Goal: Task Accomplishment & Management: Manage account settings

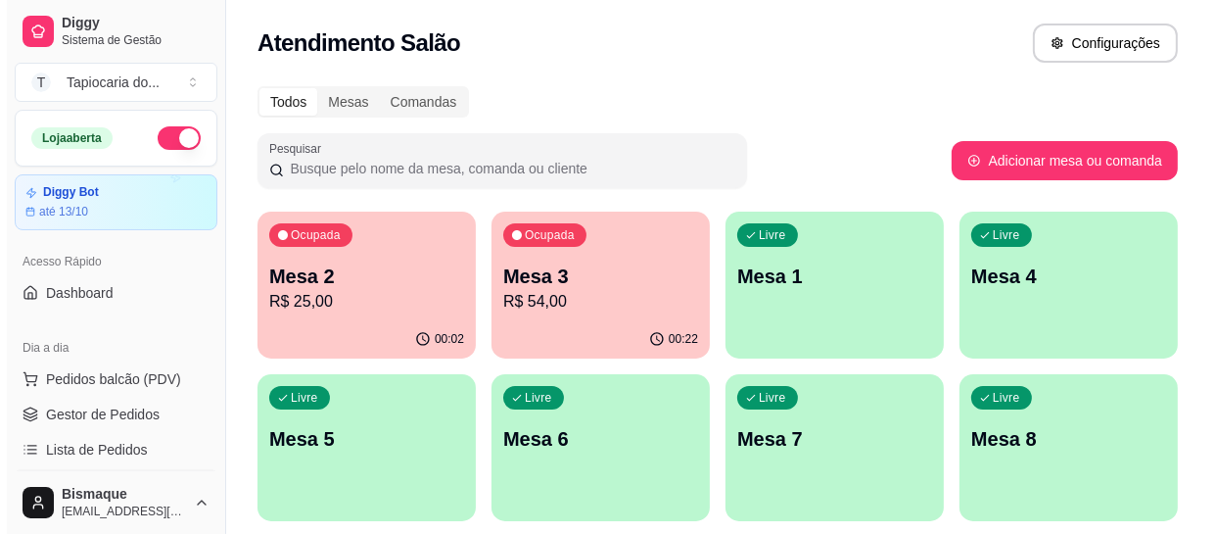
scroll to position [266, 0]
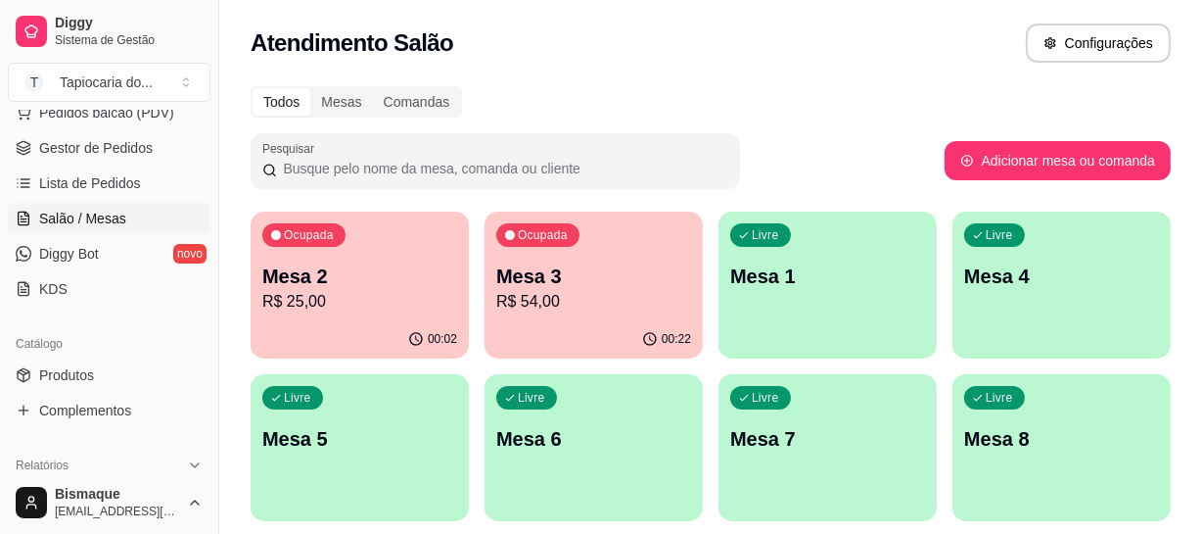
click at [391, 308] on p "R$ 25,00" at bounding box center [359, 302] width 195 height 24
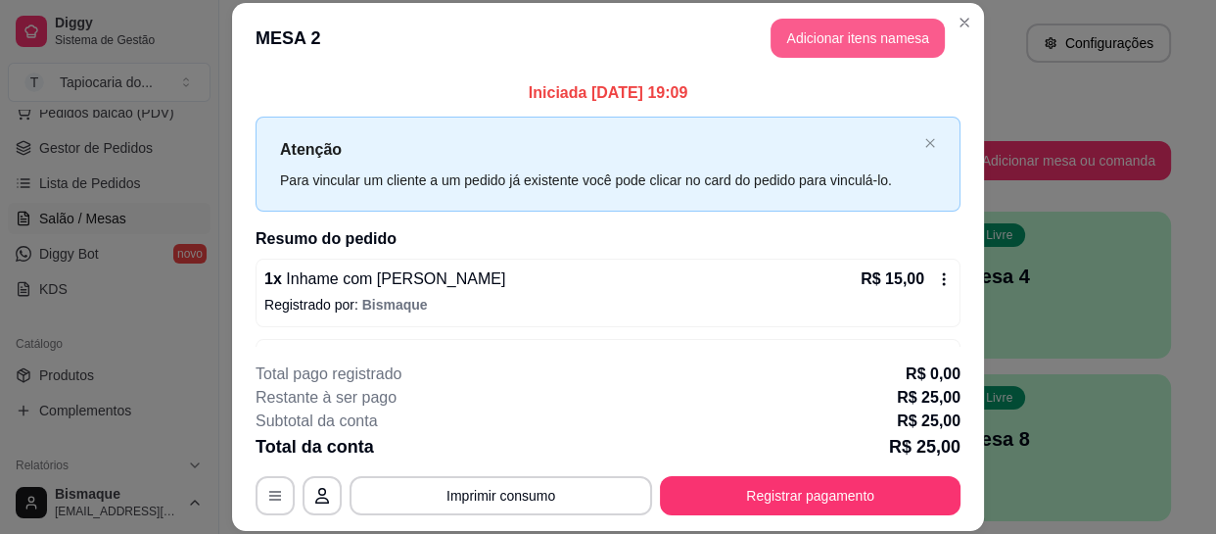
click at [843, 32] on button "Adicionar itens na mesa" at bounding box center [858, 38] width 174 height 39
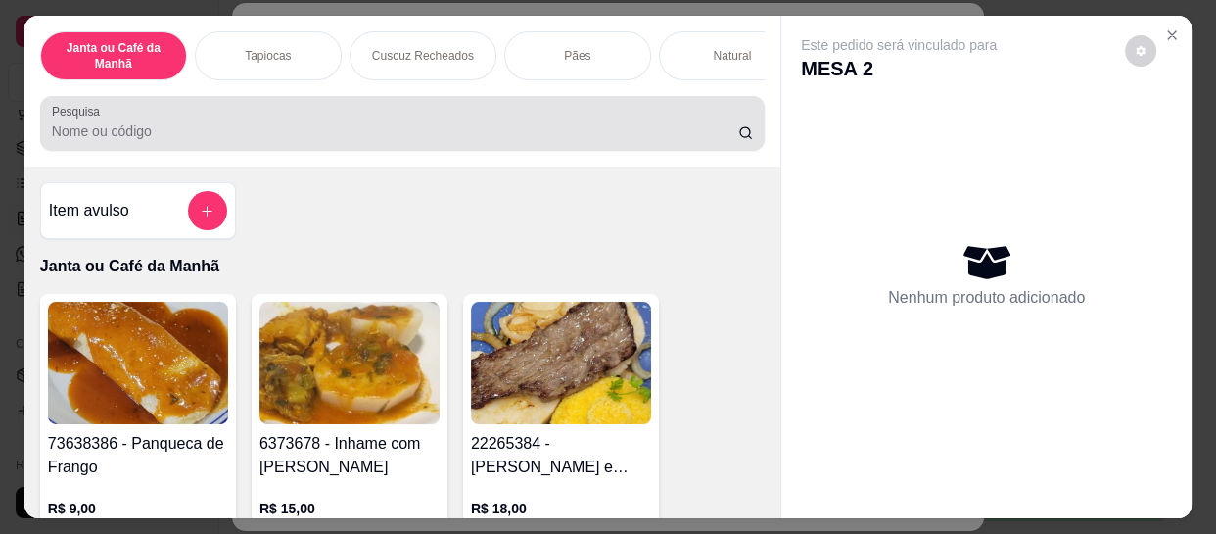
click at [581, 143] on div at bounding box center [402, 123] width 701 height 39
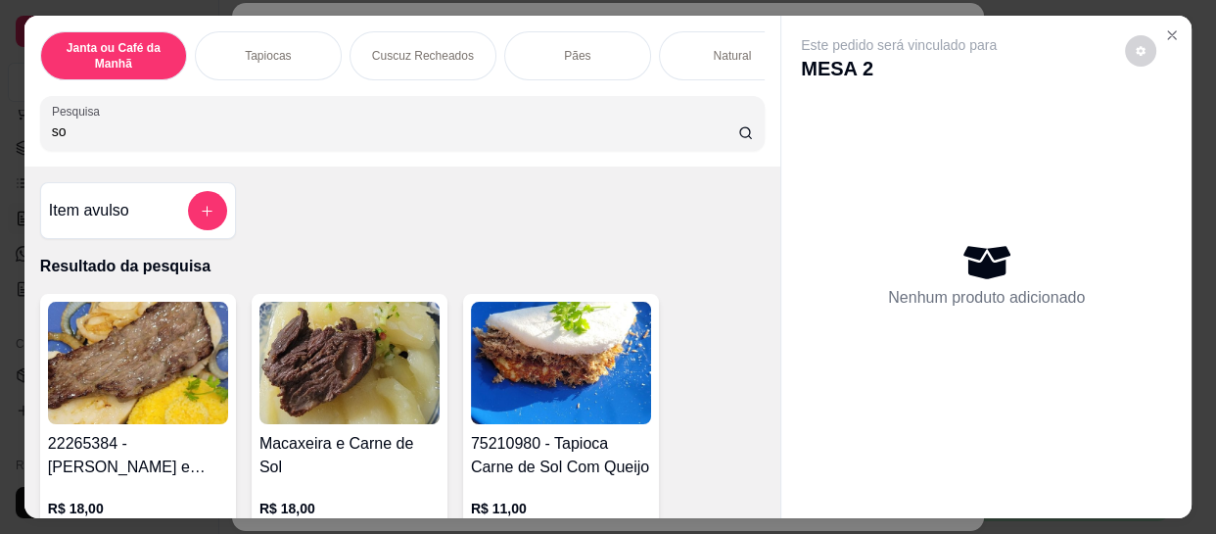
type input "s"
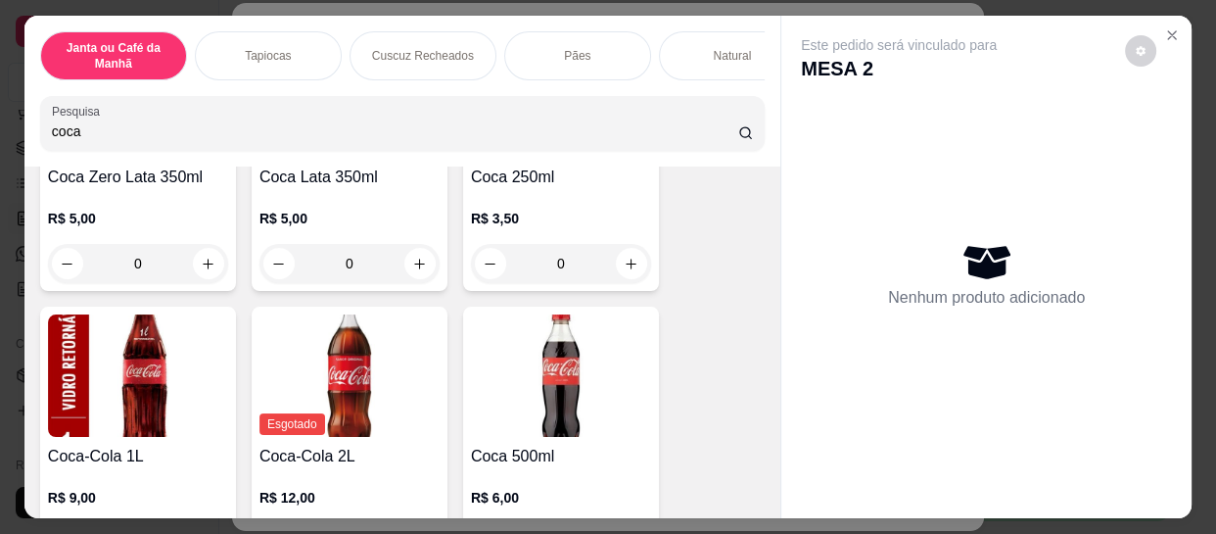
scroll to position [355, 0]
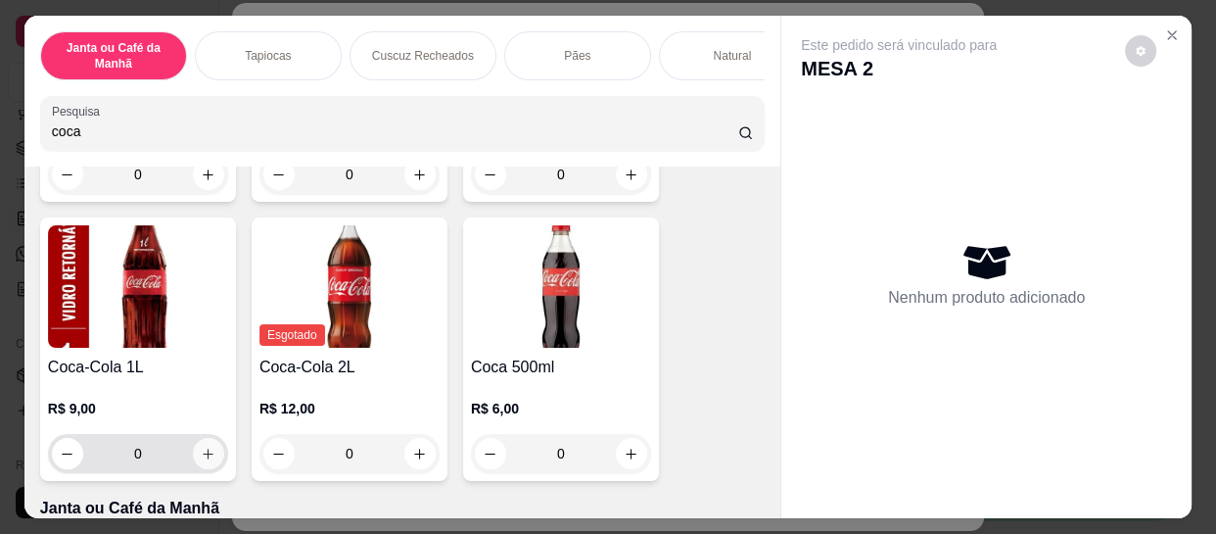
type input "coca"
click at [202, 466] on button "increase-product-quantity" at bounding box center [208, 453] width 31 height 31
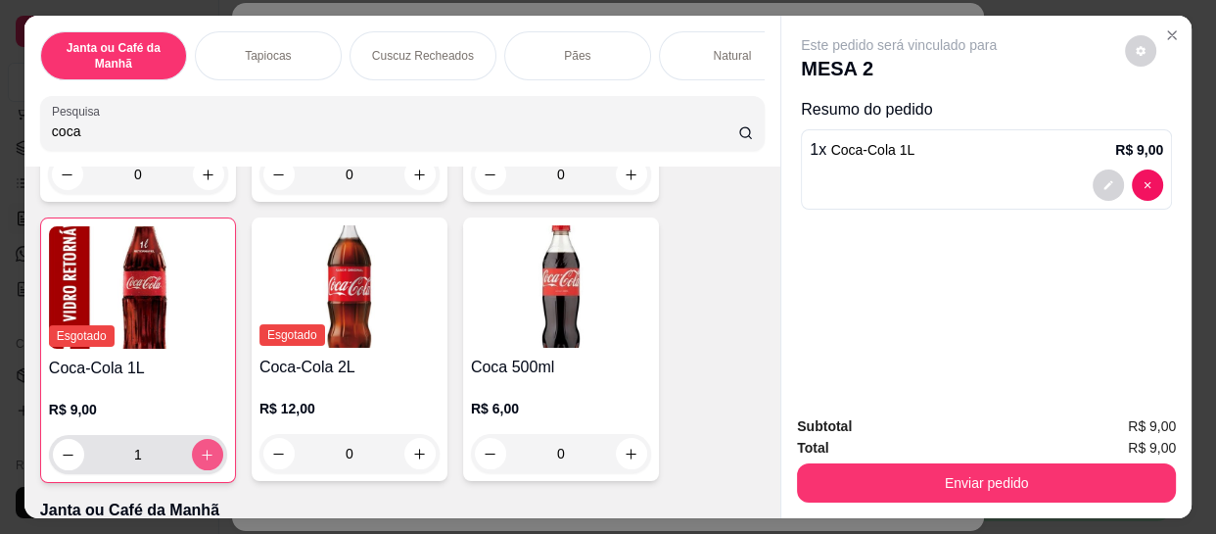
type input "1"
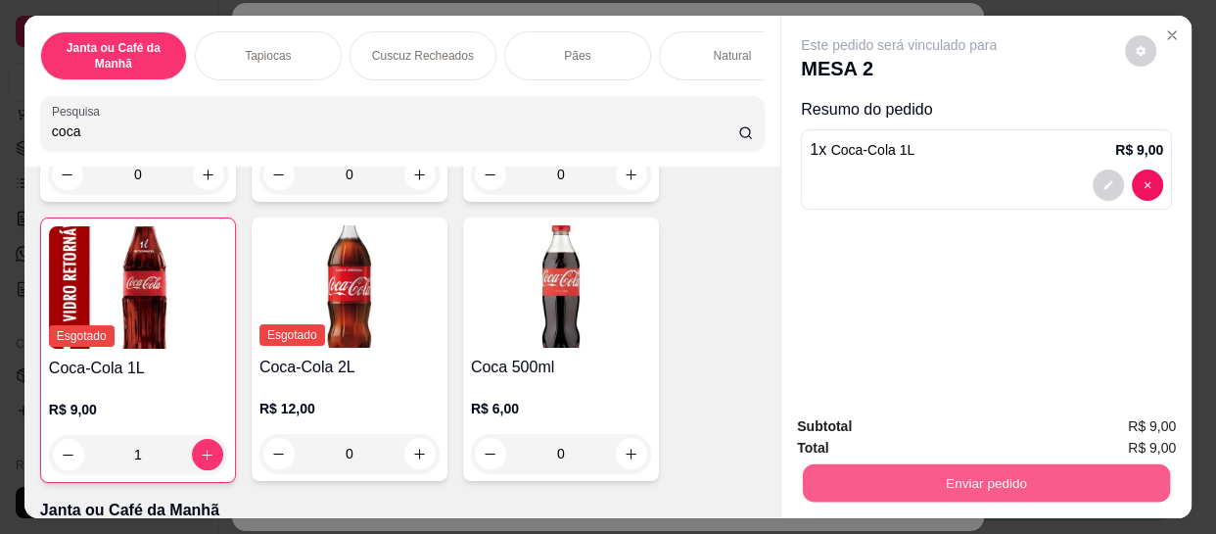
click at [938, 469] on button "Enviar pedido" at bounding box center [986, 482] width 367 height 38
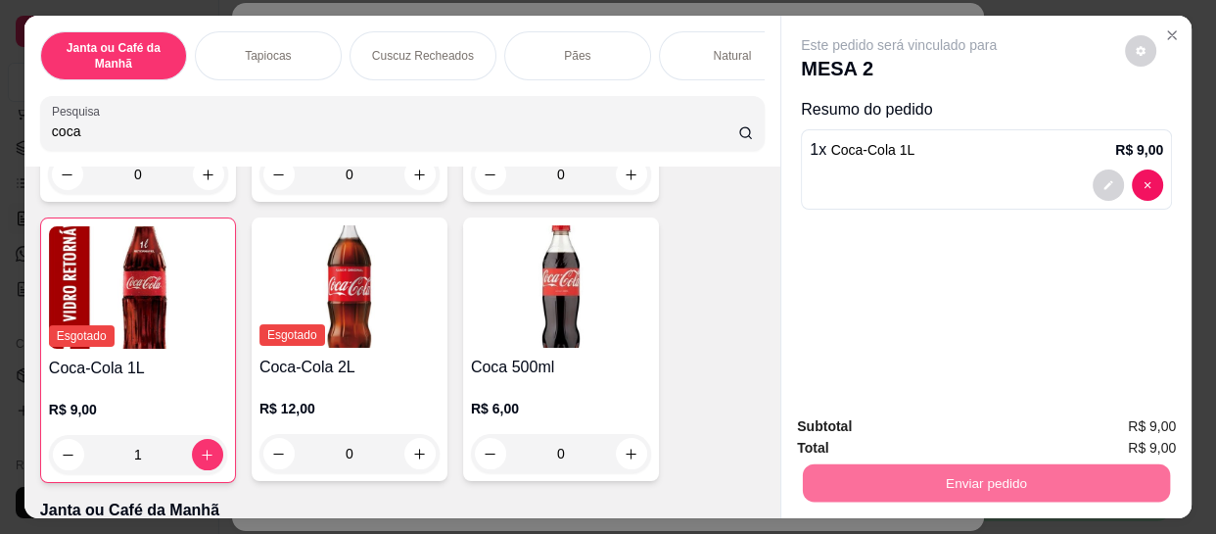
click at [978, 430] on button "Não registrar e enviar pedido" at bounding box center [923, 426] width 204 height 37
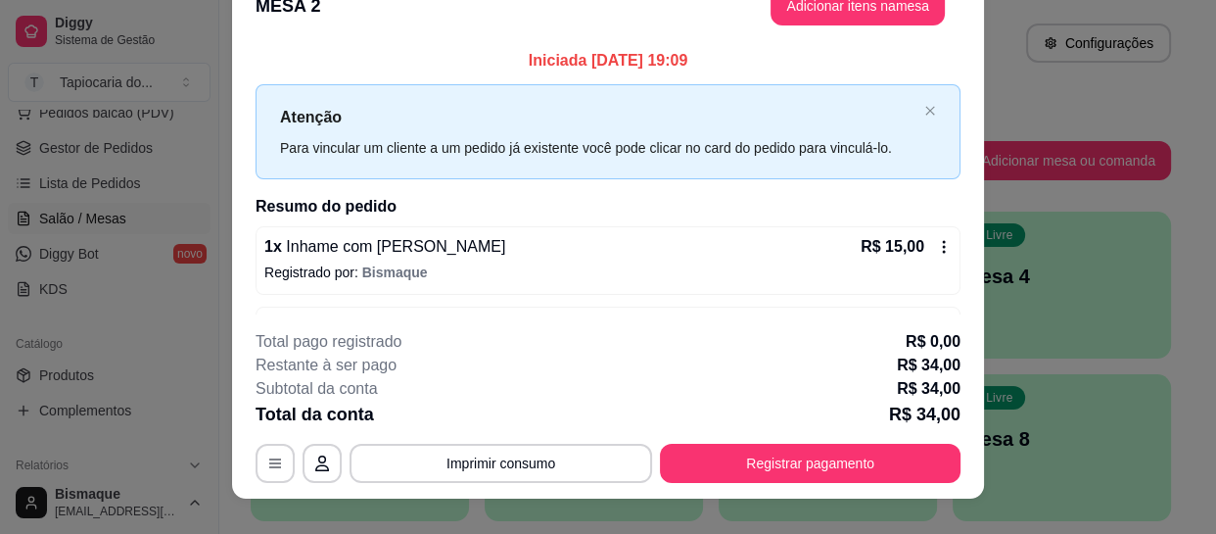
scroll to position [59, 0]
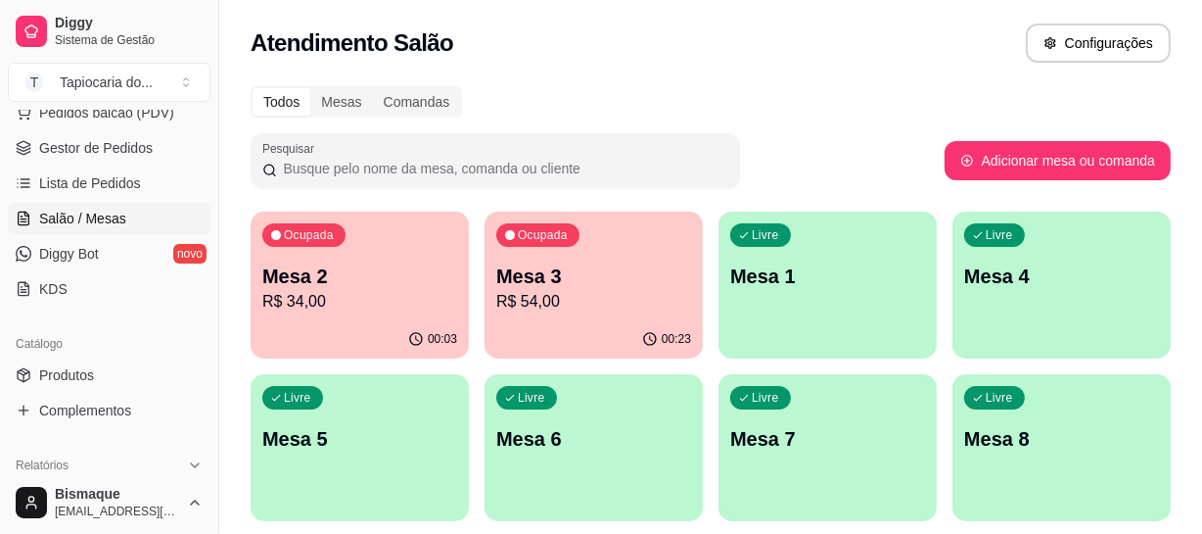
click at [638, 290] on p "R$ 54,00" at bounding box center [593, 302] width 195 height 24
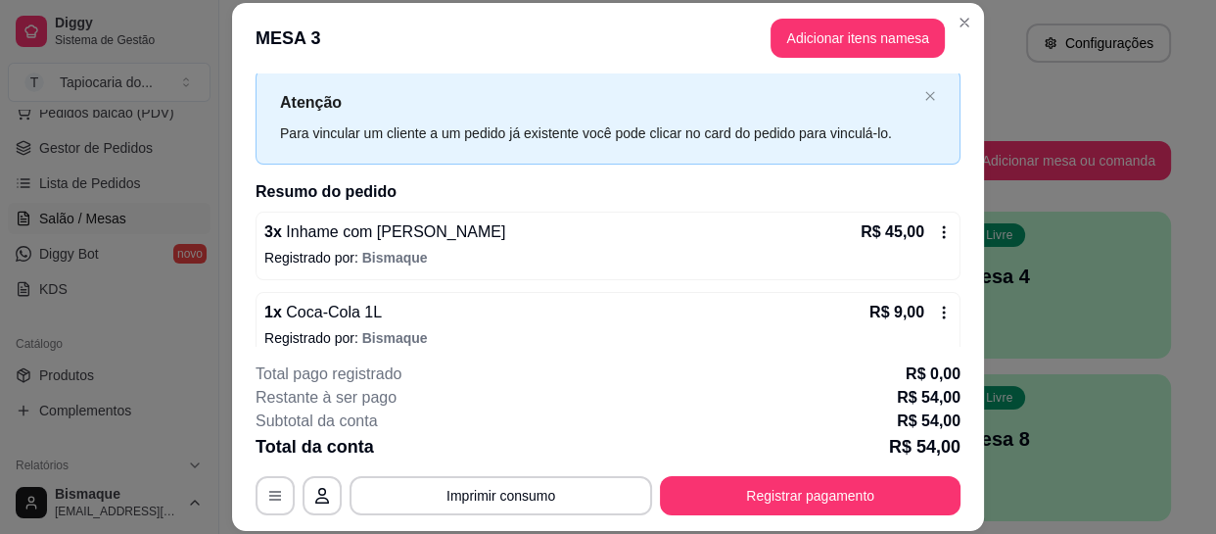
scroll to position [68, 0]
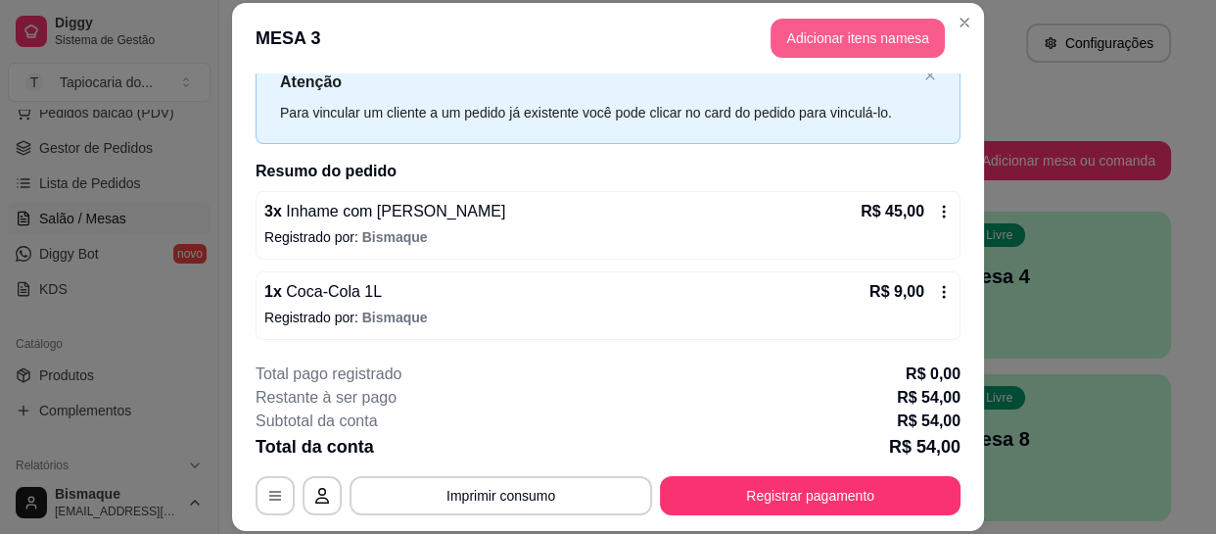
click at [814, 45] on button "Adicionar itens na mesa" at bounding box center [858, 38] width 174 height 39
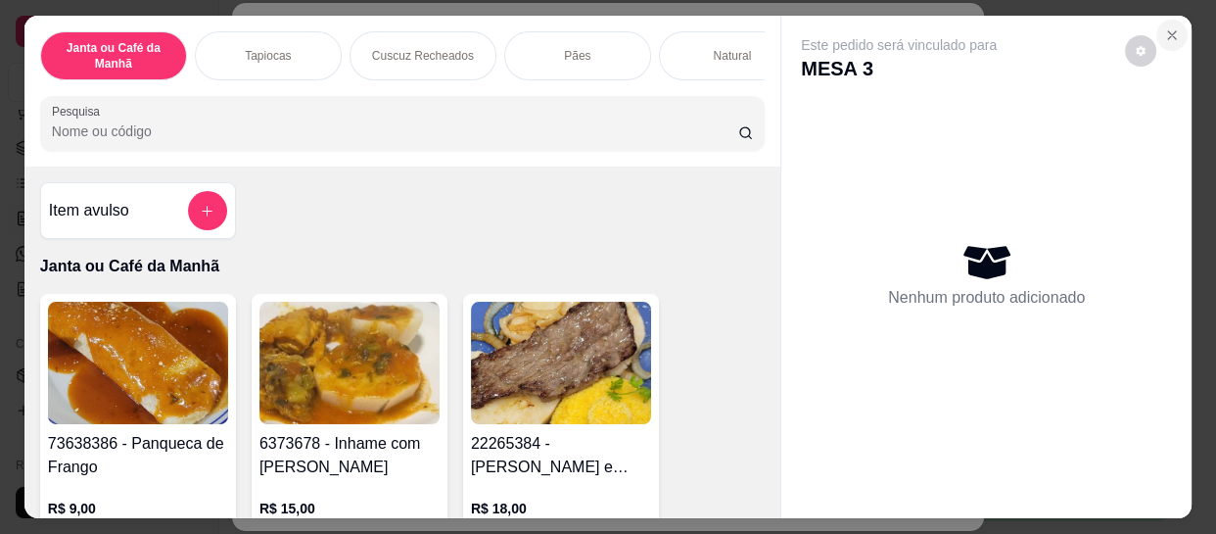
click at [1171, 29] on icon "Close" at bounding box center [1172, 35] width 16 height 16
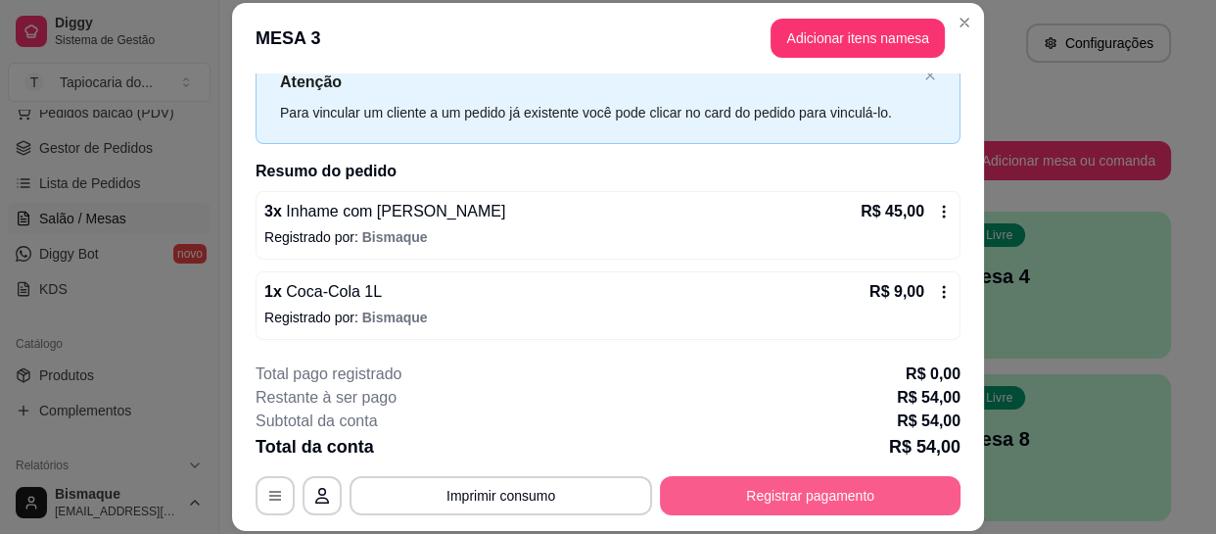
click at [910, 482] on button "Registrar pagamento" at bounding box center [810, 495] width 301 height 39
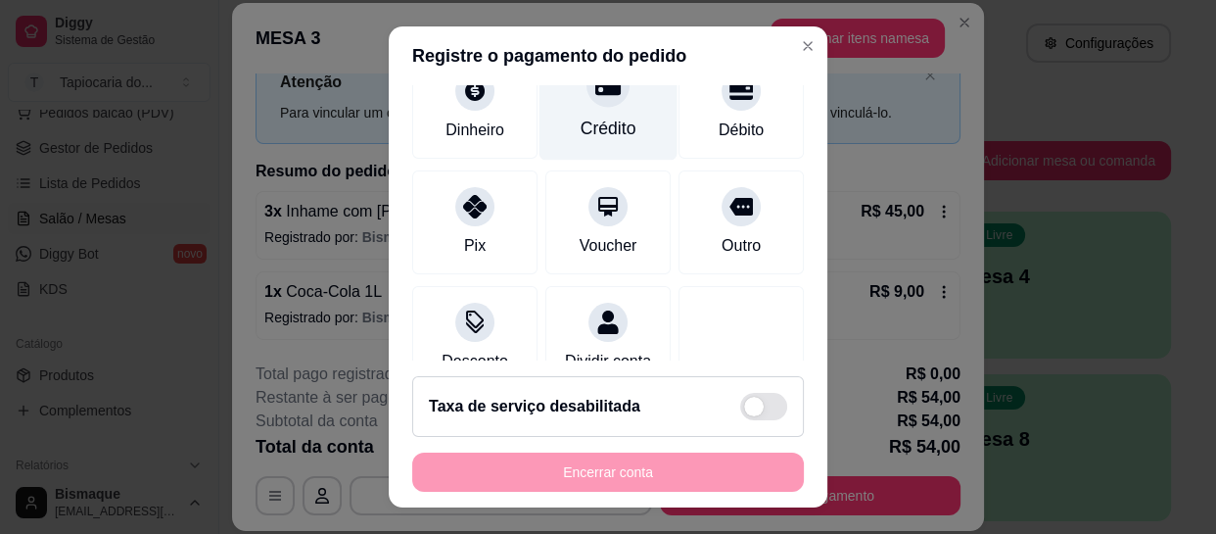
scroll to position [228, 0]
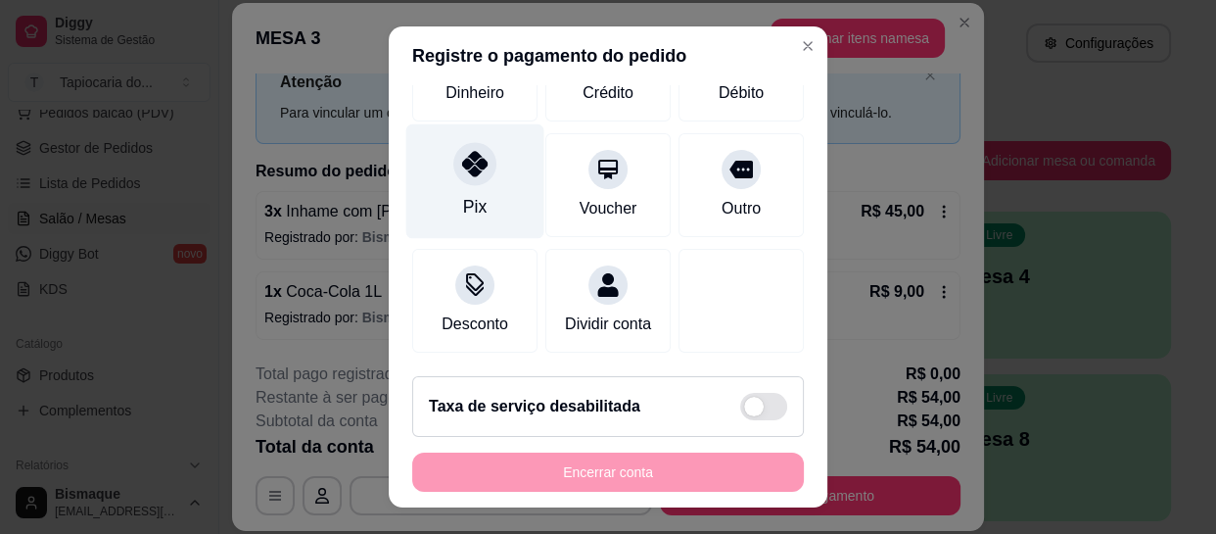
click at [494, 170] on div "Pix" at bounding box center [475, 181] width 138 height 115
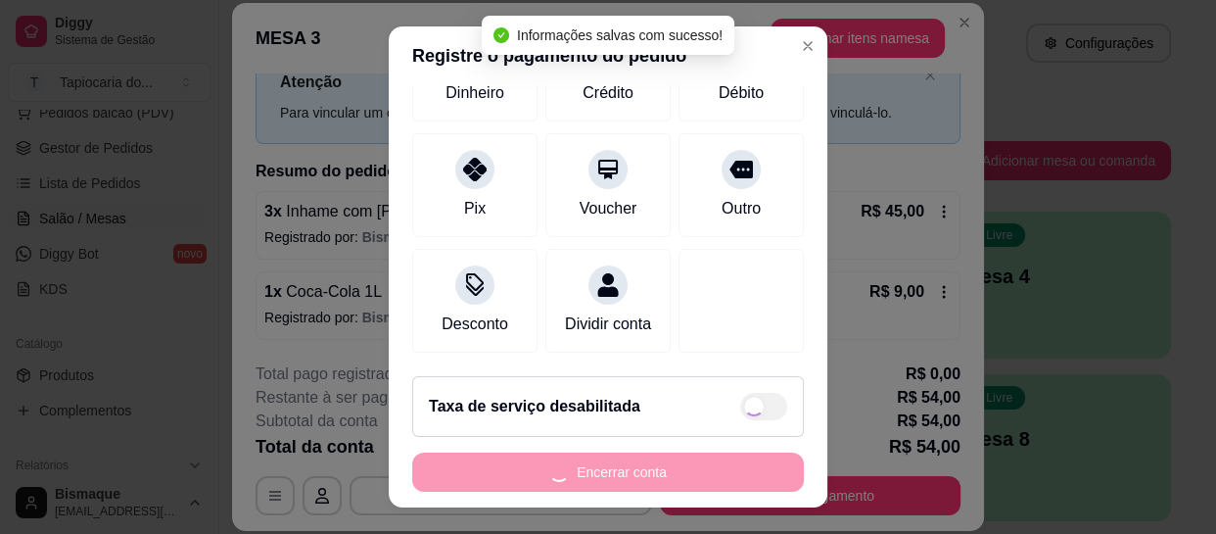
type input "R$ 0,00"
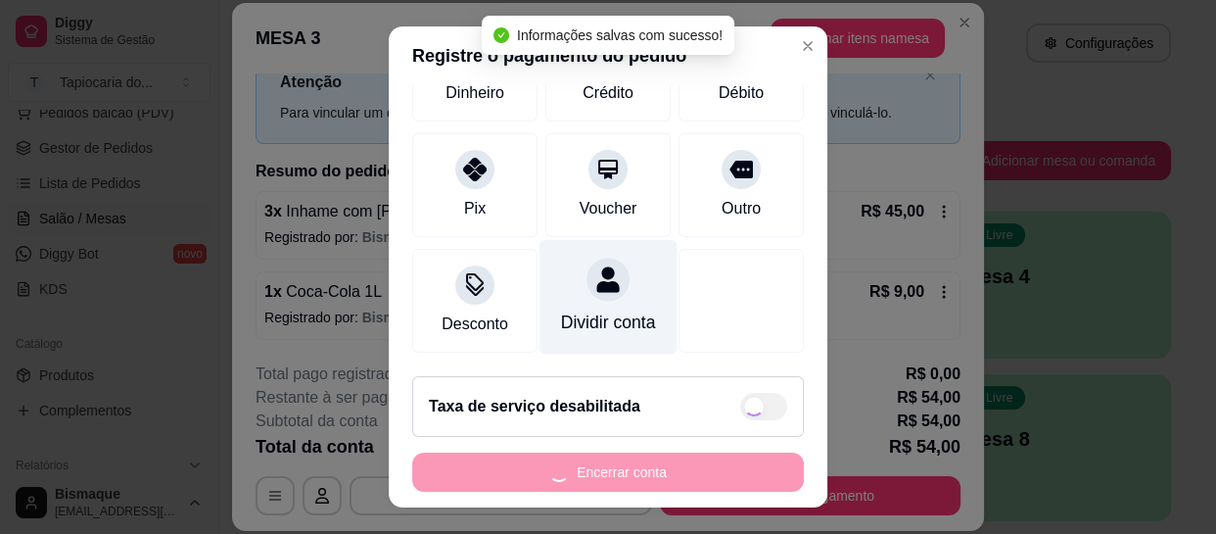
scroll to position [209, 0]
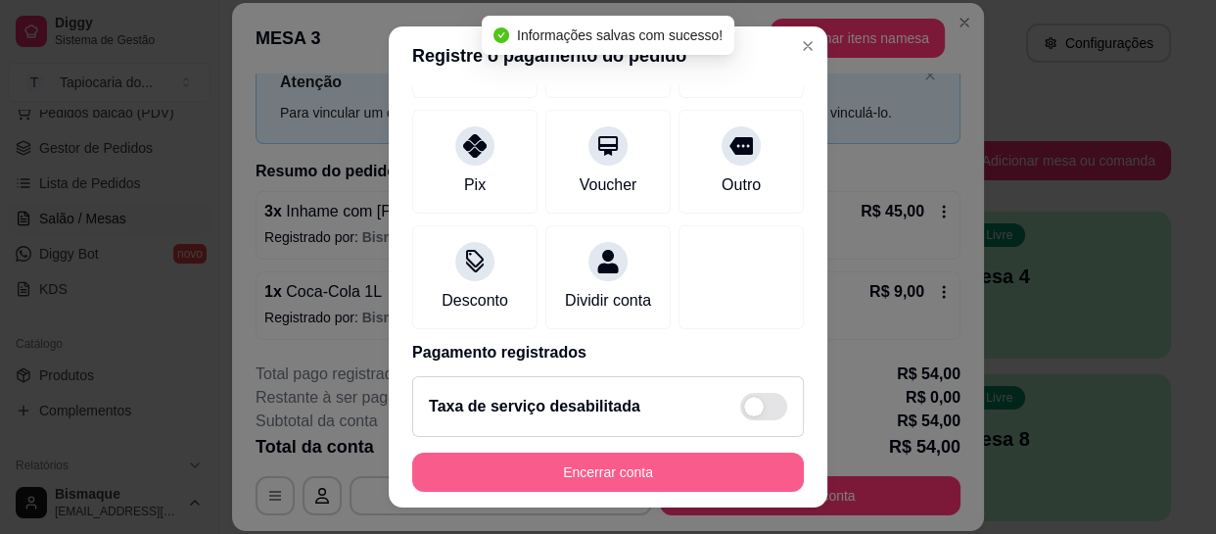
click at [713, 462] on button "Encerrar conta" at bounding box center [608, 471] width 392 height 39
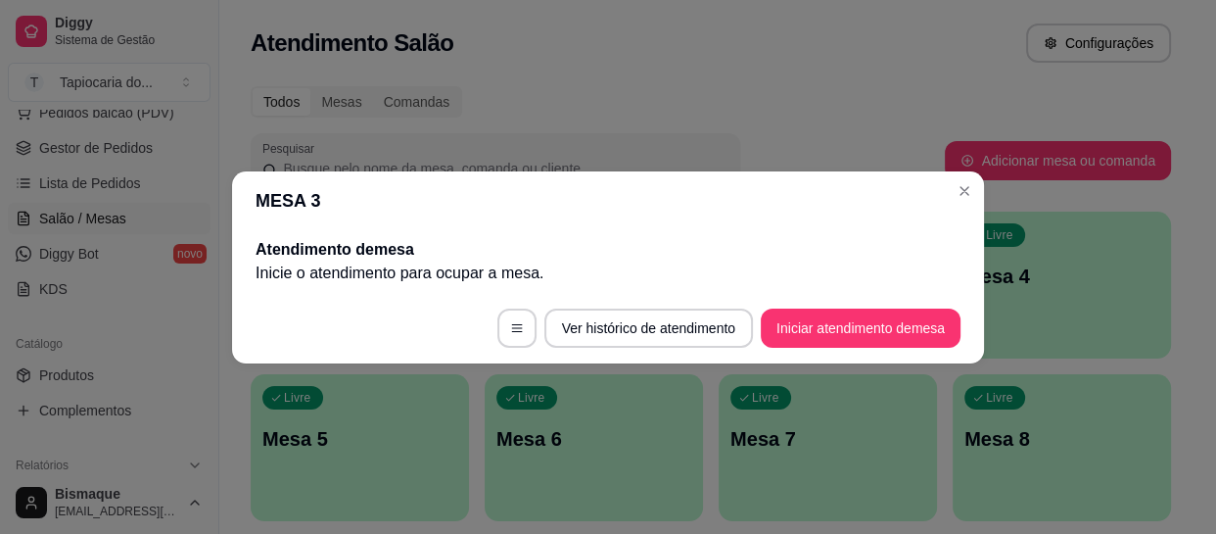
scroll to position [0, 0]
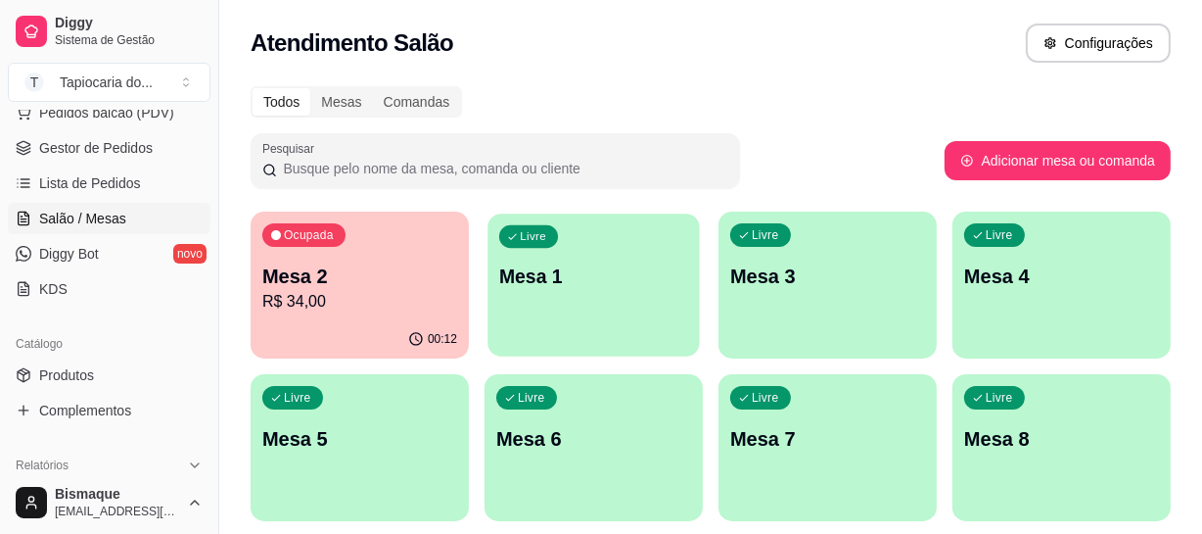
click at [570, 333] on div "Livre Mesa 1" at bounding box center [594, 272] width 212 height 119
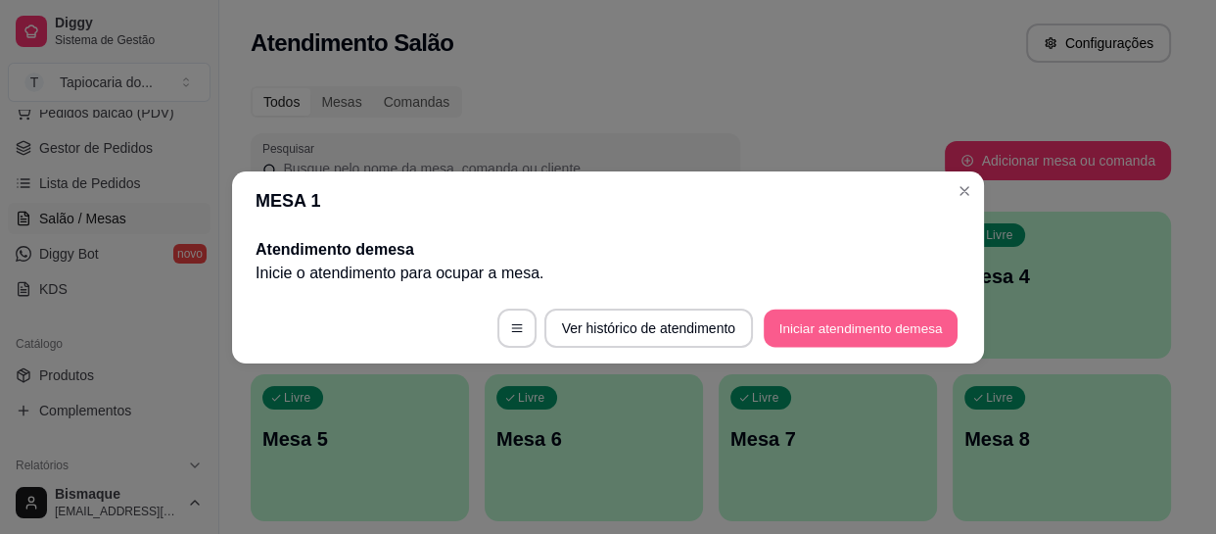
click at [926, 311] on button "Iniciar atendimento de mesa" at bounding box center [861, 327] width 194 height 38
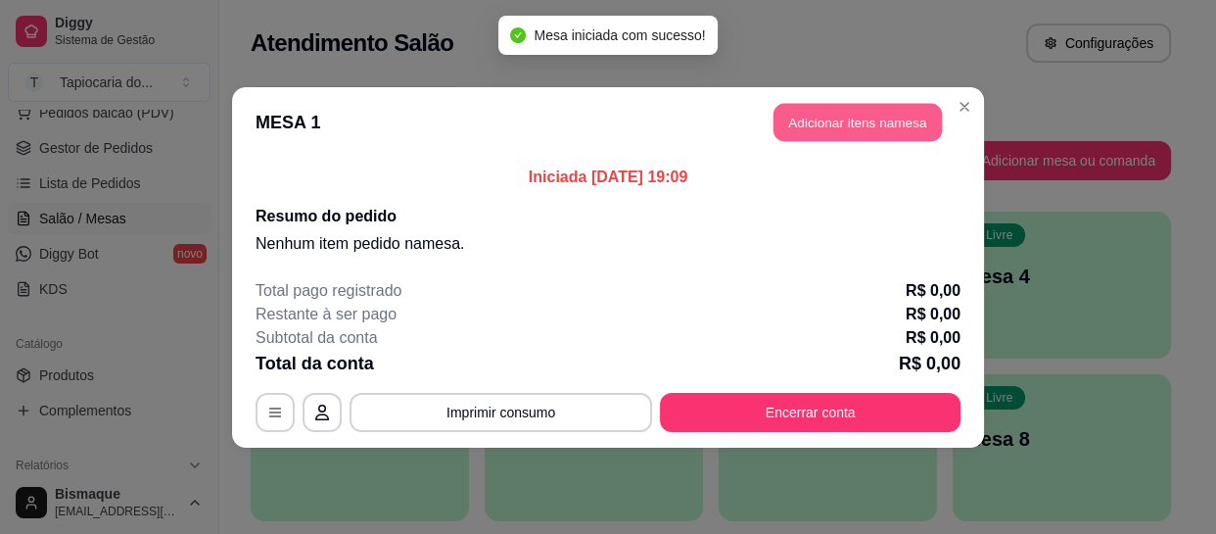
click at [909, 125] on button "Adicionar itens na mesa" at bounding box center [858, 122] width 168 height 38
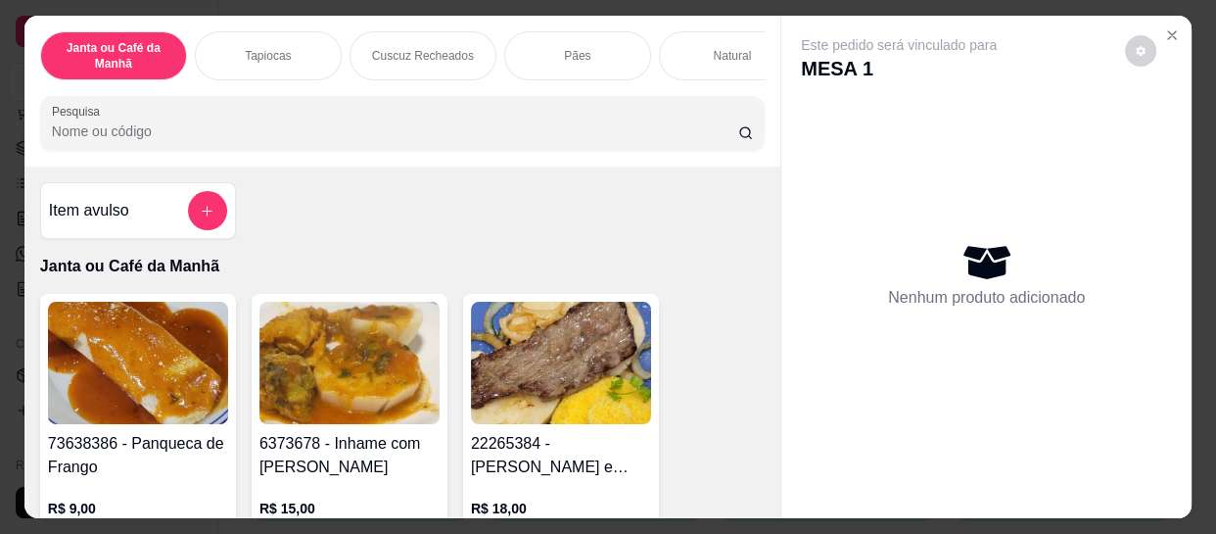
click at [656, 133] on input "Pesquisa" at bounding box center [395, 131] width 686 height 20
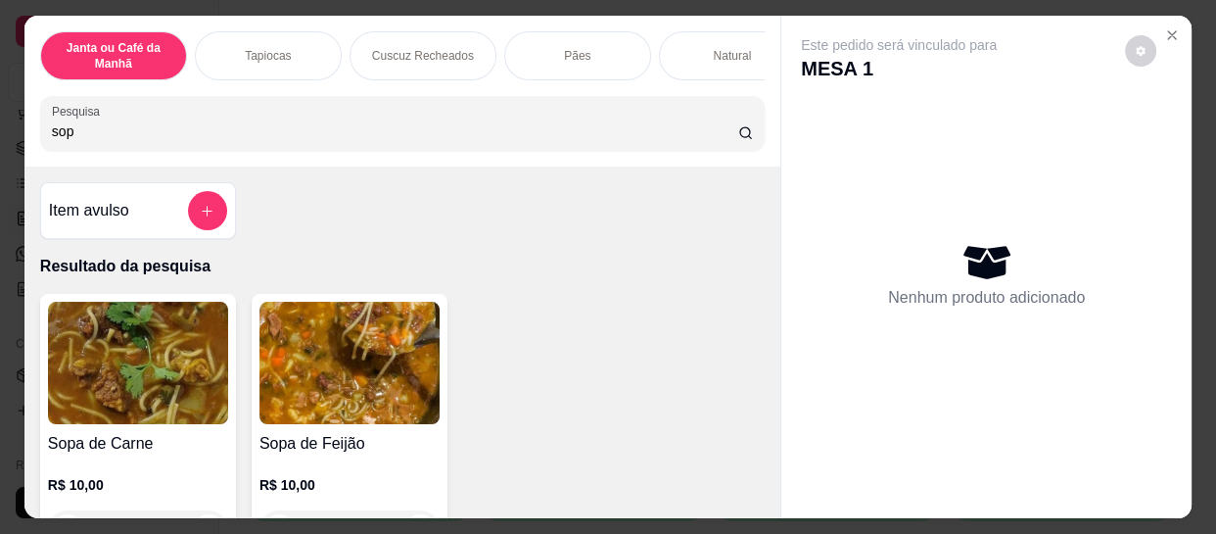
scroll to position [88, 0]
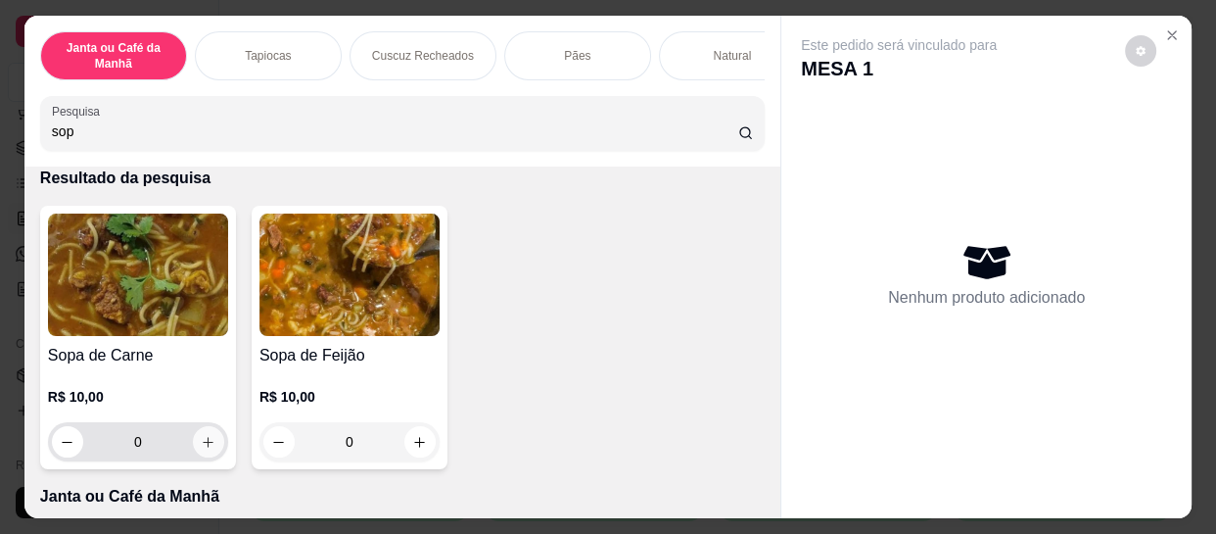
type input "sop"
click at [201, 449] on icon "increase-product-quantity" at bounding box center [208, 442] width 15 height 15
type input "1"
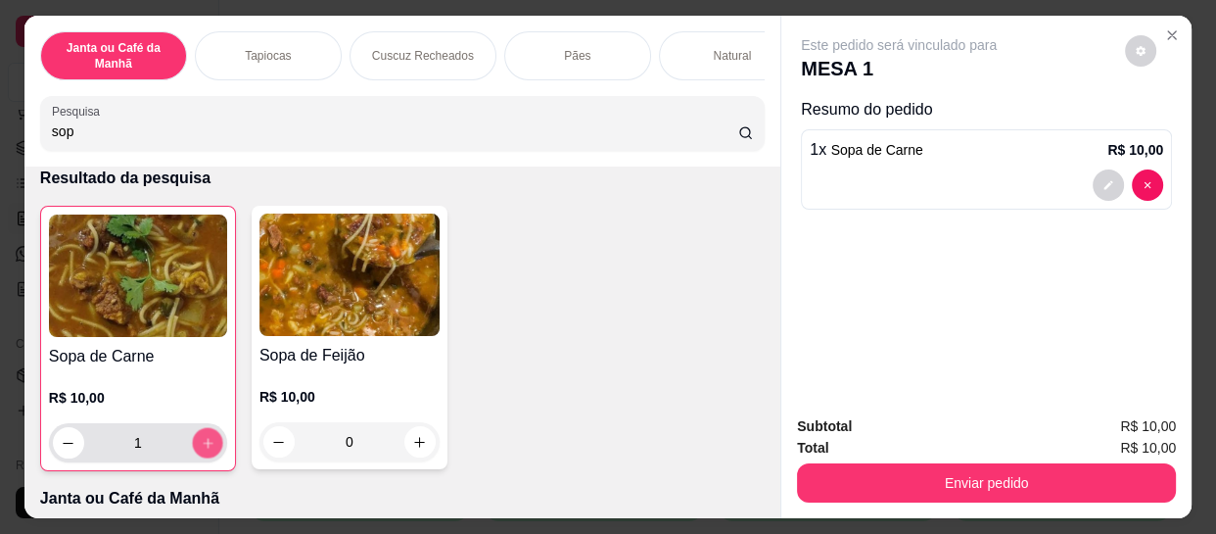
click at [201, 450] on icon "increase-product-quantity" at bounding box center [208, 443] width 15 height 15
type input "2"
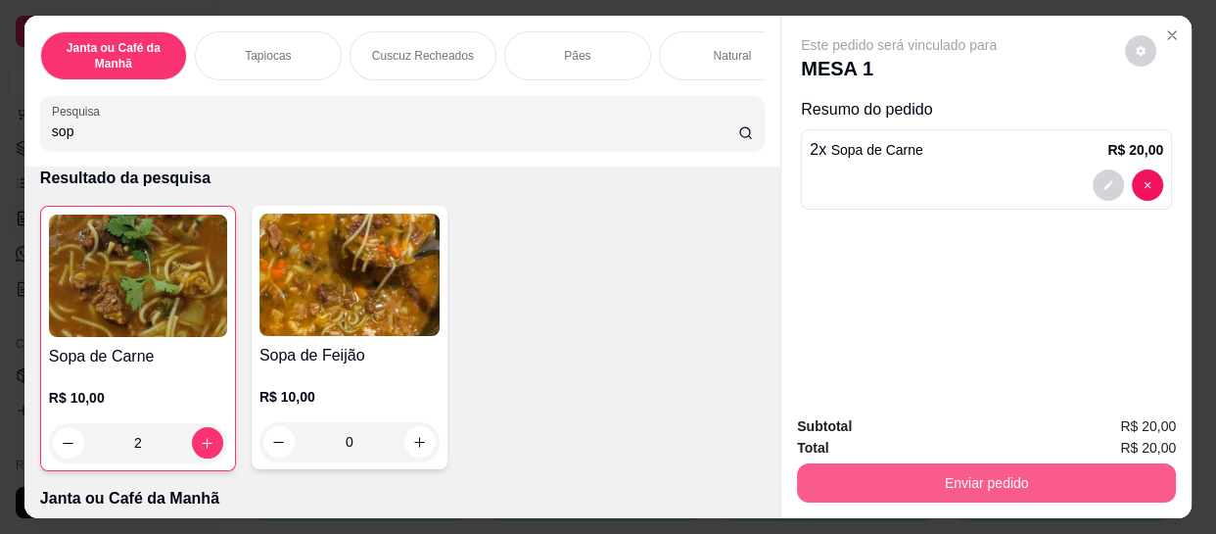
click at [823, 465] on button "Enviar pedido" at bounding box center [986, 482] width 379 height 39
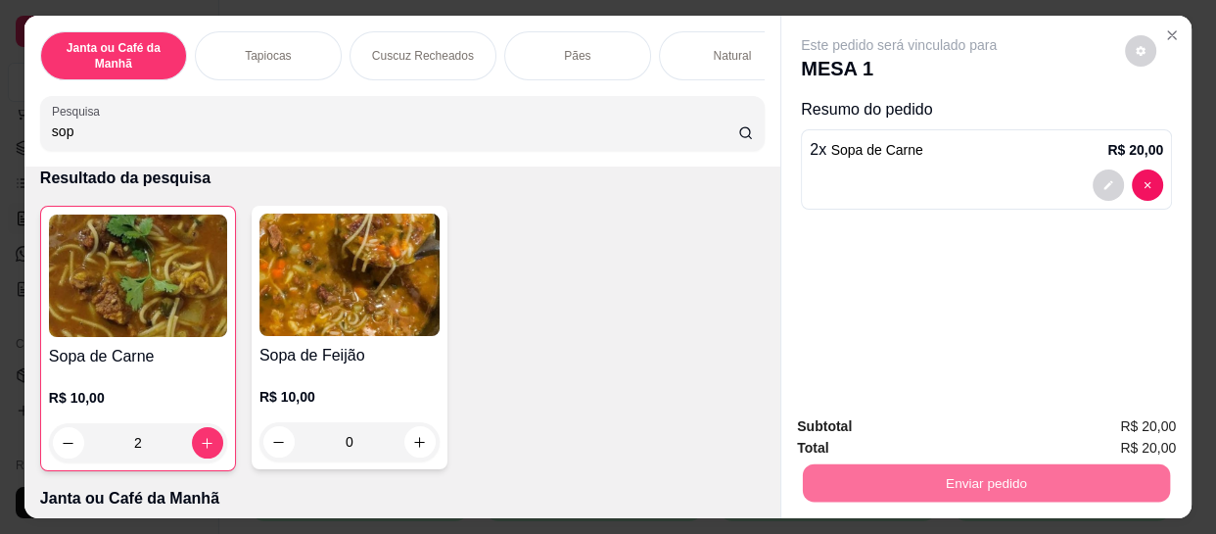
click at [864, 418] on button "Não registrar e enviar pedido" at bounding box center [923, 426] width 198 height 36
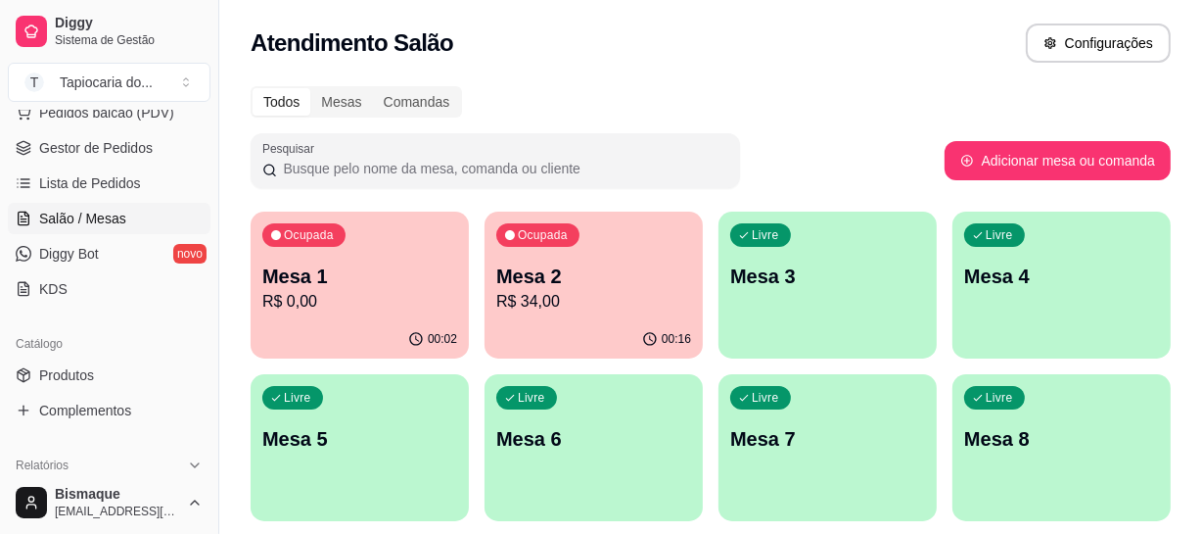
click at [390, 313] on div "Ocupada Mesa 1 R$ 0,00" at bounding box center [360, 266] width 218 height 109
click at [578, 284] on p "Mesa 2" at bounding box center [593, 276] width 189 height 26
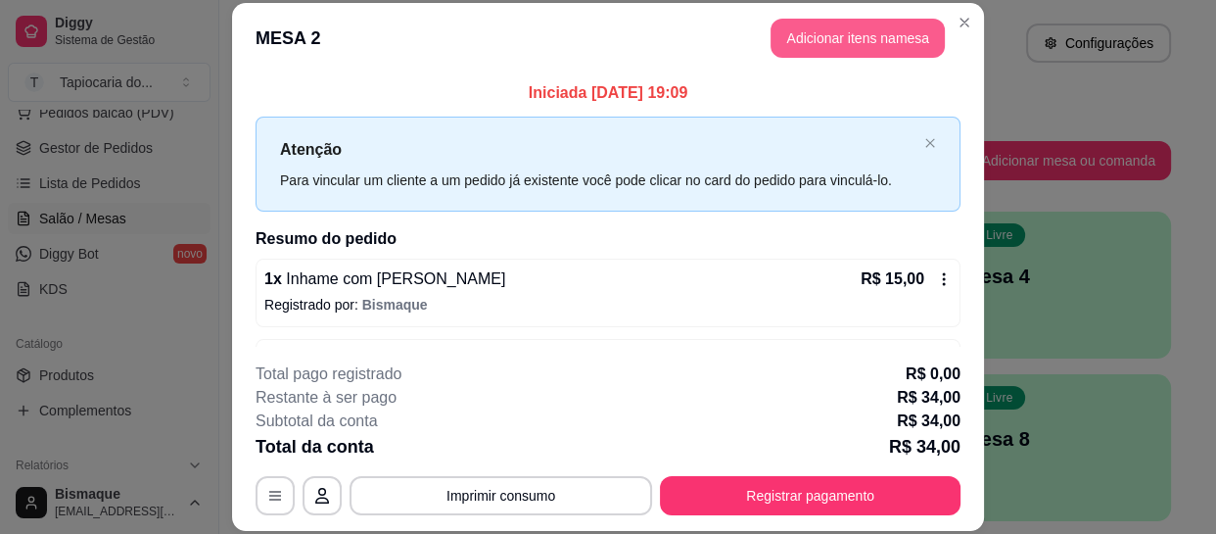
click at [798, 39] on button "Adicionar itens na mesa" at bounding box center [858, 38] width 174 height 39
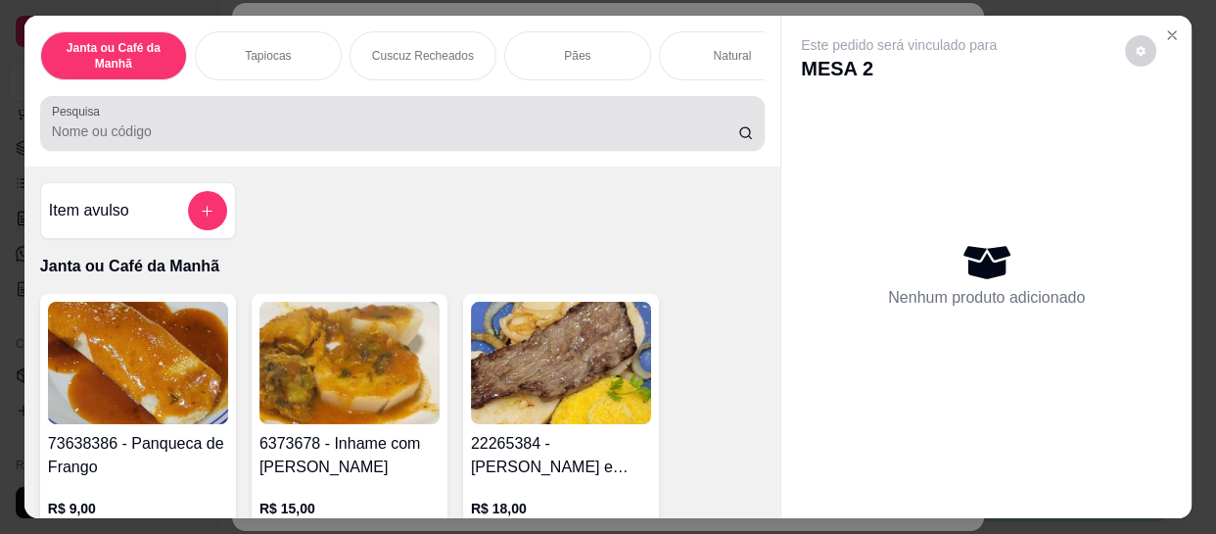
click at [705, 128] on input "Pesquisa" at bounding box center [395, 131] width 686 height 20
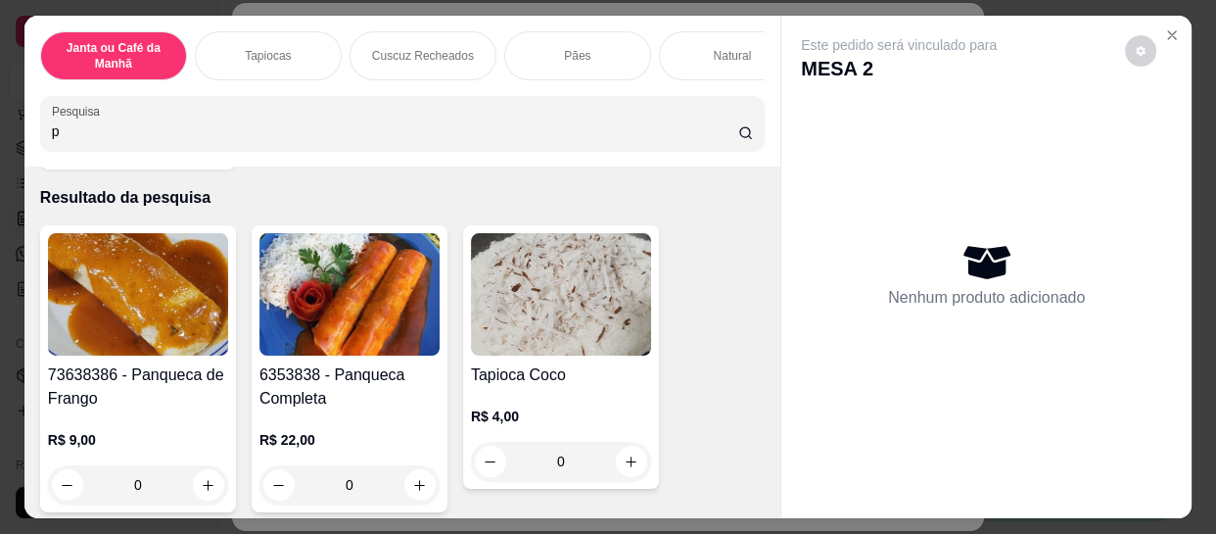
scroll to position [177, 0]
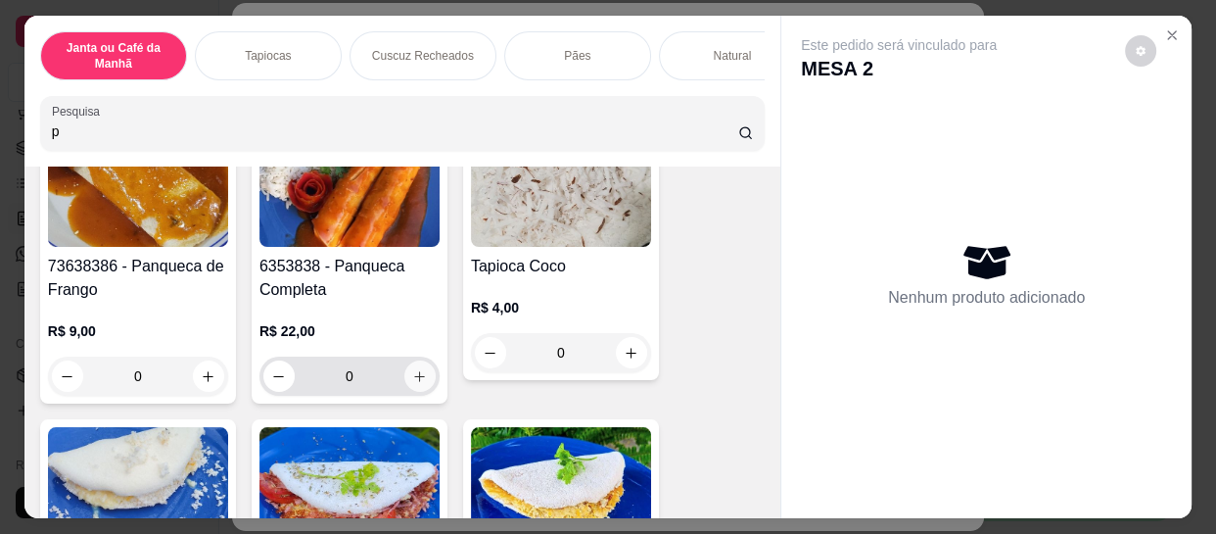
type input "p"
click at [425, 377] on button "increase-product-quantity" at bounding box center [419, 375] width 31 height 31
type input "1"
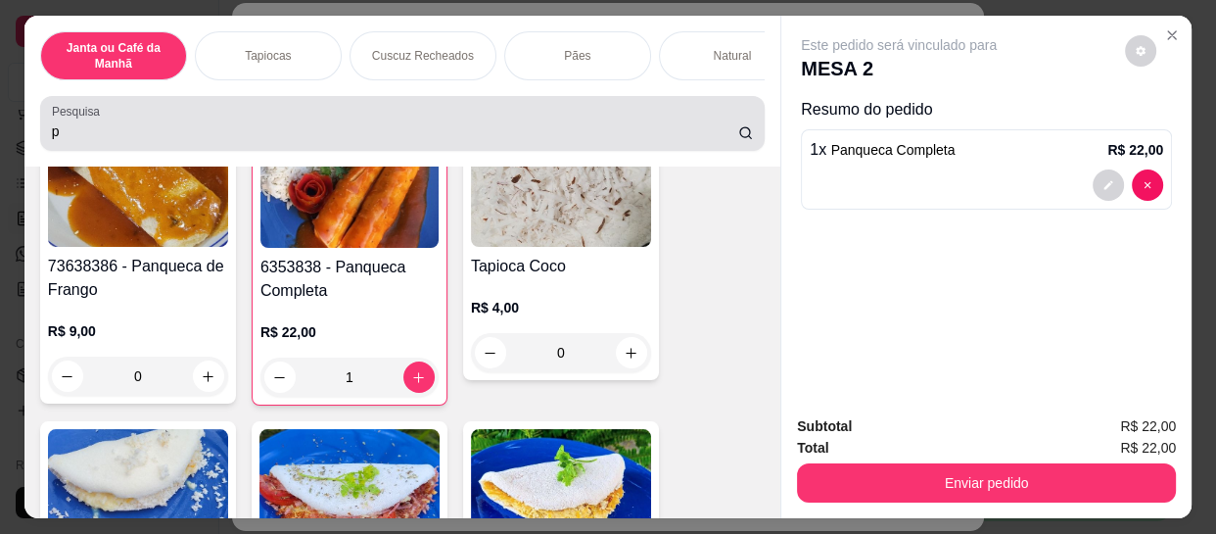
click at [373, 119] on div "p" at bounding box center [402, 123] width 701 height 39
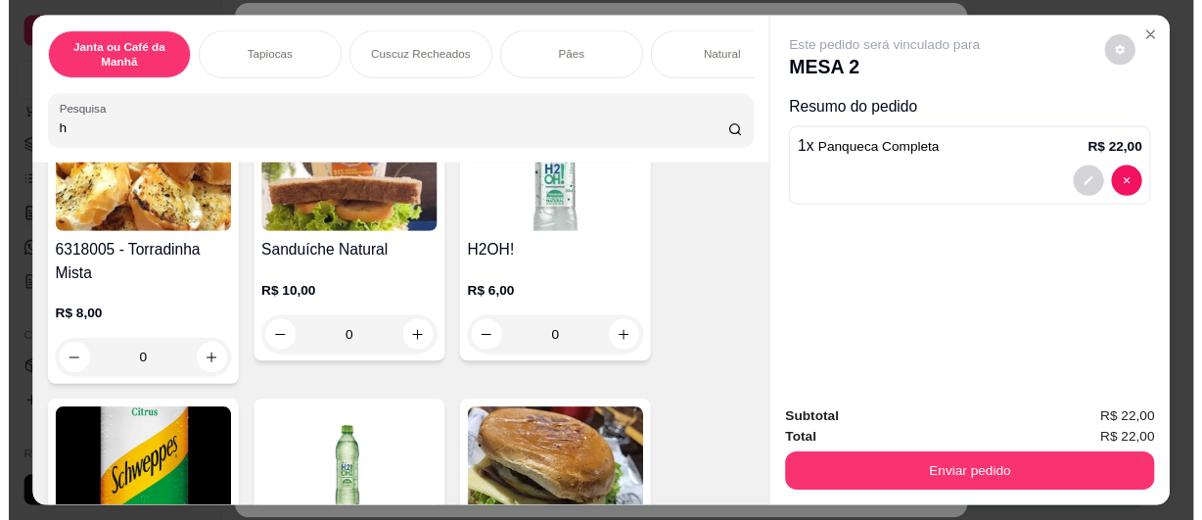
scroll to position [1006, 0]
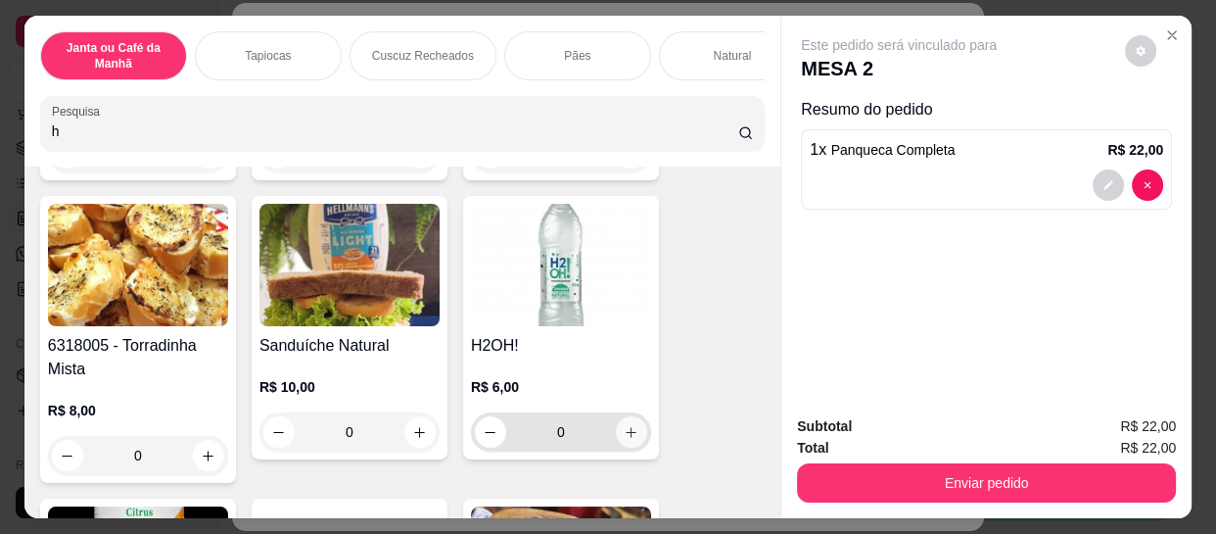
type input "h"
click at [624, 440] on icon "increase-product-quantity" at bounding box center [631, 432] width 15 height 15
type input "1"
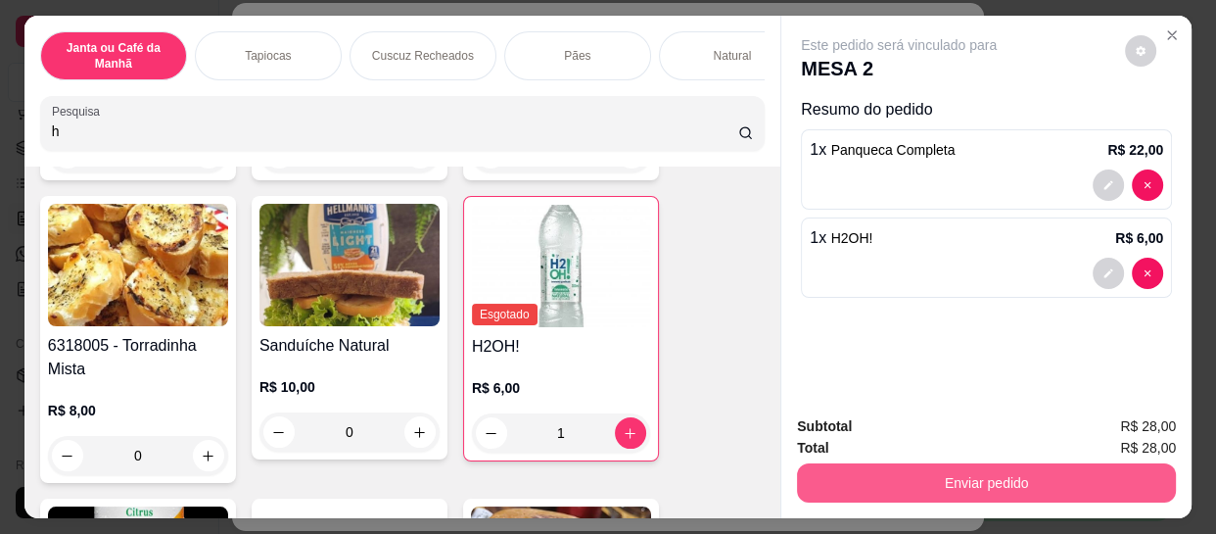
click at [940, 463] on button "Enviar pedido" at bounding box center [986, 482] width 379 height 39
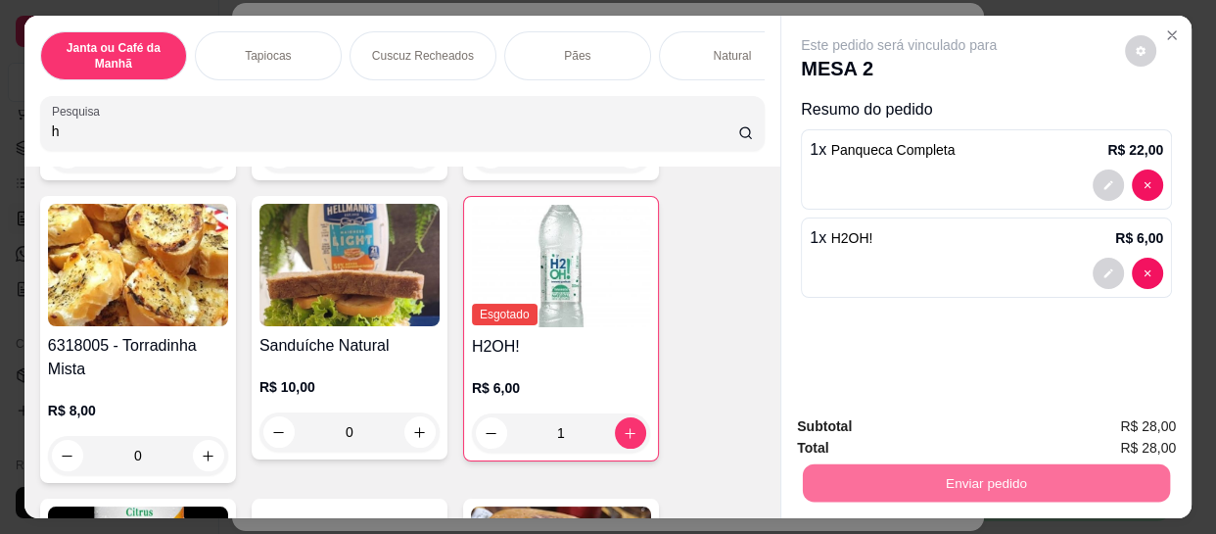
click at [942, 416] on button "Não registrar e enviar pedido" at bounding box center [923, 426] width 198 height 36
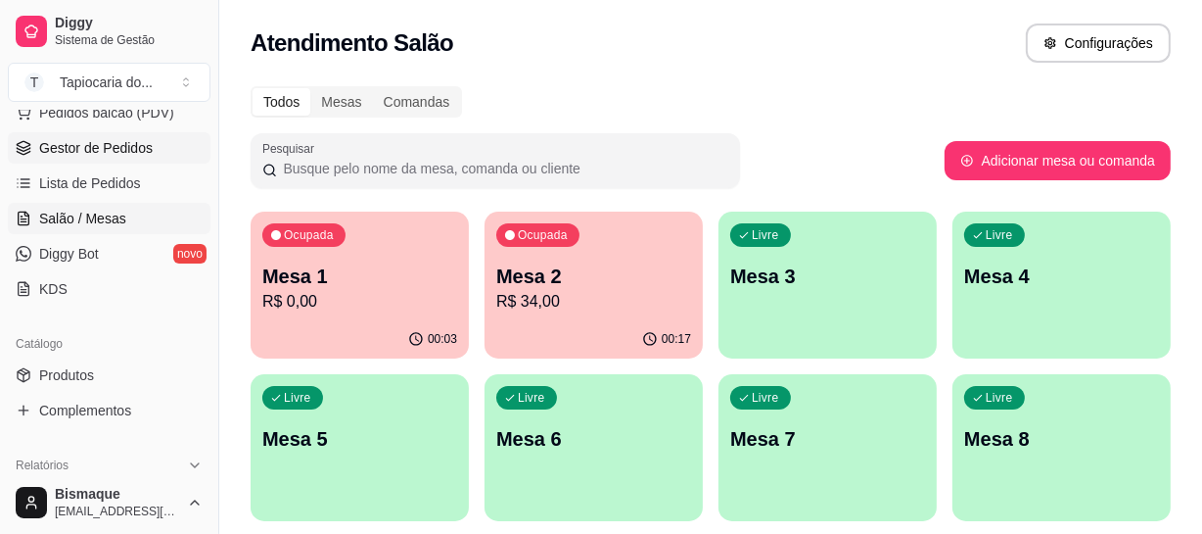
click at [85, 149] on span "Gestor de Pedidos" at bounding box center [96, 148] width 114 height 20
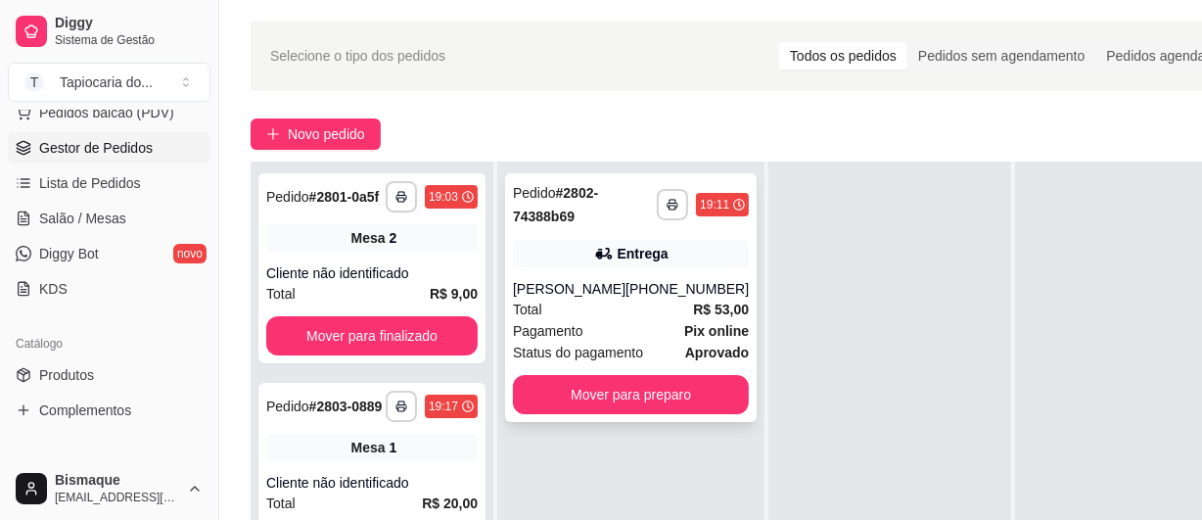
scroll to position [88, 0]
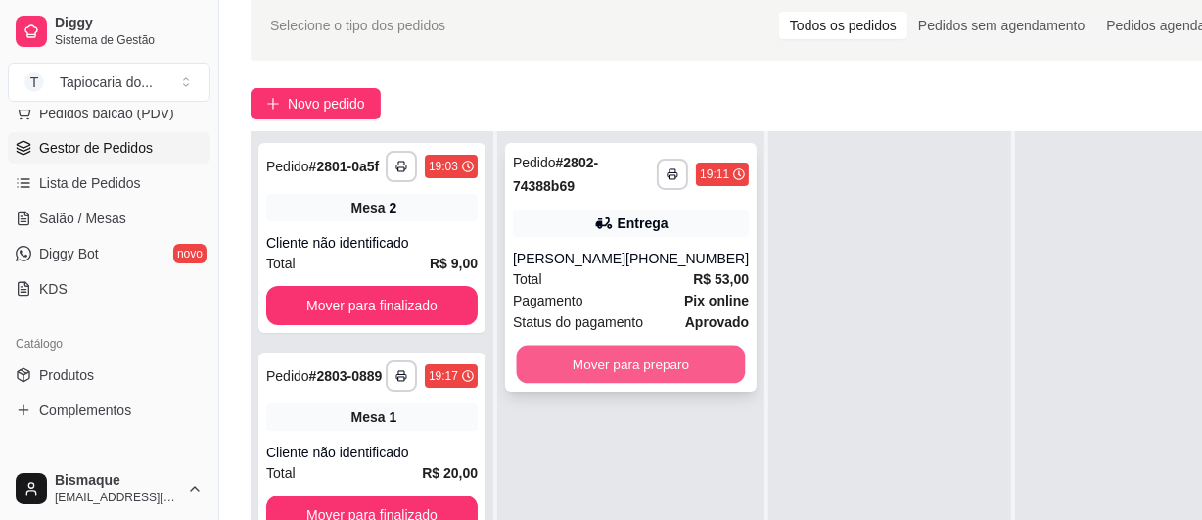
click at [578, 354] on button "Mover para preparo" at bounding box center [631, 365] width 229 height 38
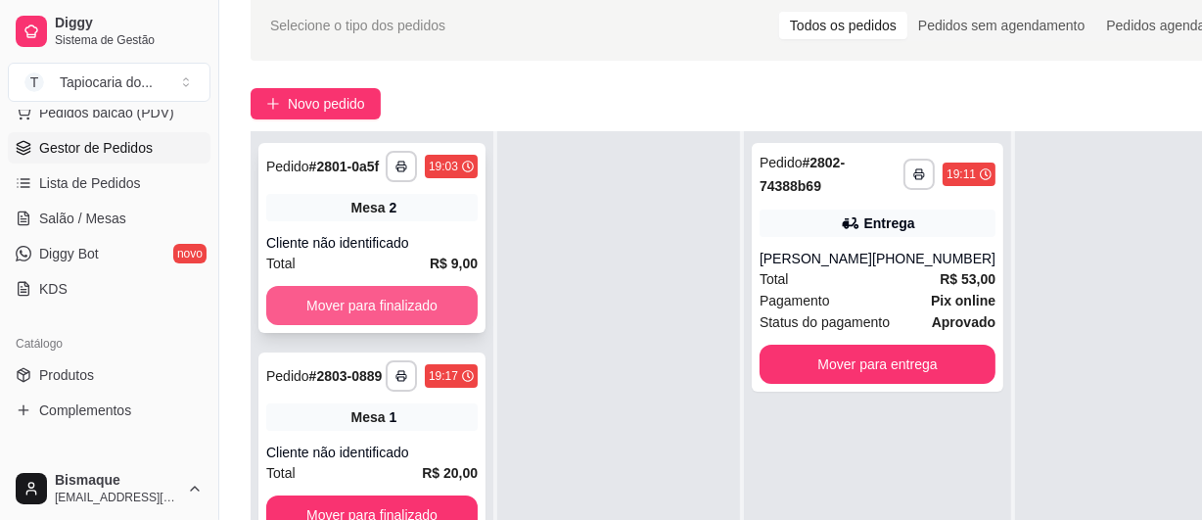
click at [327, 305] on button "Mover para finalizado" at bounding box center [372, 305] width 212 height 39
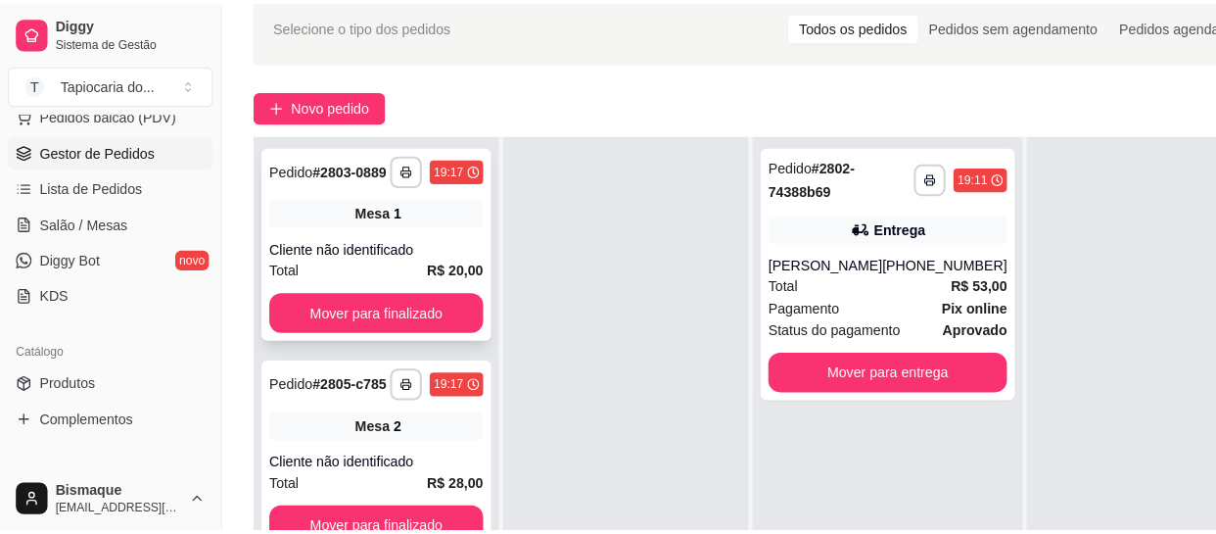
scroll to position [0, 0]
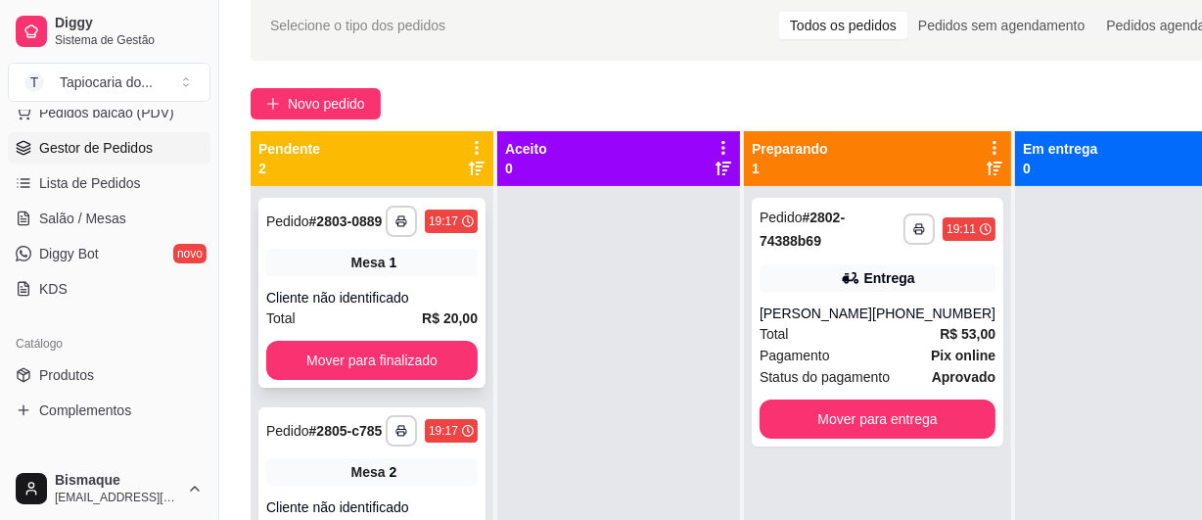
click at [327, 318] on div "Total R$ 20,00" at bounding box center [372, 318] width 212 height 22
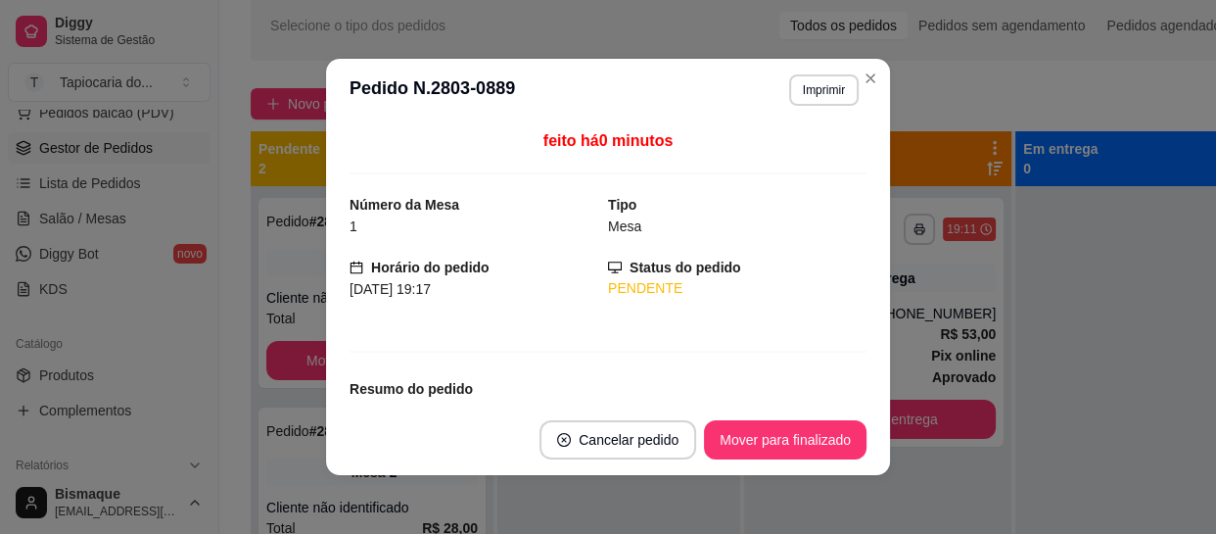
click at [326, 350] on div "feito há 0 minutos Número da Mesa 1 Tipo Mesa Horário do pedido [DATE] 19:17 St…" at bounding box center [608, 262] width 564 height 283
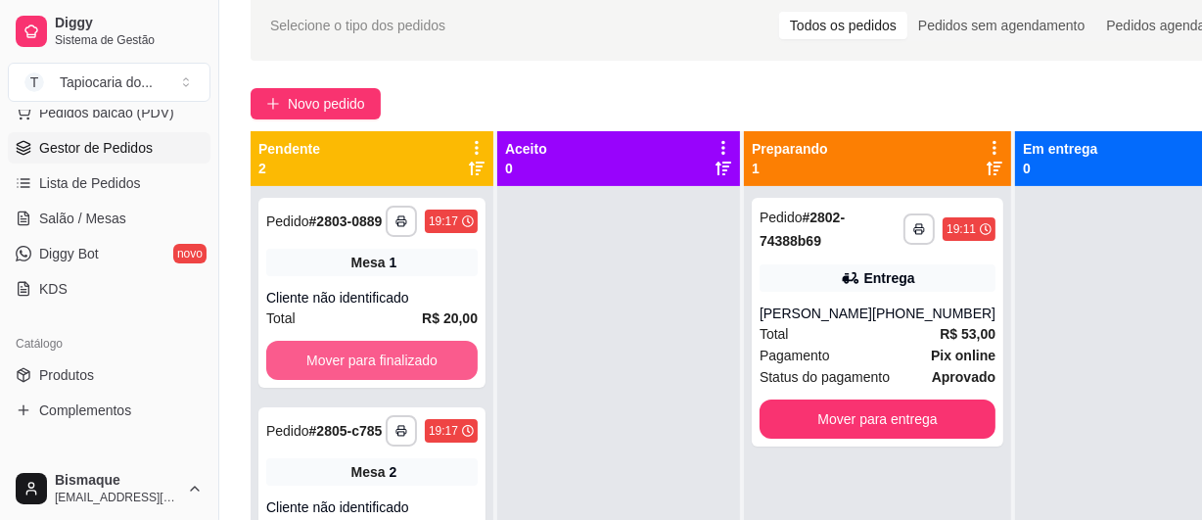
click at [277, 371] on button "Mover para finalizado" at bounding box center [372, 360] width 212 height 39
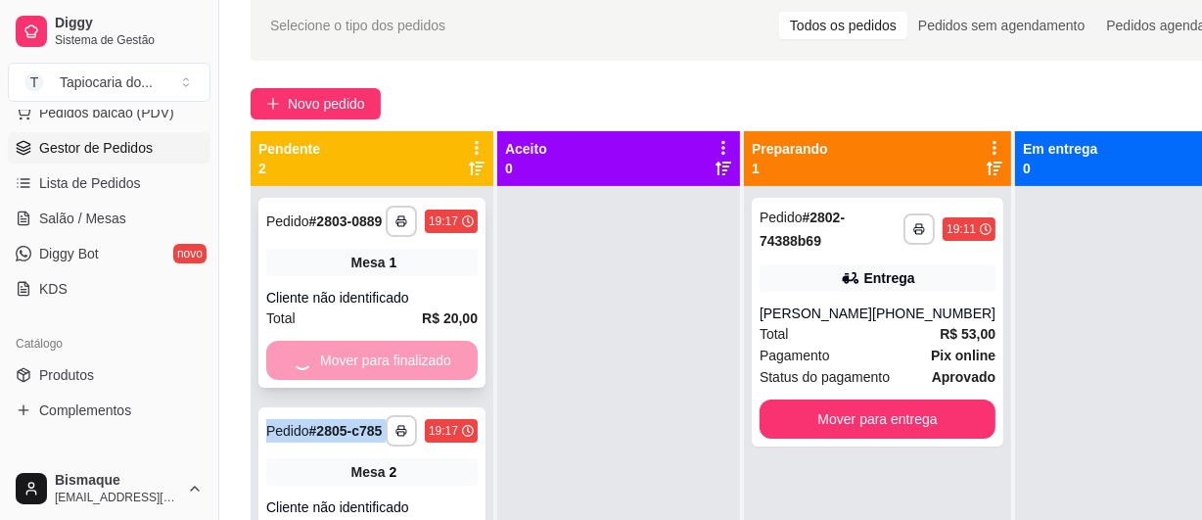
click at [277, 370] on div "Mover para finalizado" at bounding box center [372, 360] width 212 height 39
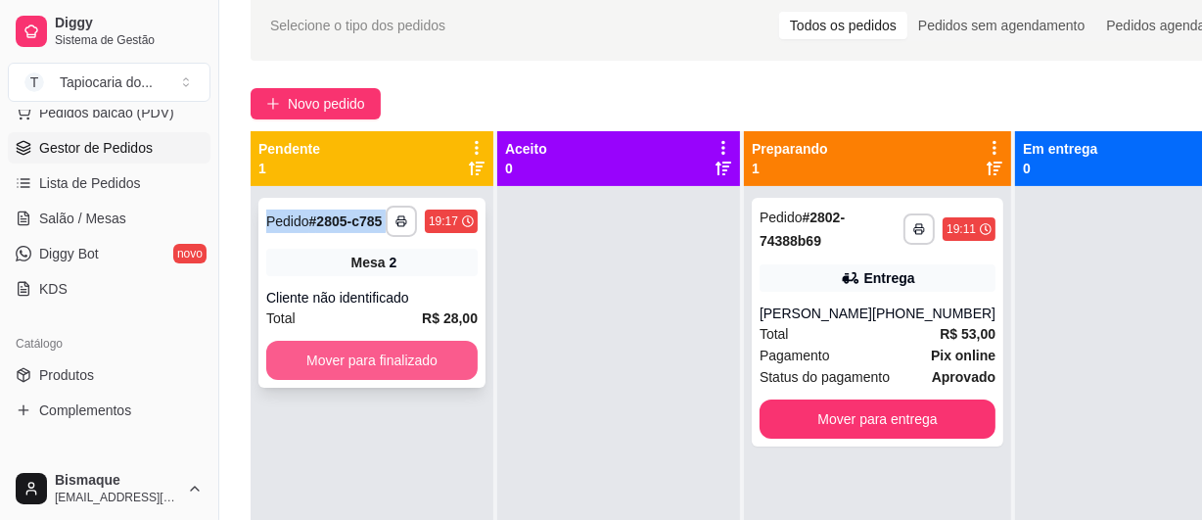
click at [284, 356] on button "Mover para finalizado" at bounding box center [372, 360] width 212 height 39
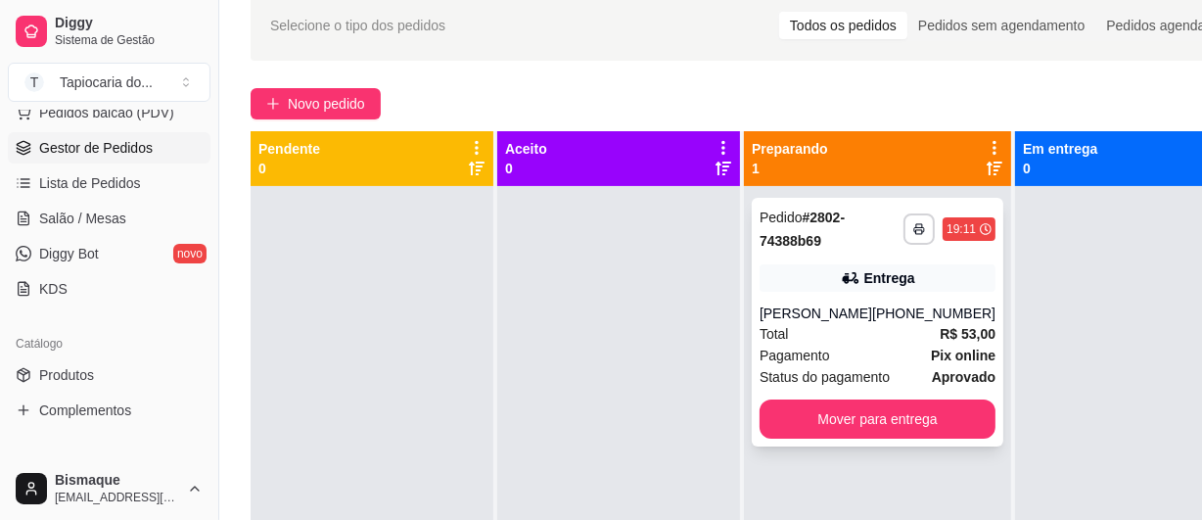
click at [878, 311] on div "[PHONE_NUMBER]" at bounding box center [933, 314] width 123 height 20
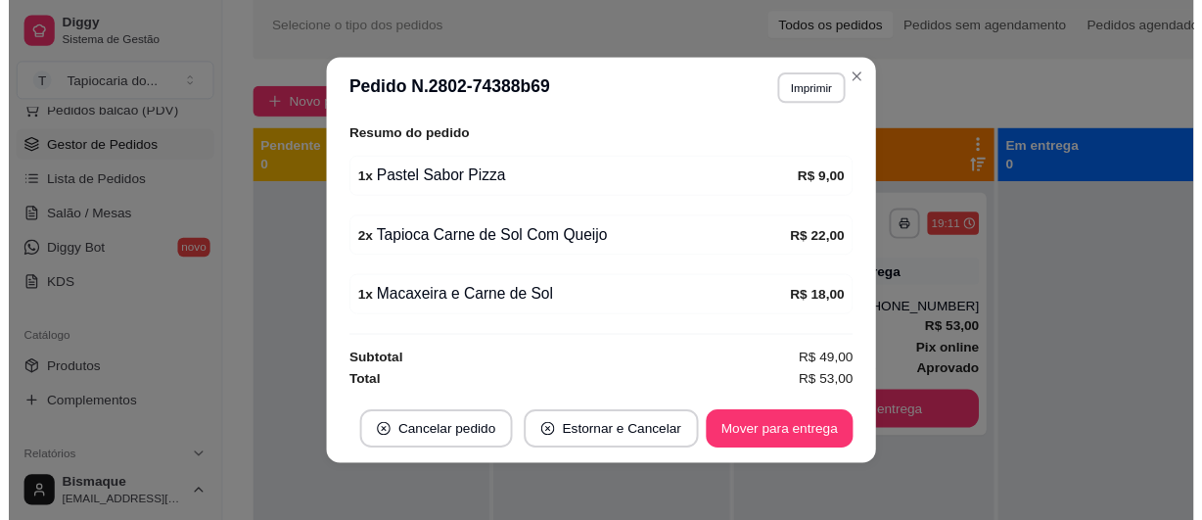
scroll to position [3, 0]
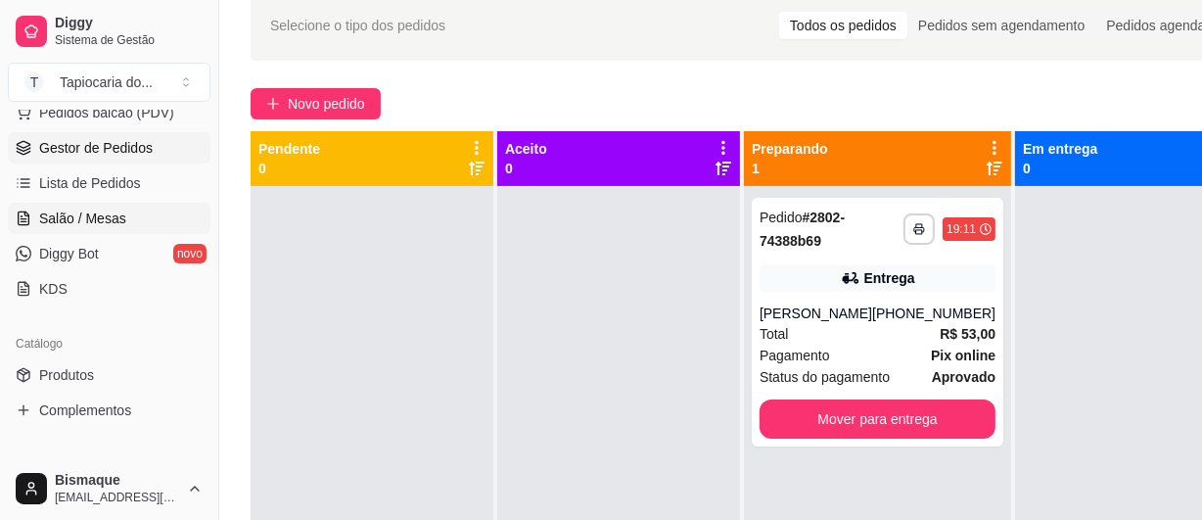
click at [91, 211] on span "Salão / Mesas" at bounding box center [82, 219] width 87 height 20
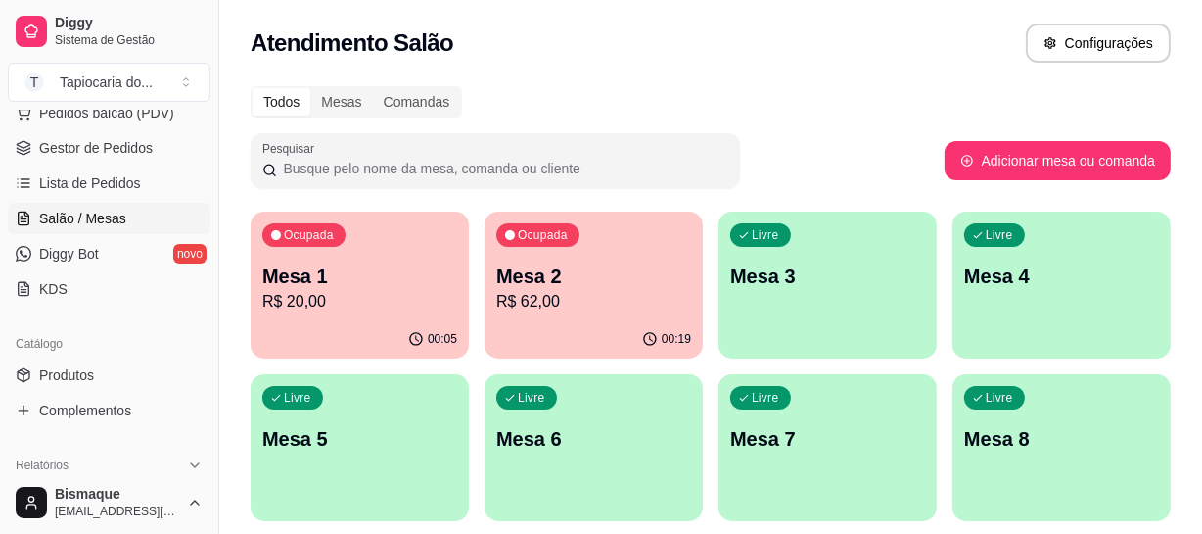
click at [557, 281] on p "Mesa 2" at bounding box center [593, 275] width 195 height 27
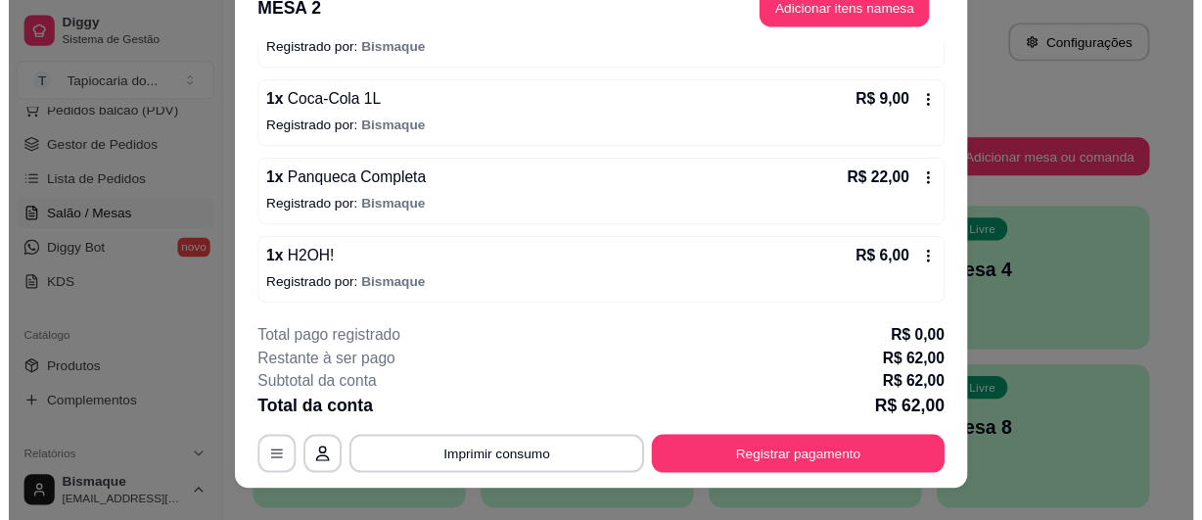
scroll to position [59, 0]
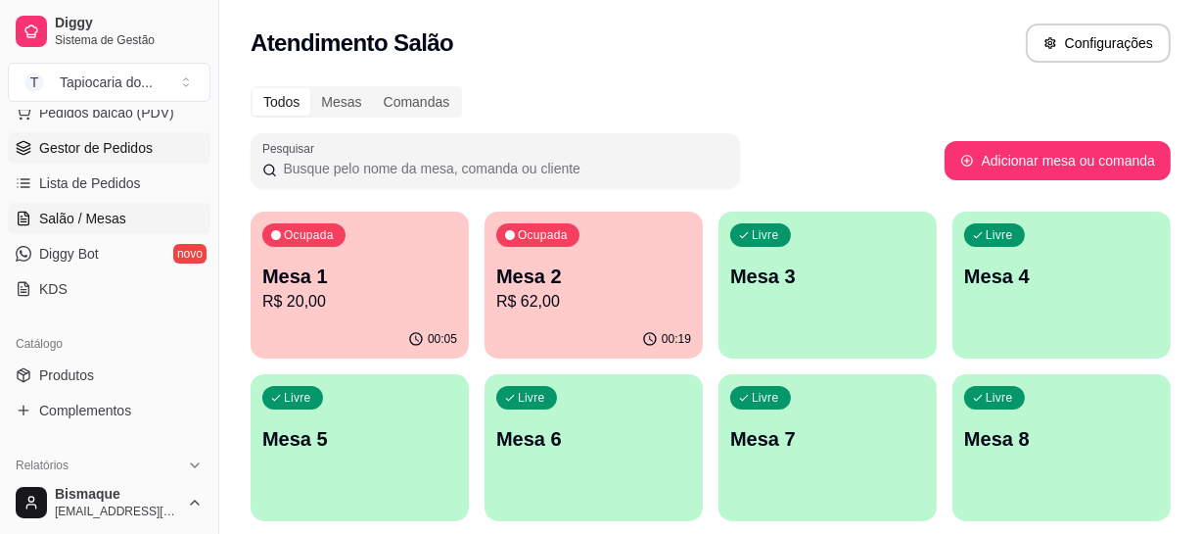
click at [78, 141] on span "Gestor de Pedidos" at bounding box center [96, 148] width 114 height 20
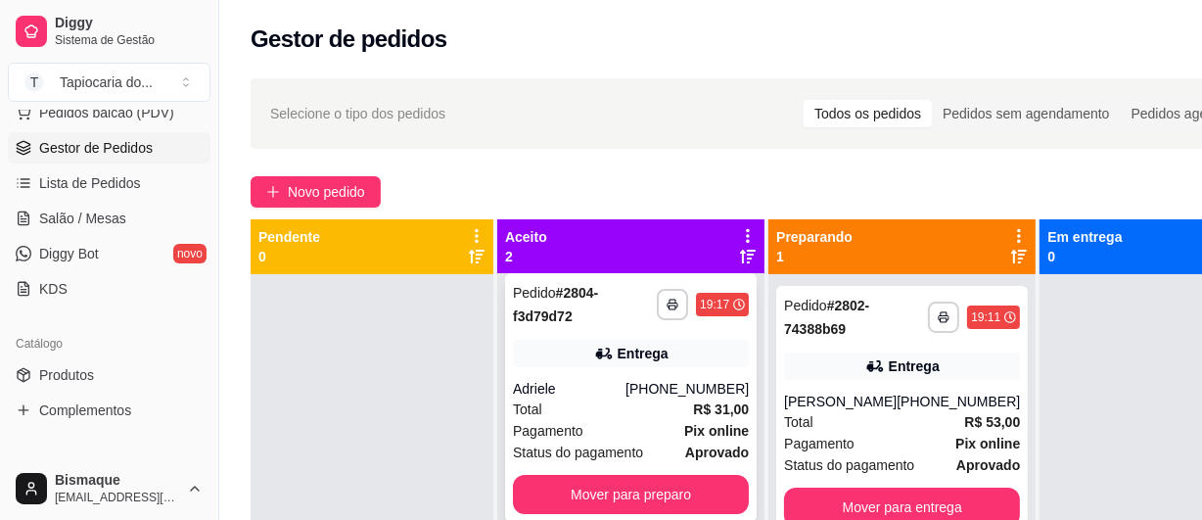
scroll to position [20, 0]
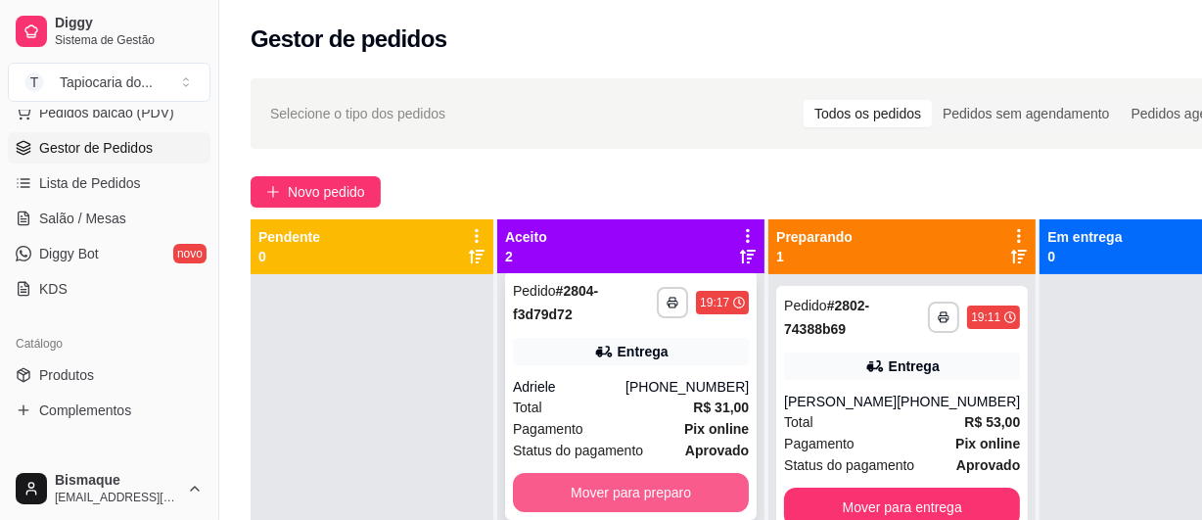
click at [589, 480] on button "Mover para preparo" at bounding box center [631, 492] width 236 height 39
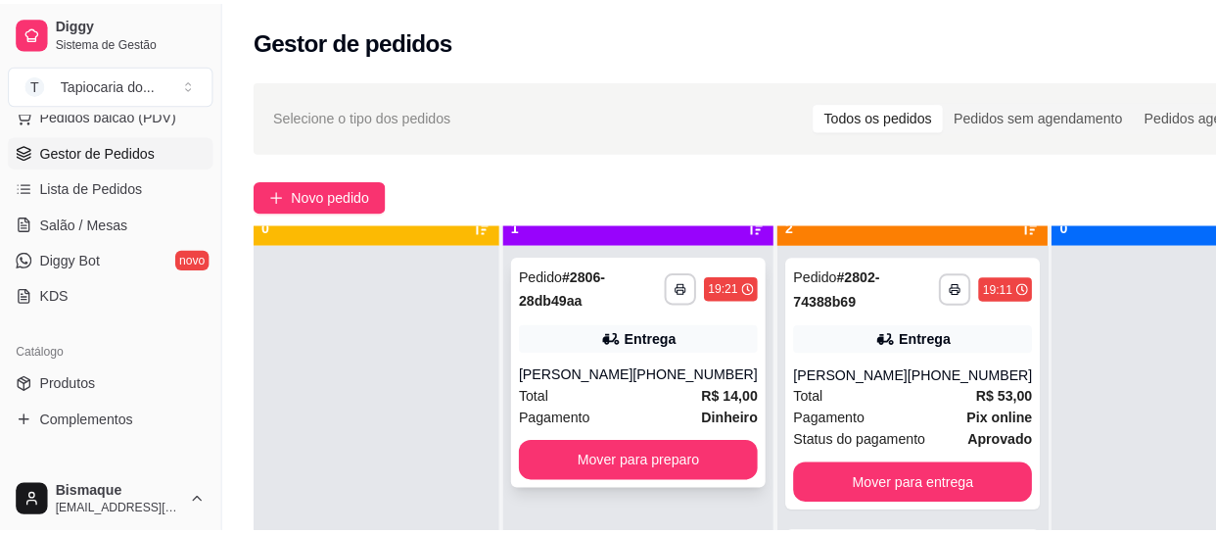
scroll to position [55, 0]
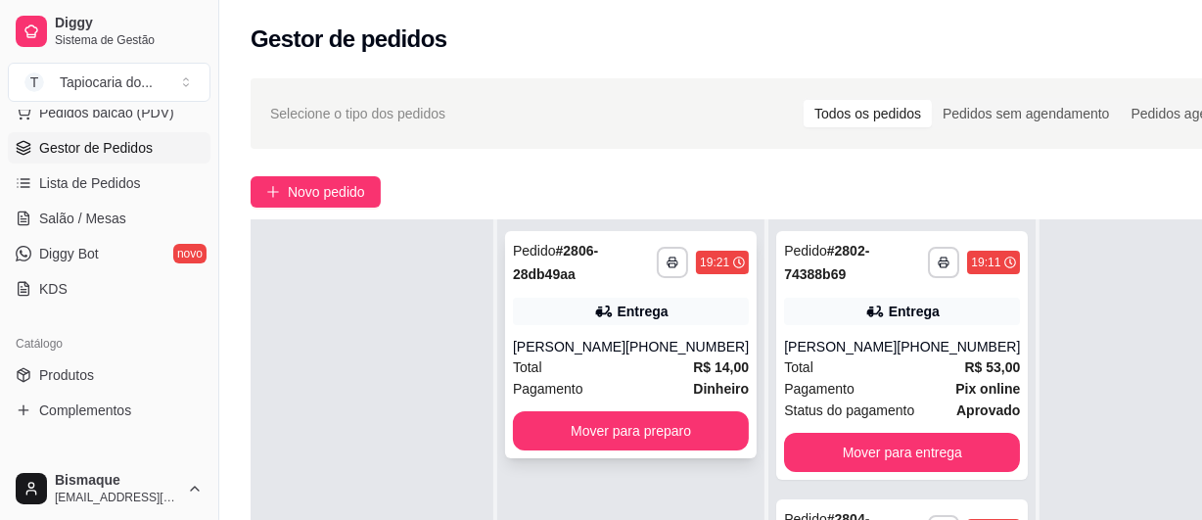
click at [635, 356] on div "[PHONE_NUMBER]" at bounding box center [687, 347] width 123 height 20
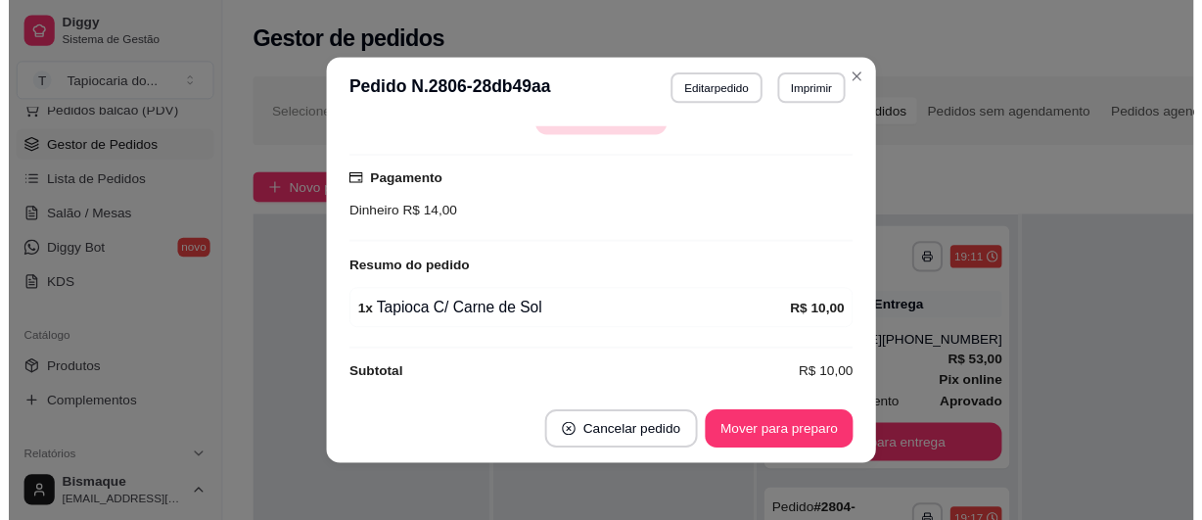
scroll to position [492, 0]
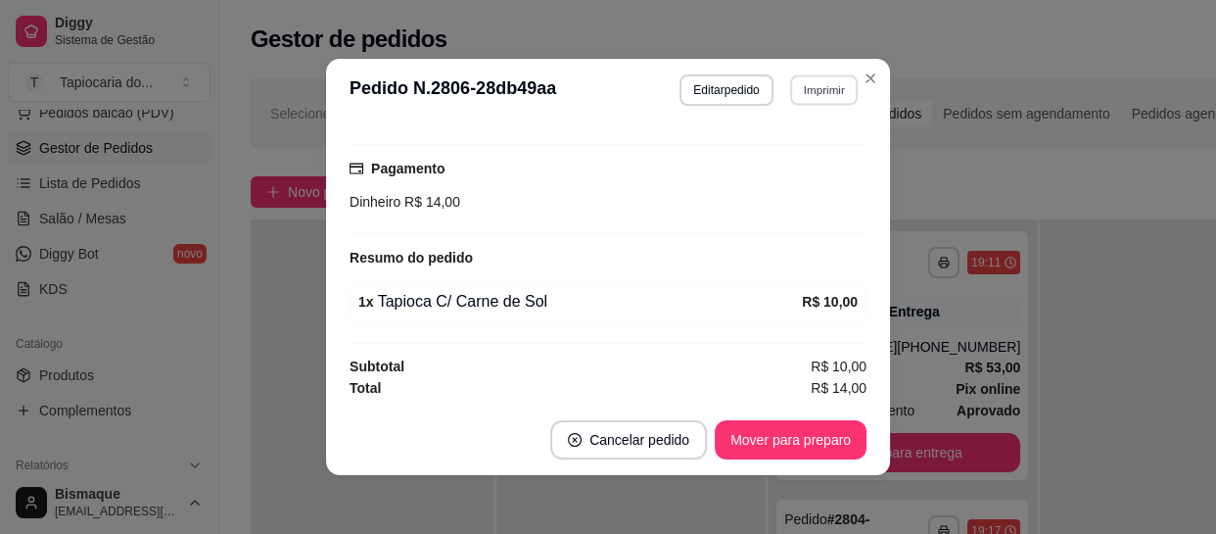
click at [810, 87] on button "Imprimir" at bounding box center [824, 89] width 68 height 30
click at [809, 158] on button "Impressora" at bounding box center [783, 158] width 142 height 31
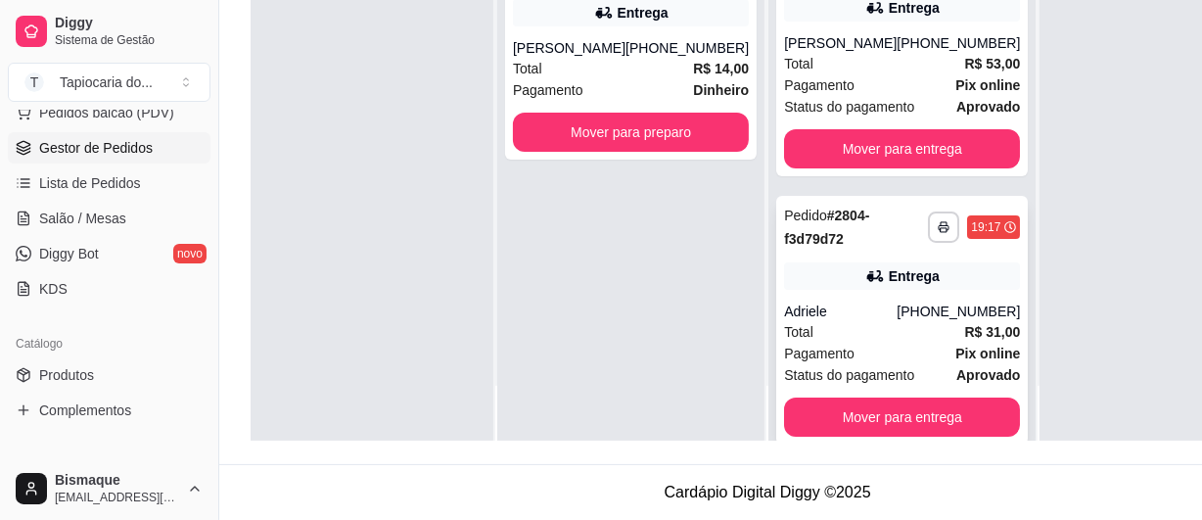
scroll to position [0, 0]
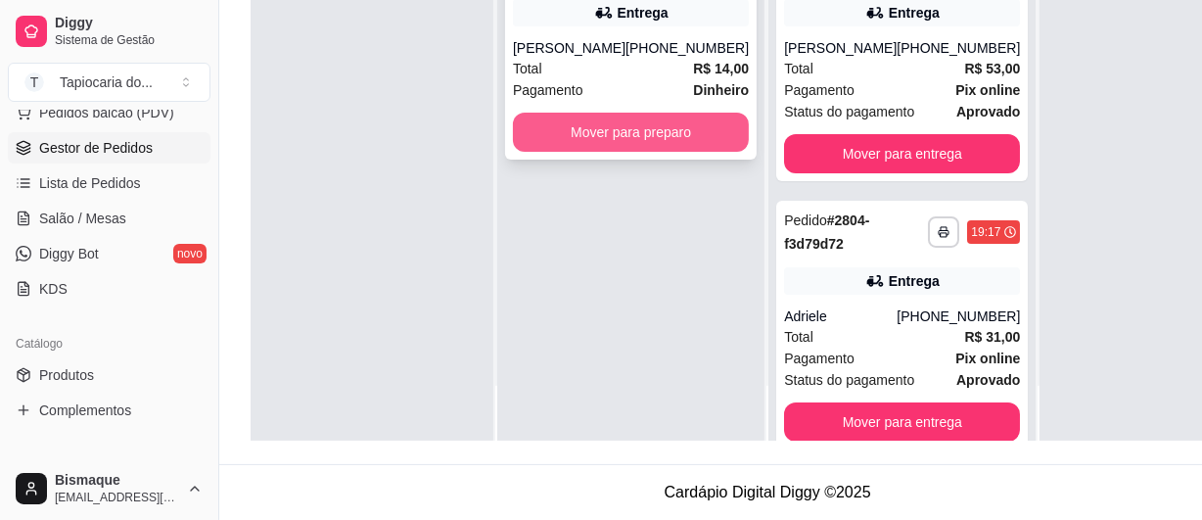
click at [585, 143] on button "Mover para preparo" at bounding box center [631, 132] width 236 height 39
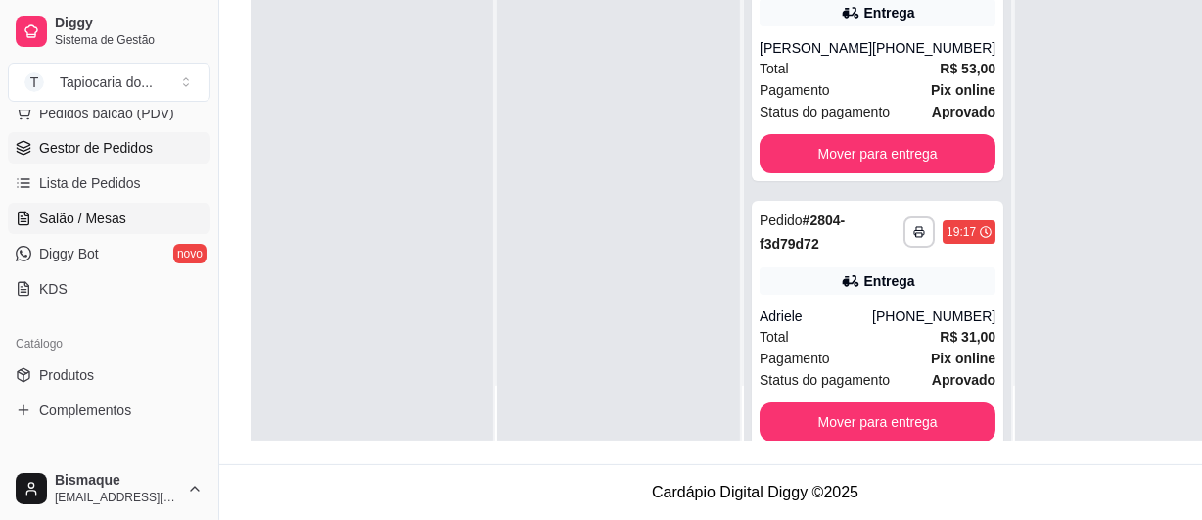
click at [94, 225] on span "Salão / Mesas" at bounding box center [82, 219] width 87 height 20
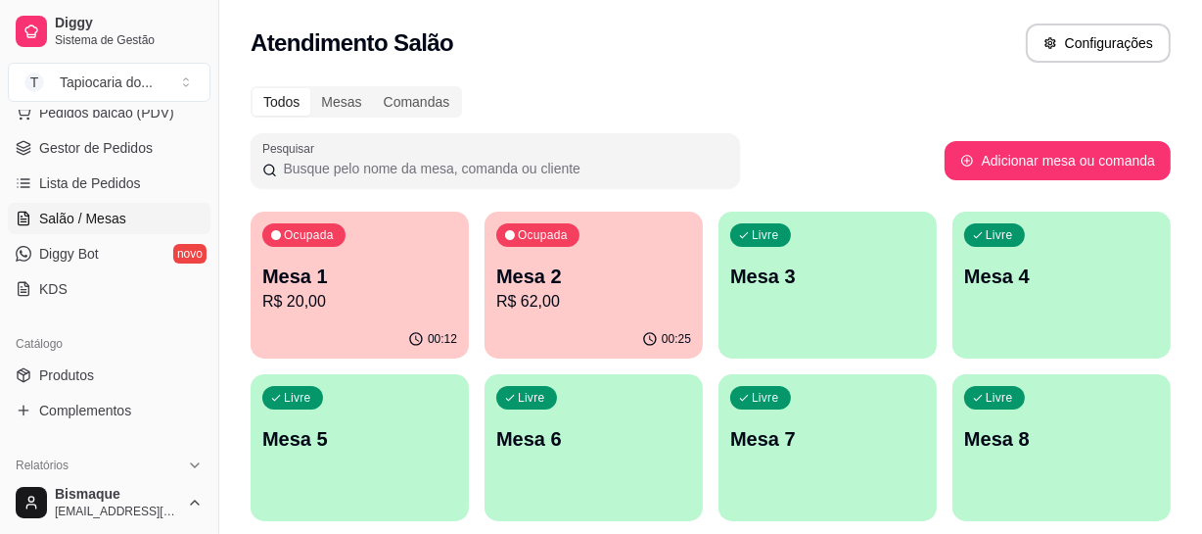
click at [587, 333] on div "00:25" at bounding box center [594, 339] width 218 height 38
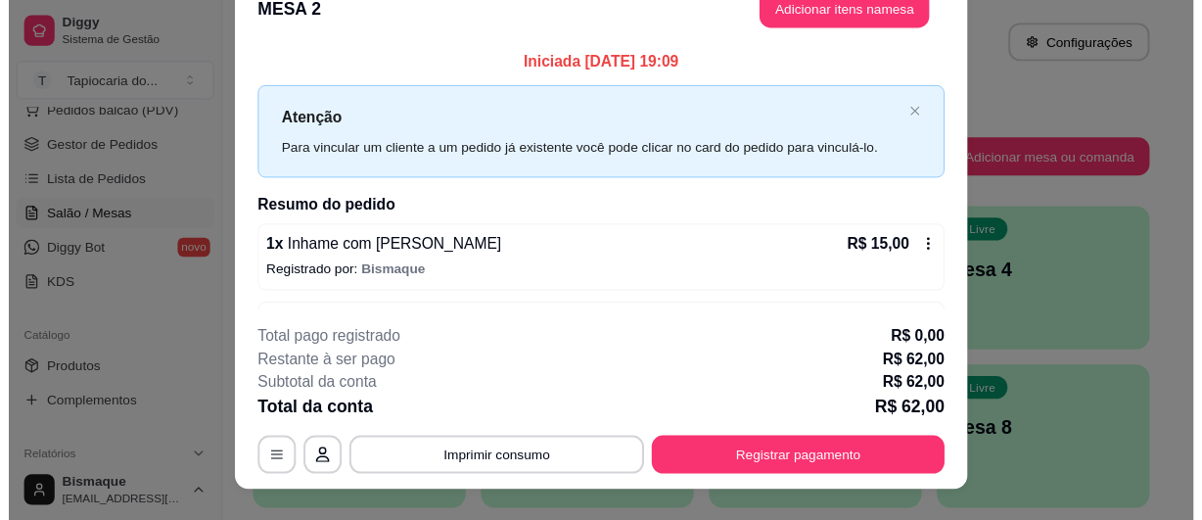
scroll to position [59, 0]
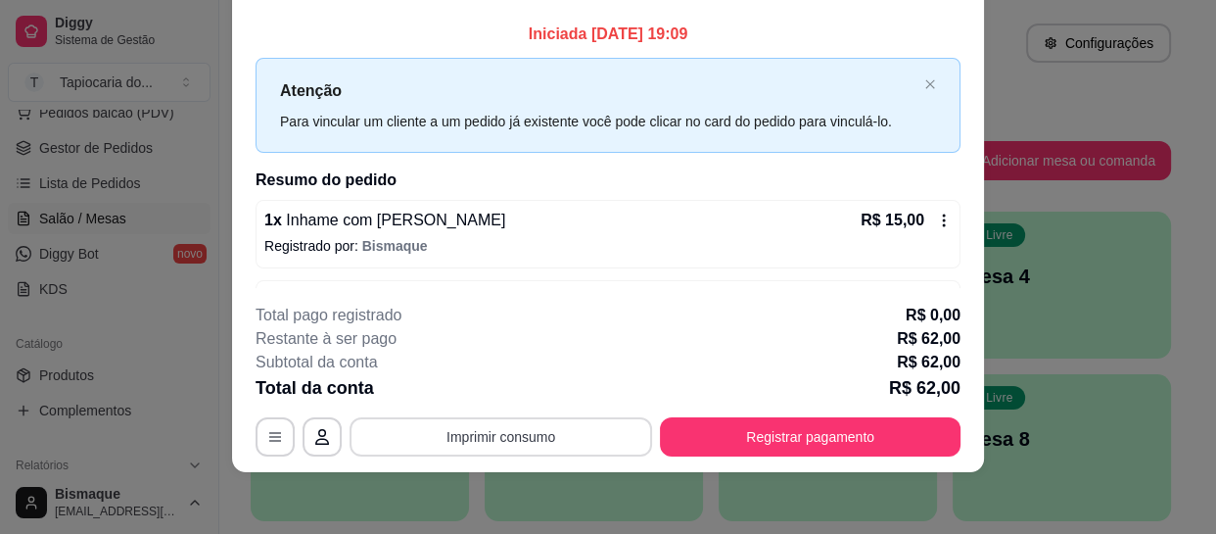
click at [531, 435] on button "Imprimir consumo" at bounding box center [501, 436] width 303 height 39
click at [493, 391] on button "Impressora" at bounding box center [500, 390] width 142 height 31
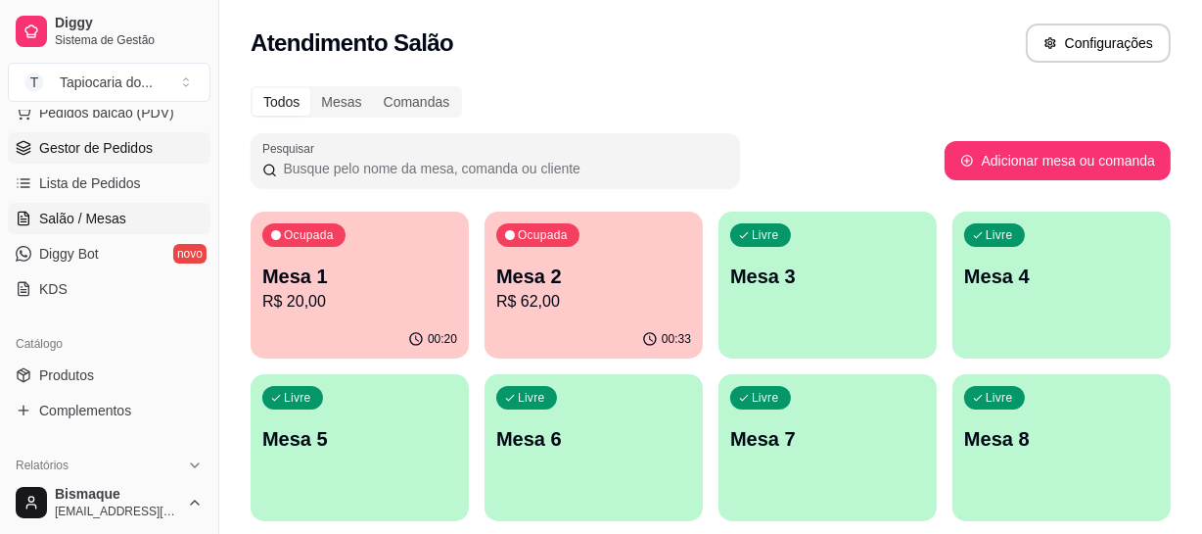
click at [132, 145] on span "Gestor de Pedidos" at bounding box center [96, 148] width 114 height 20
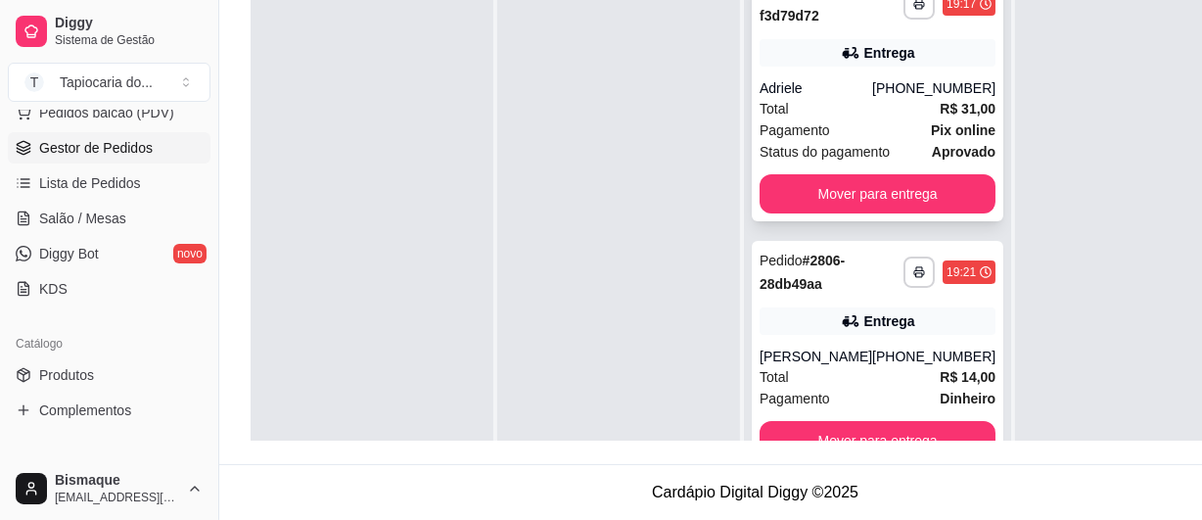
click at [825, 78] on div "Adriele" at bounding box center [816, 88] width 113 height 20
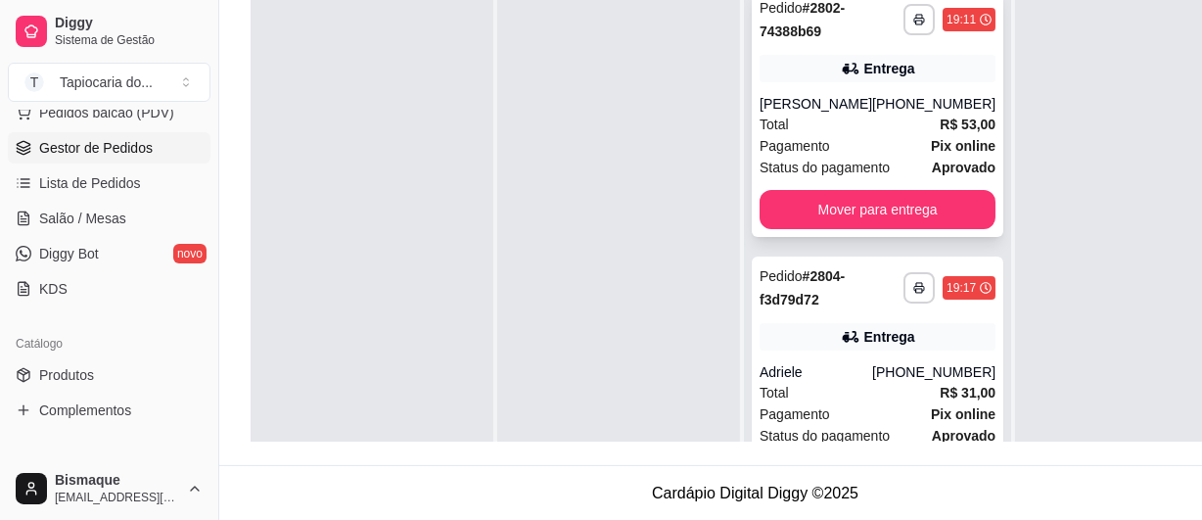
click at [873, 130] on div "Total R$ 53,00" at bounding box center [878, 125] width 236 height 22
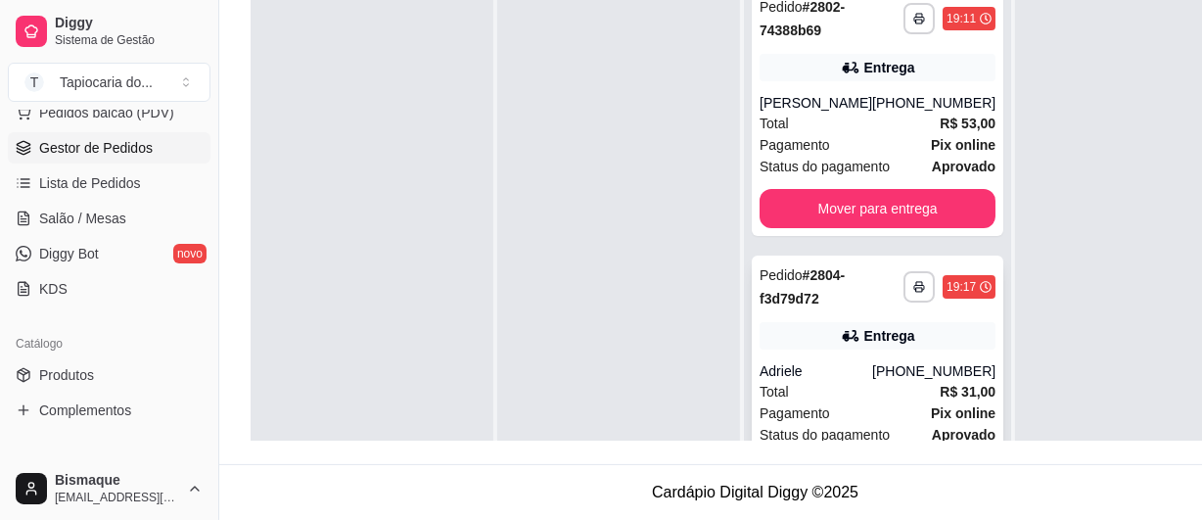
scroll to position [311, 0]
click at [795, 381] on div "Total R$ 31,00" at bounding box center [878, 392] width 236 height 22
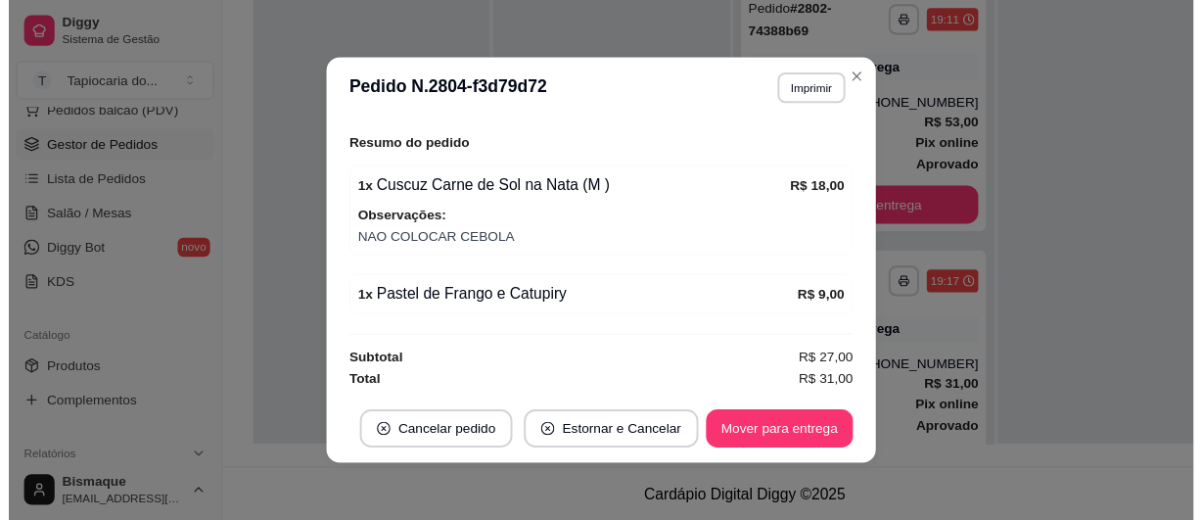
scroll to position [3, 0]
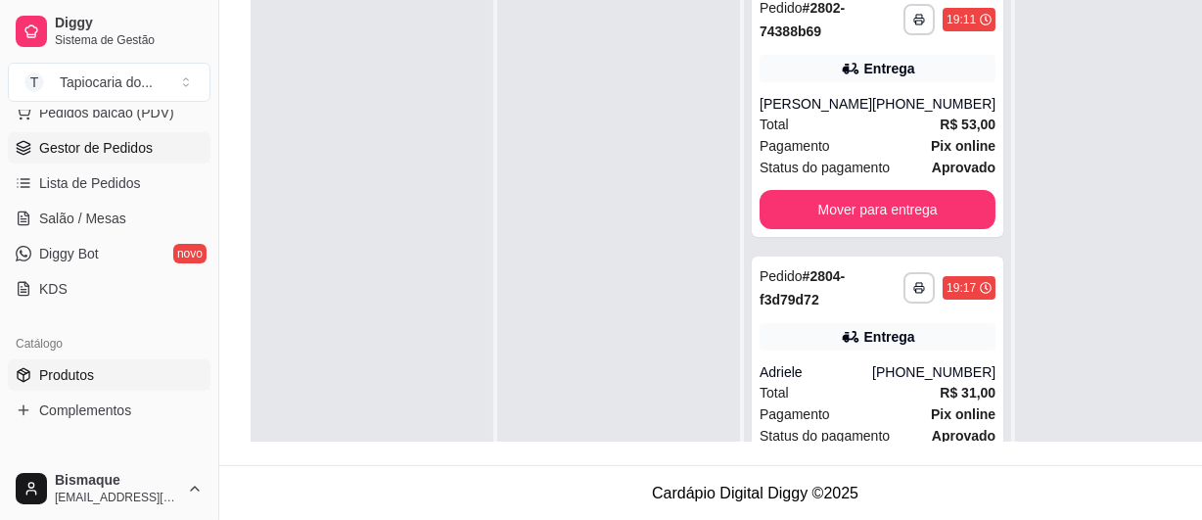
click at [81, 378] on span "Produtos" at bounding box center [66, 375] width 55 height 20
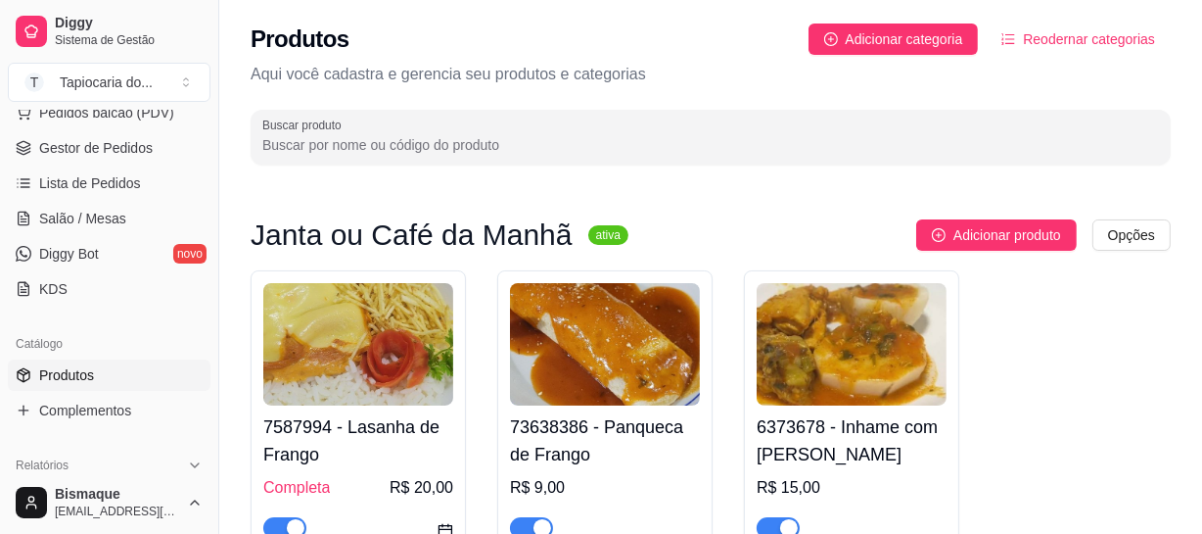
click at [414, 137] on input "Buscar produto" at bounding box center [710, 145] width 897 height 20
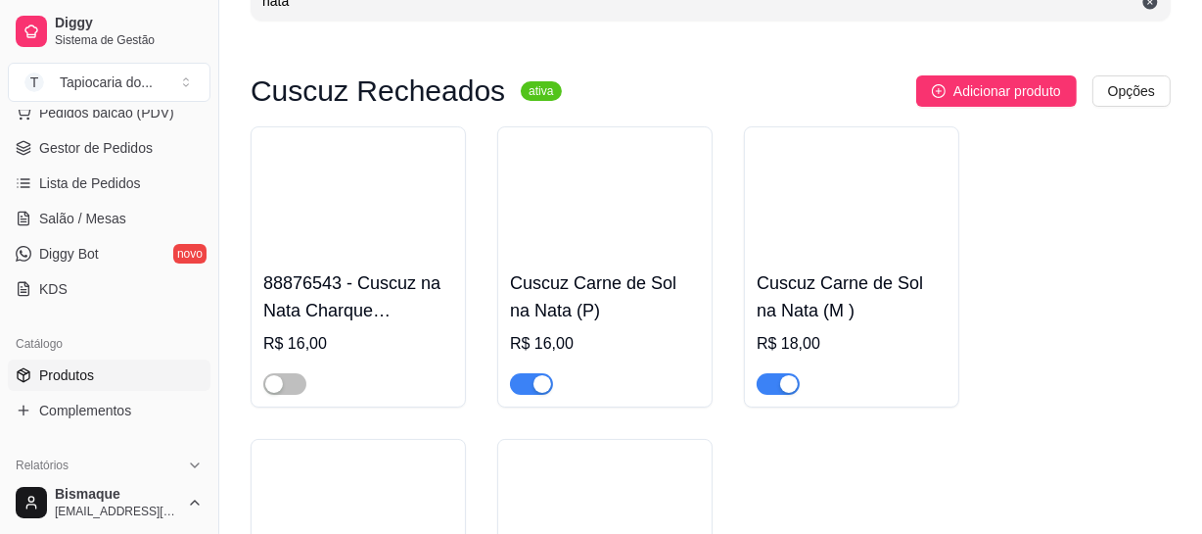
scroll to position [177, 0]
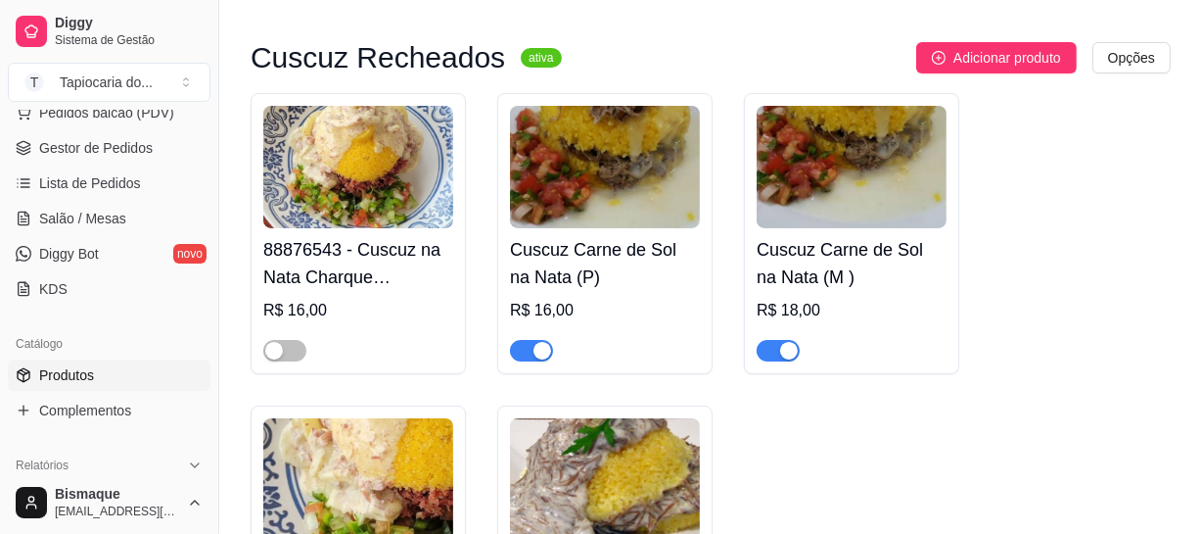
type input "nata"
click at [541, 347] on div "button" at bounding box center [543, 351] width 18 height 18
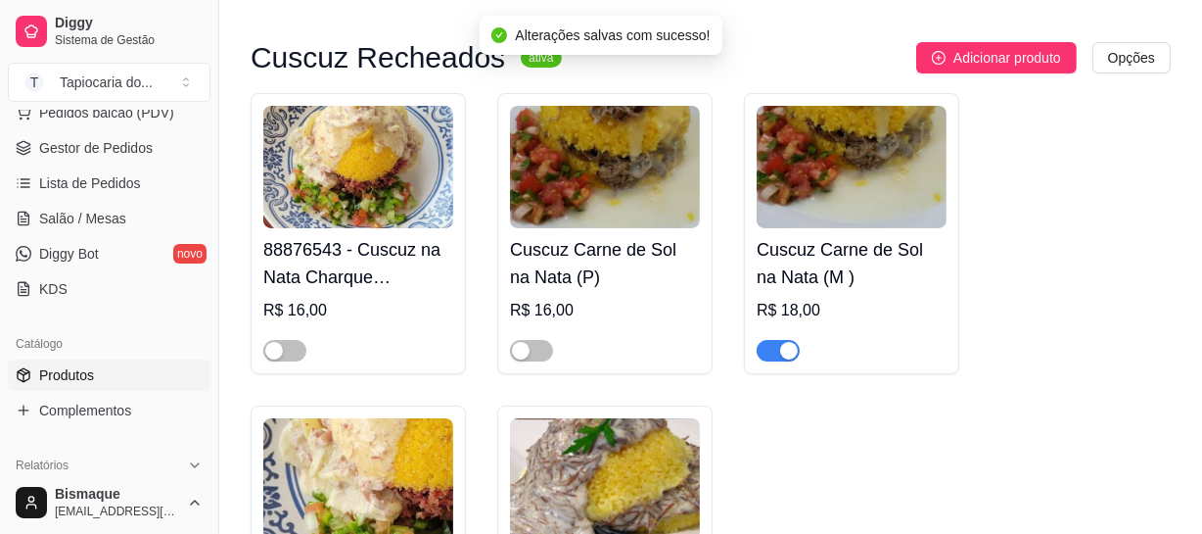
click at [794, 344] on div "button" at bounding box center [789, 351] width 18 height 18
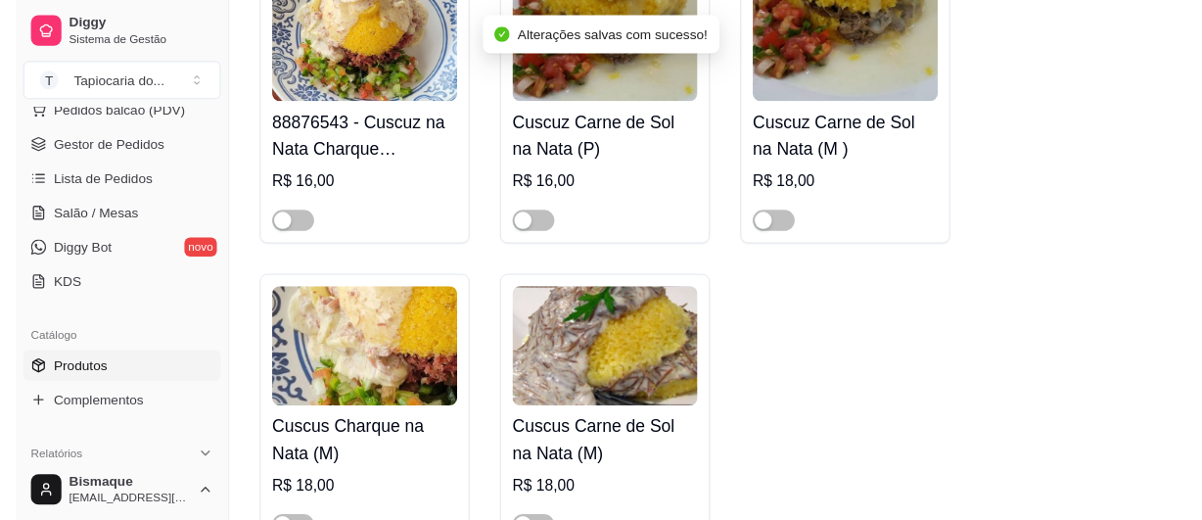
scroll to position [0, 0]
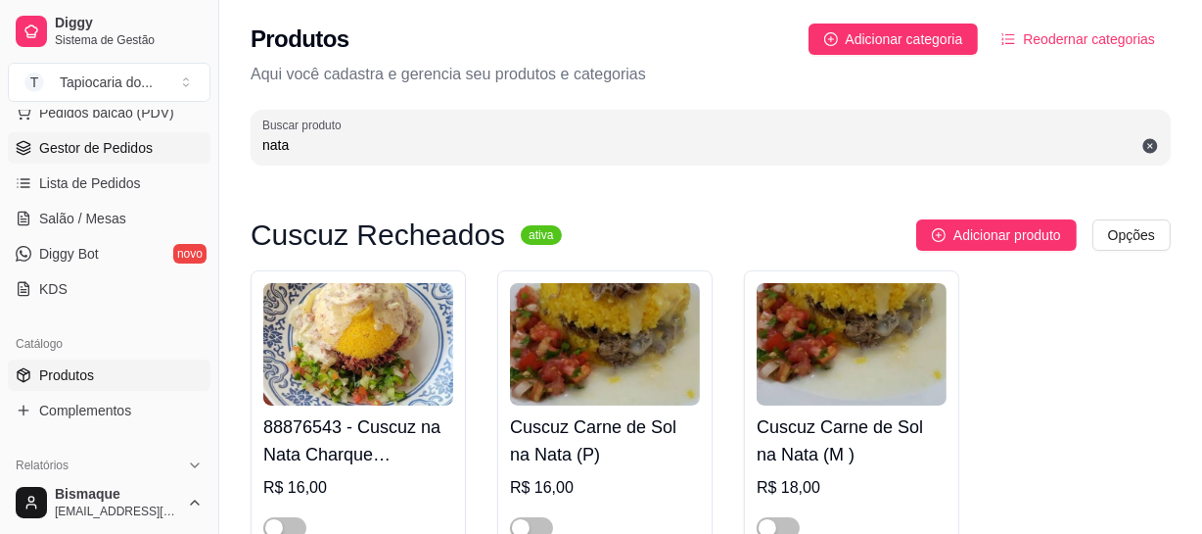
click at [72, 145] on span "Gestor de Pedidos" at bounding box center [96, 148] width 114 height 20
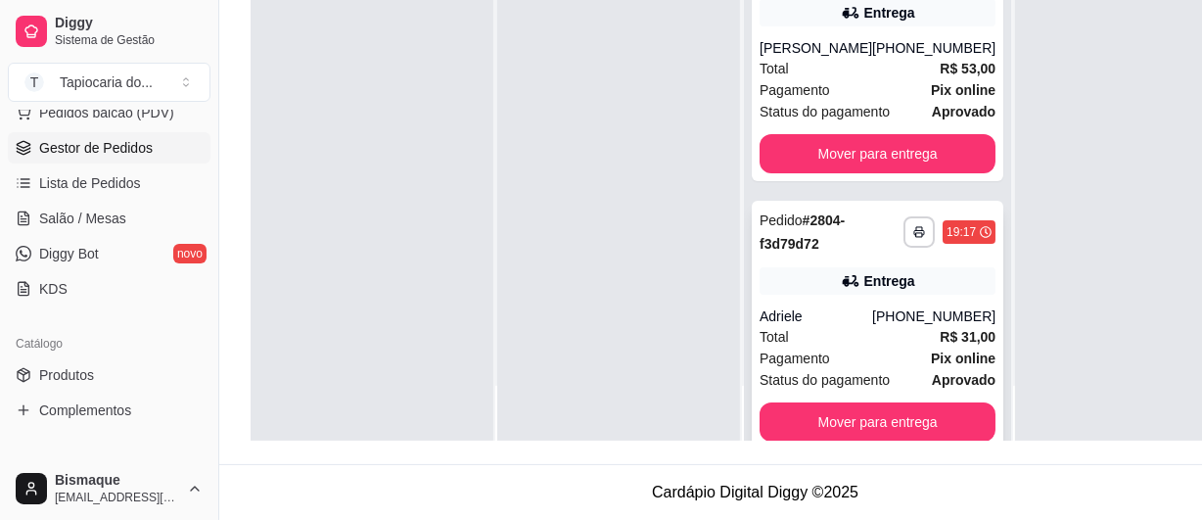
click at [803, 326] on div "Total R$ 31,00" at bounding box center [878, 337] width 236 height 22
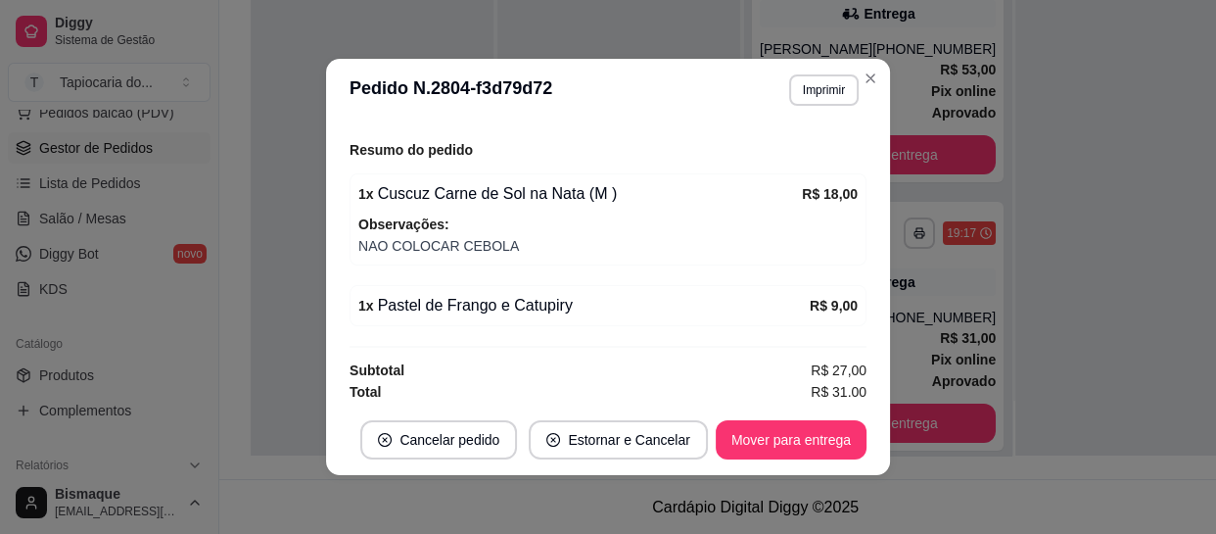
scroll to position [627, 0]
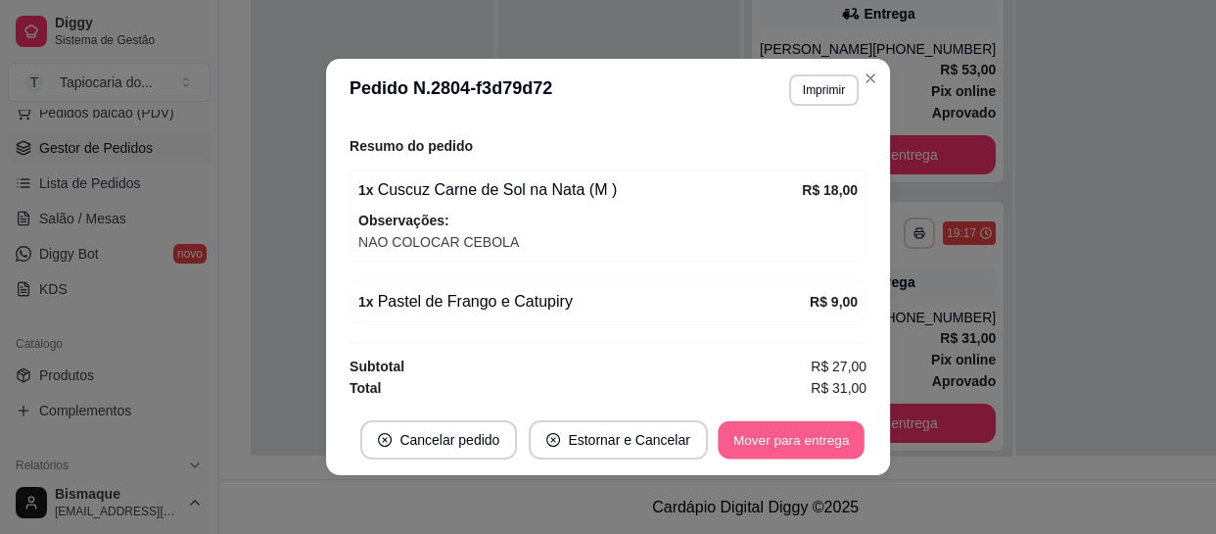
click at [766, 443] on button "Mover para entrega" at bounding box center [791, 440] width 147 height 38
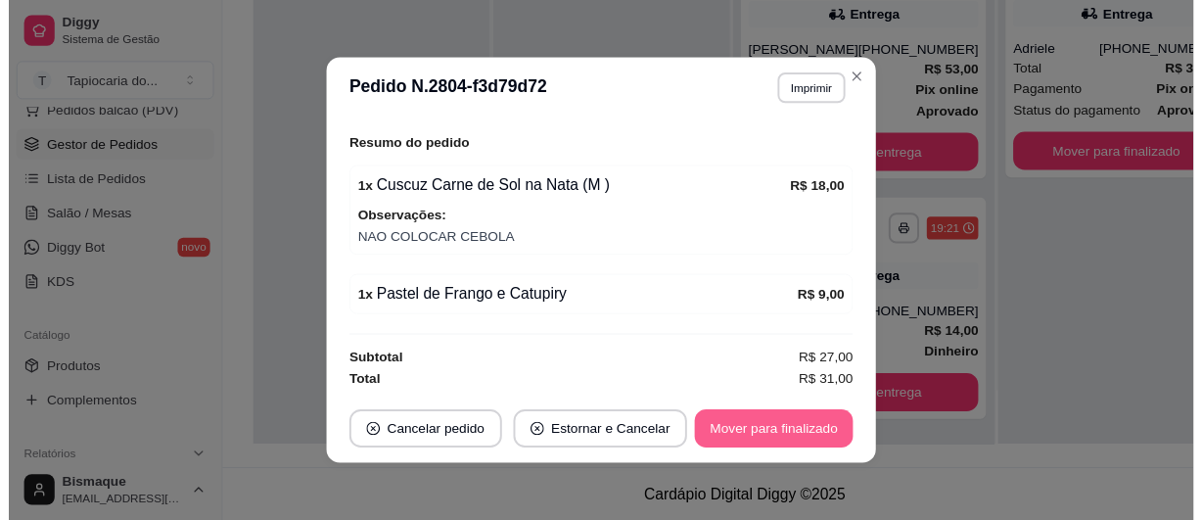
scroll to position [55, 0]
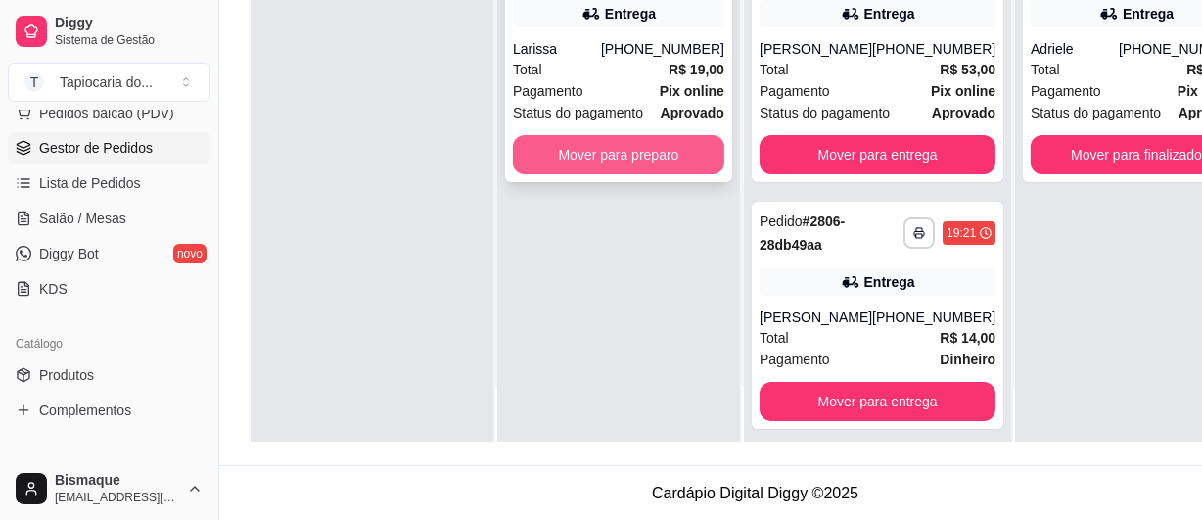
click at [552, 151] on button "Mover para preparo" at bounding box center [619, 154] width 212 height 39
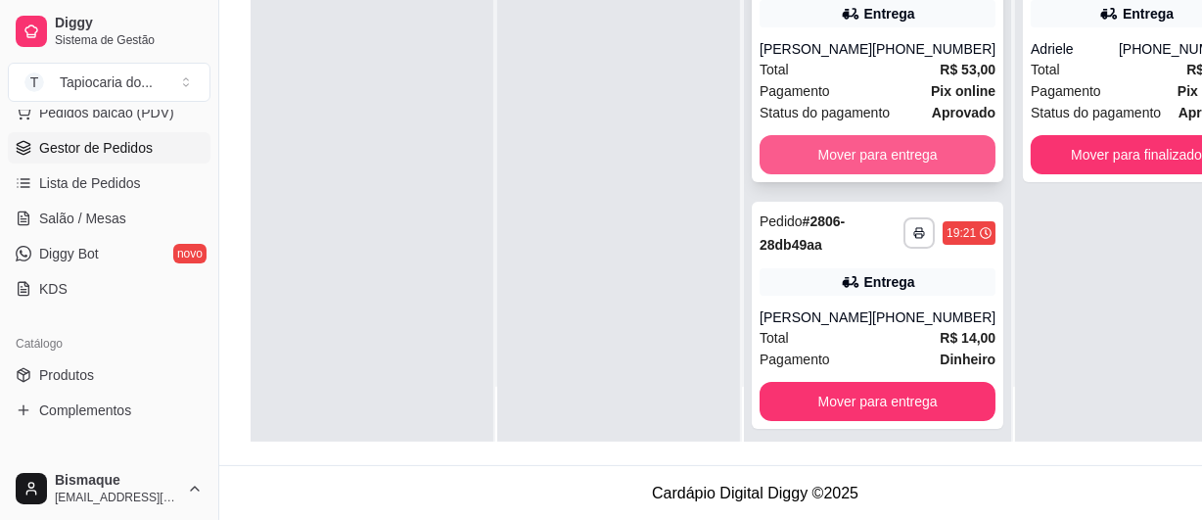
click at [923, 160] on button "Mover para entrega" at bounding box center [878, 154] width 236 height 39
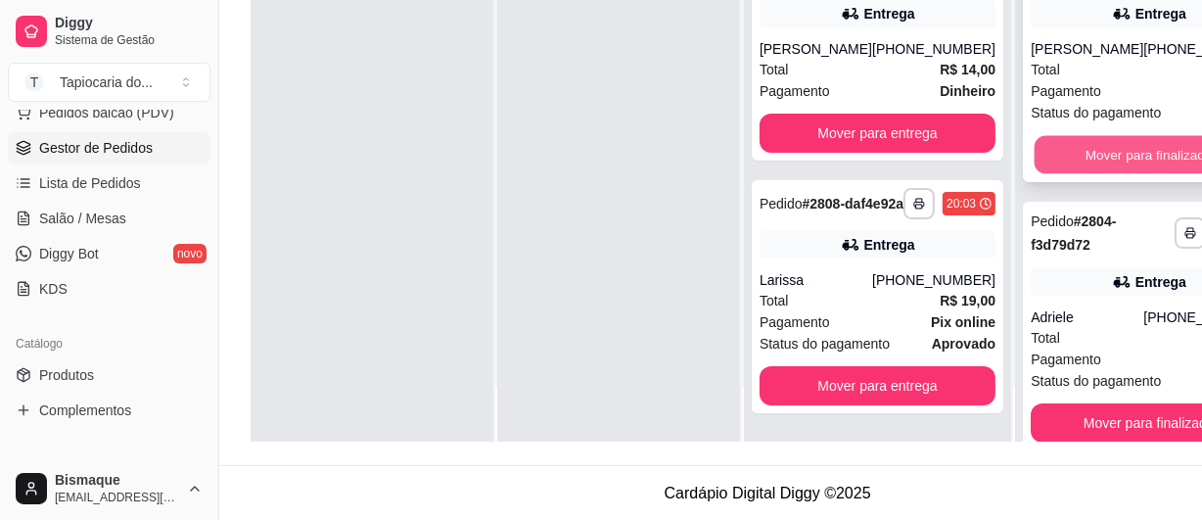
click at [1076, 157] on button "Mover para finalizado" at bounding box center [1149, 155] width 229 height 38
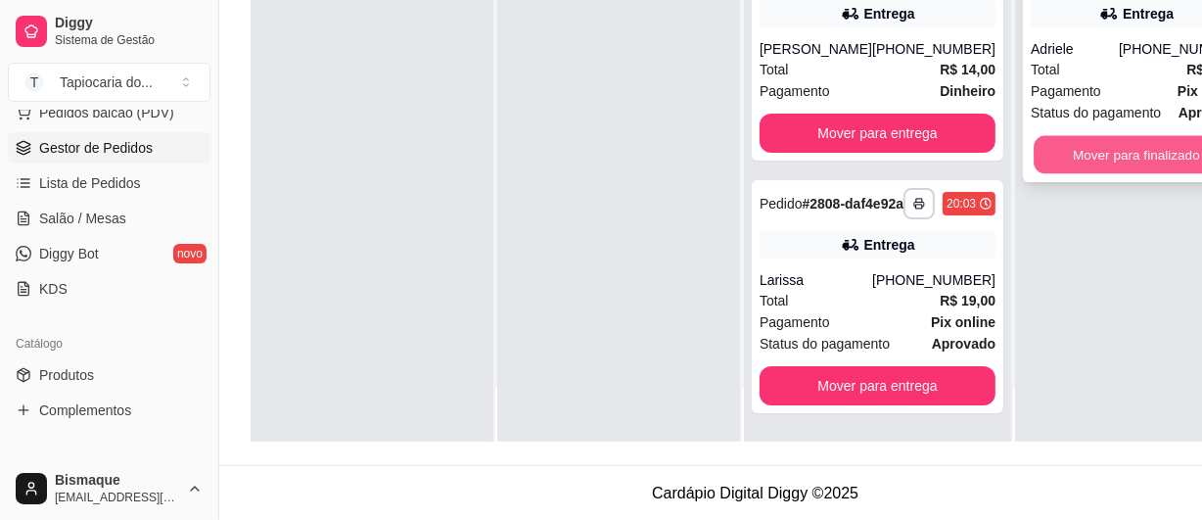
click at [1077, 157] on button "Mover para finalizado" at bounding box center [1137, 155] width 206 height 38
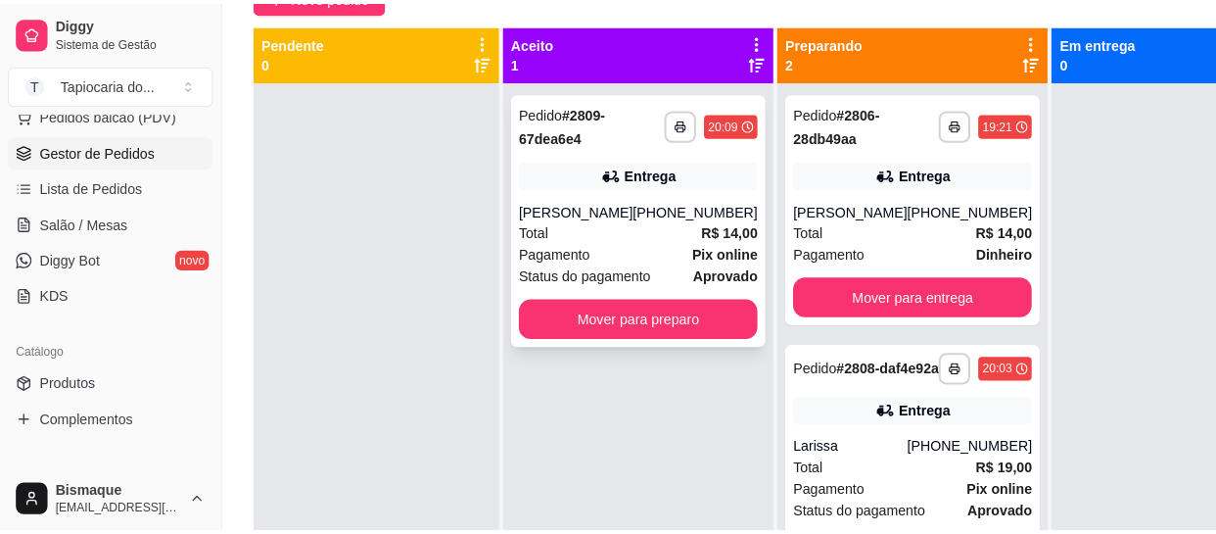
scroll to position [298, 0]
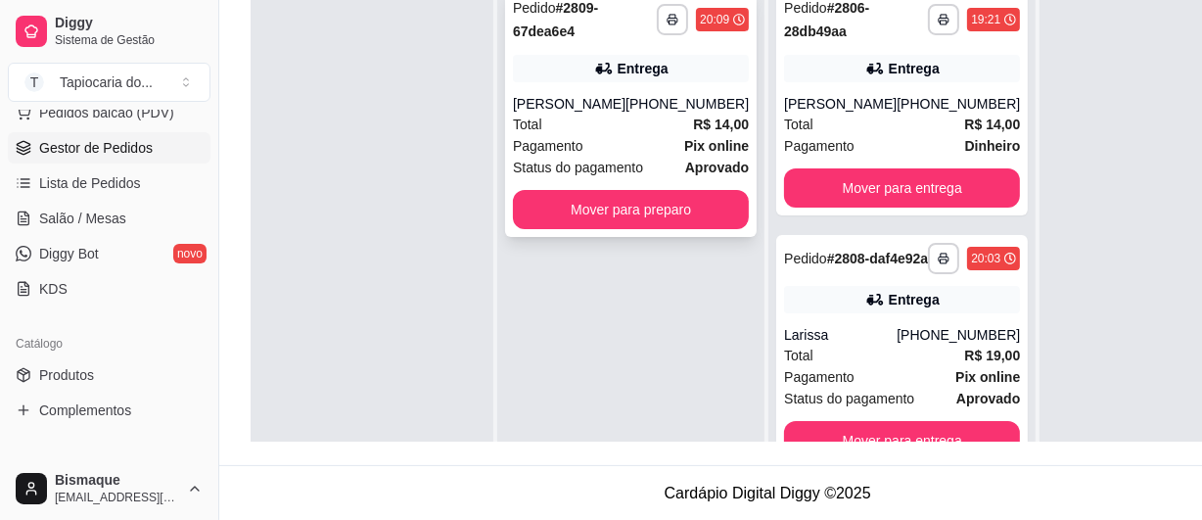
click at [592, 141] on div "Pagamento Pix online" at bounding box center [631, 146] width 236 height 22
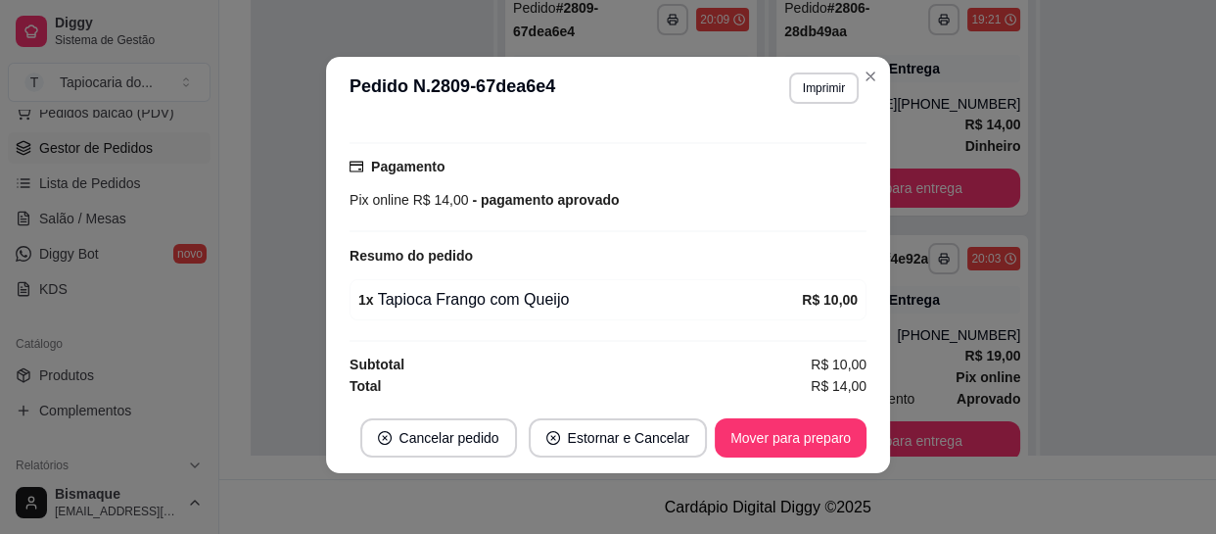
scroll to position [3, 0]
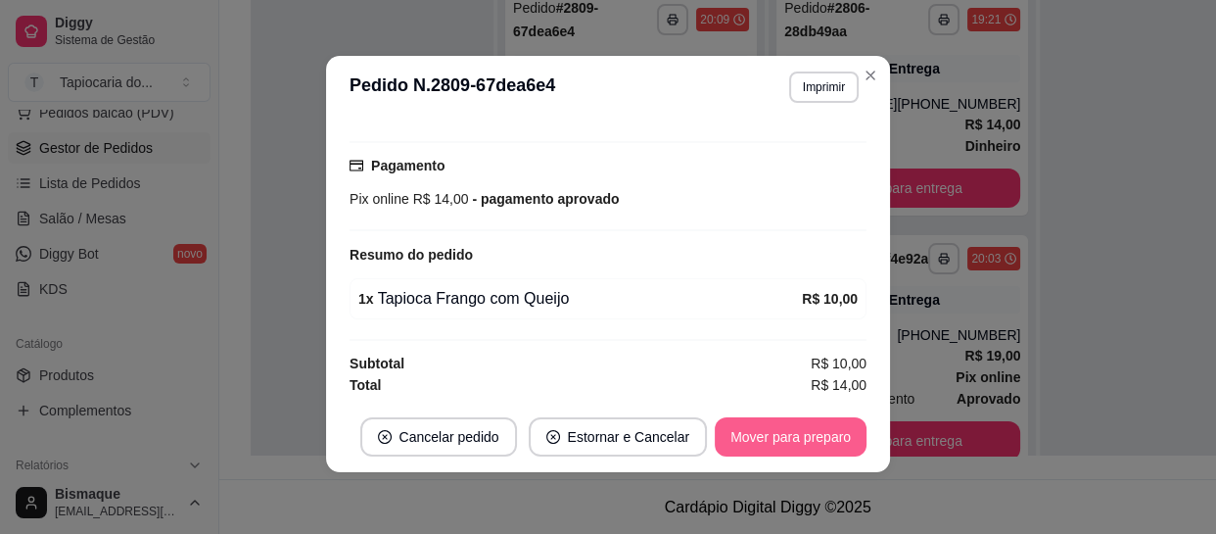
click at [772, 426] on button "Mover para preparo" at bounding box center [791, 436] width 152 height 39
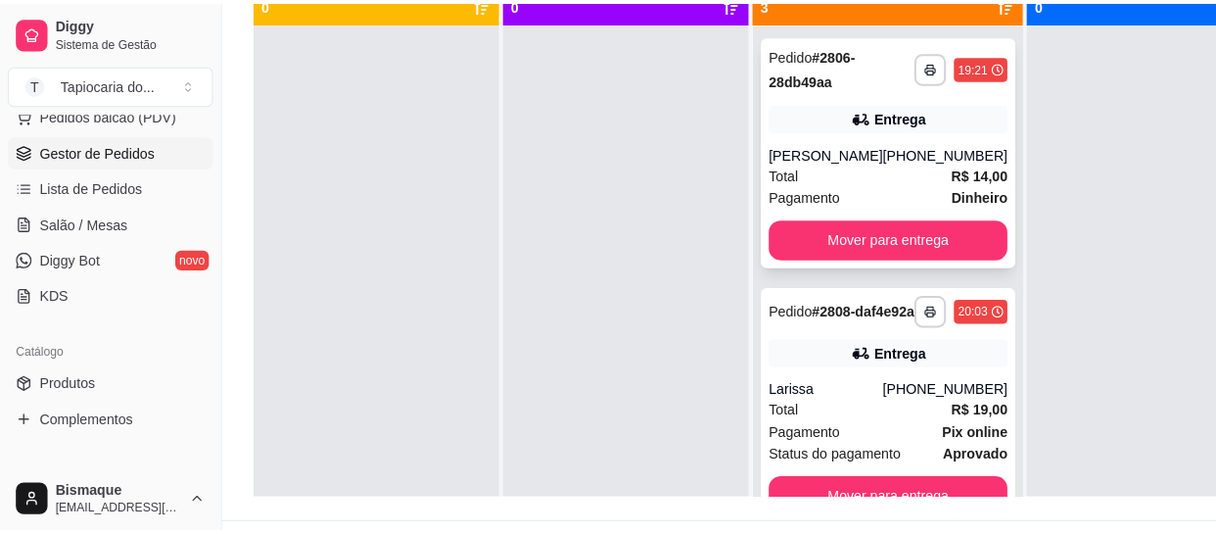
scroll to position [266, 0]
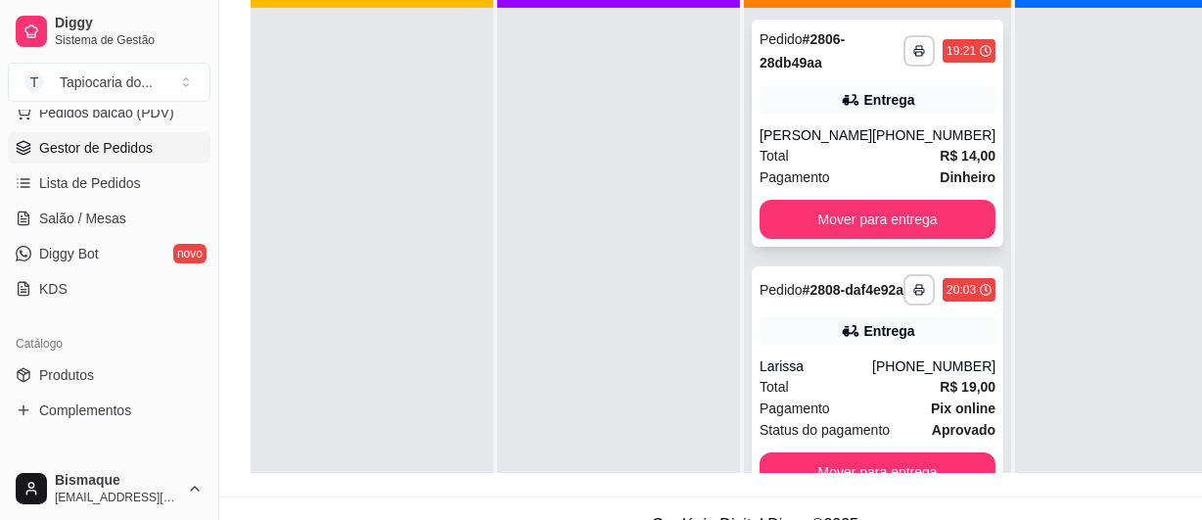
click at [809, 185] on span "Pagamento" at bounding box center [795, 177] width 71 height 22
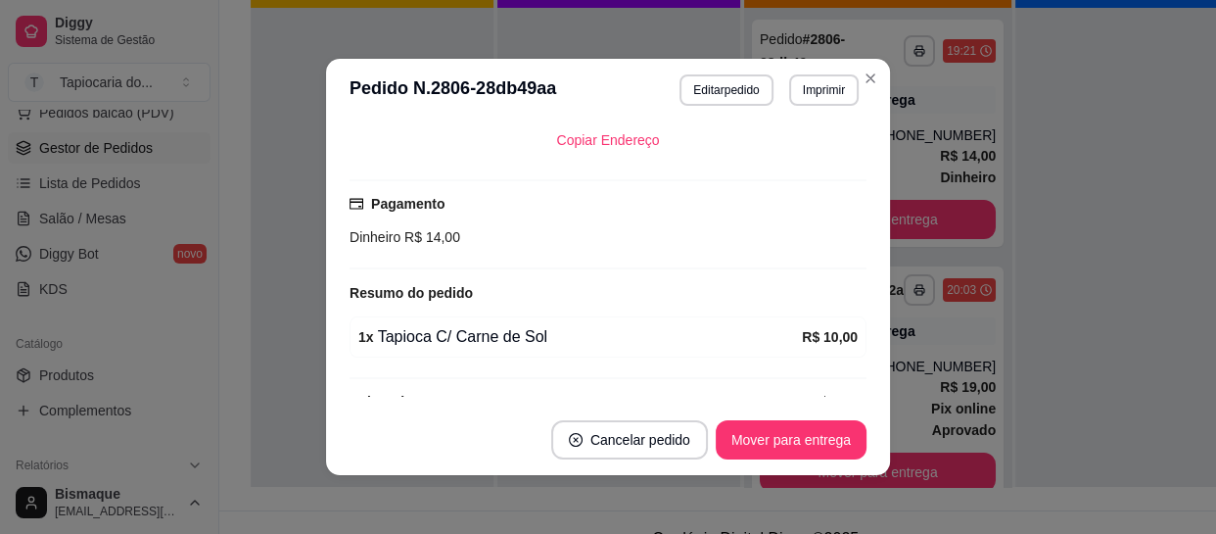
scroll to position [492, 0]
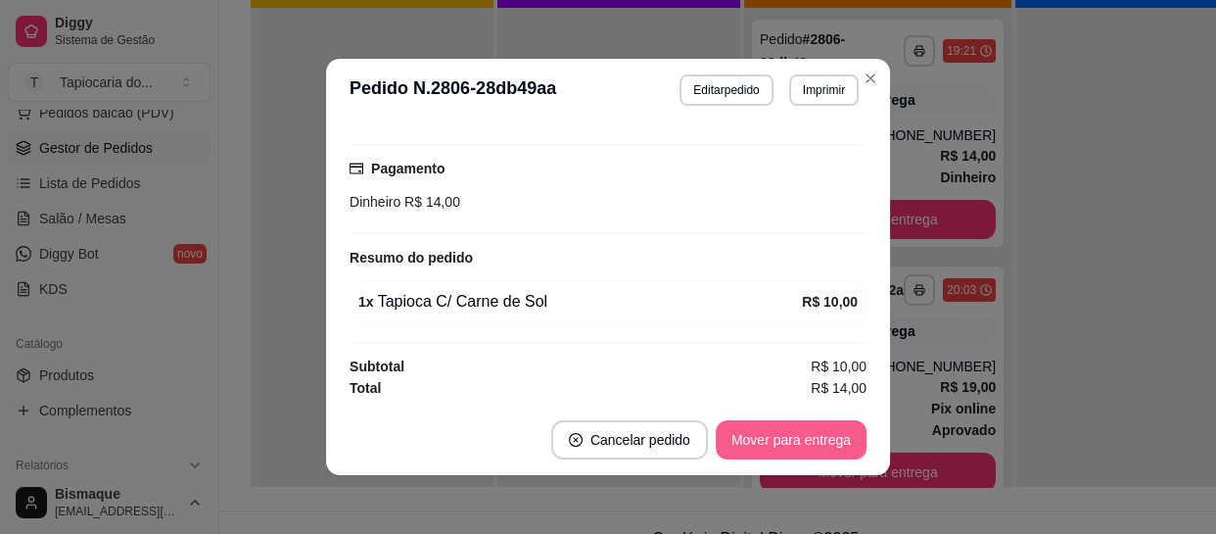
click at [788, 441] on button "Mover para entrega" at bounding box center [791, 439] width 151 height 39
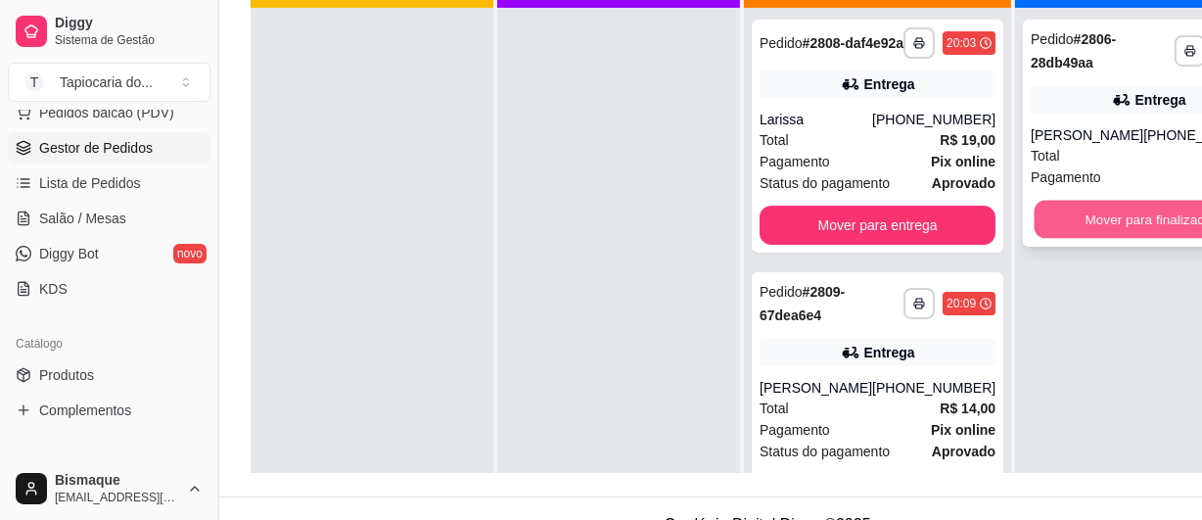
click at [1136, 232] on button "Mover para finalizado" at bounding box center [1149, 220] width 229 height 38
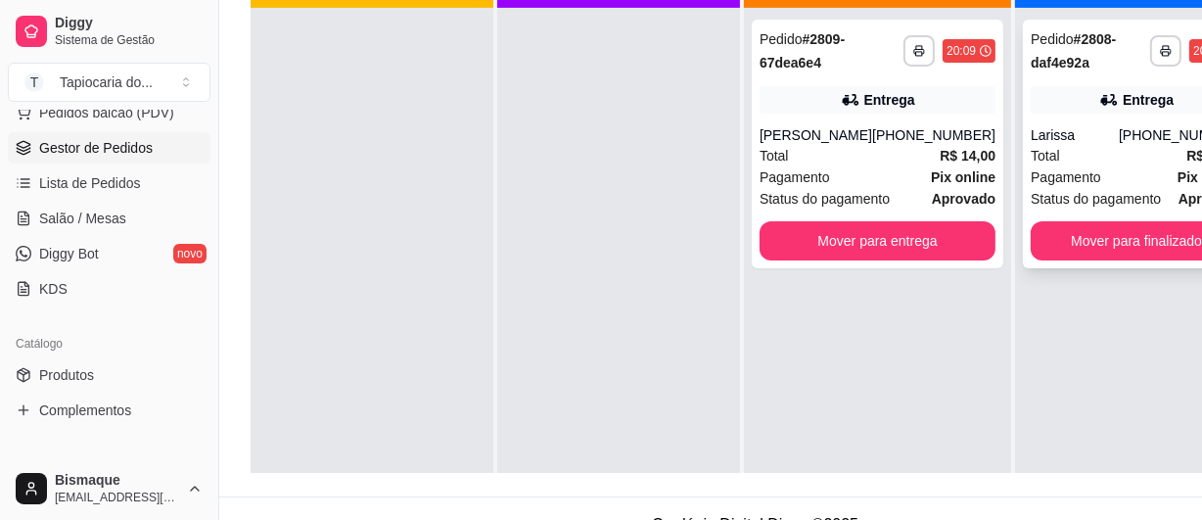
click at [1136, 197] on div "Status do pagamento aprovado" at bounding box center [1137, 199] width 212 height 22
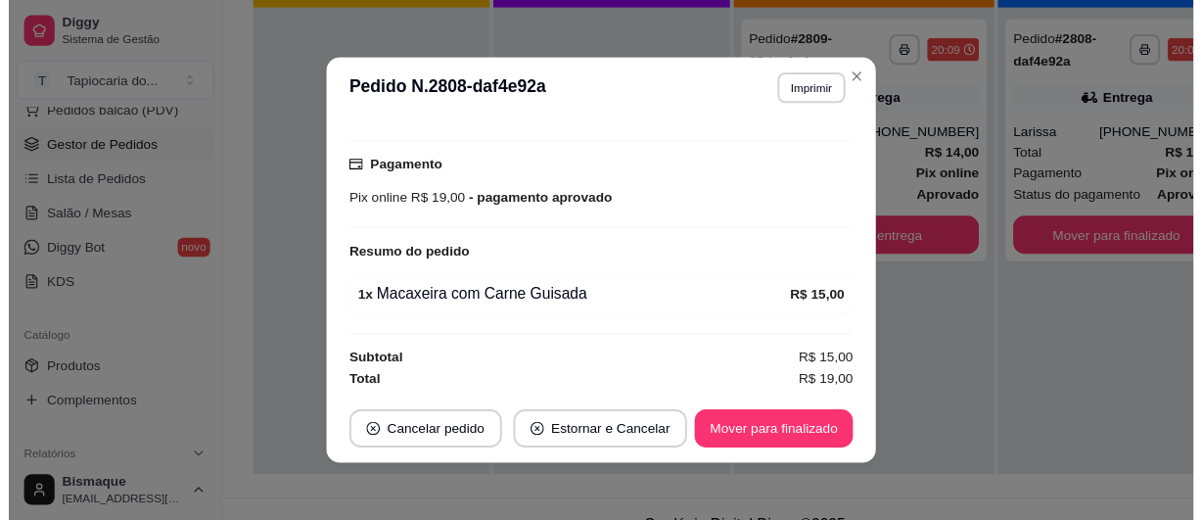
scroll to position [3, 0]
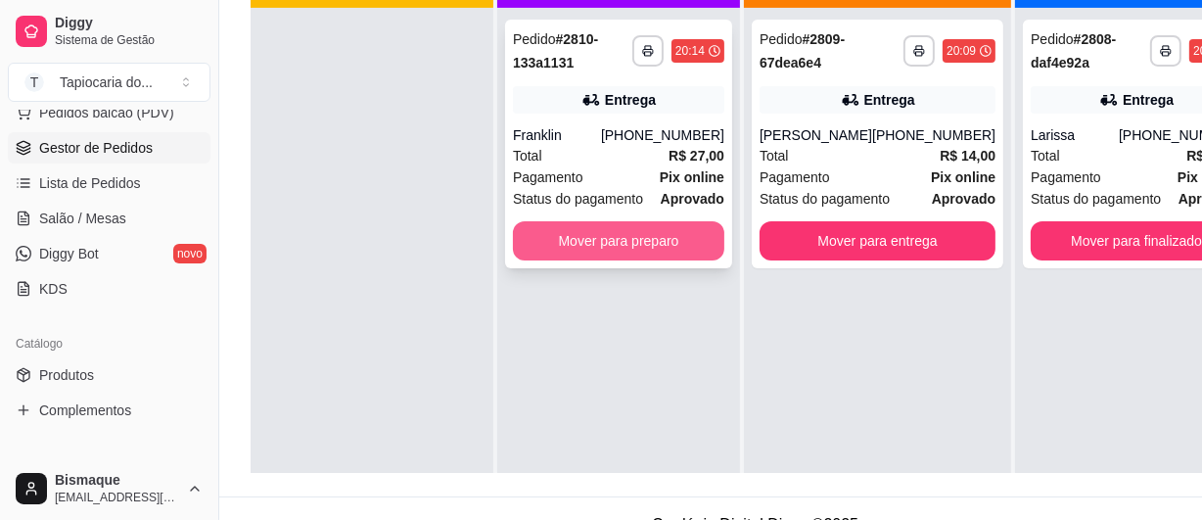
click at [539, 230] on button "Mover para preparo" at bounding box center [619, 240] width 212 height 39
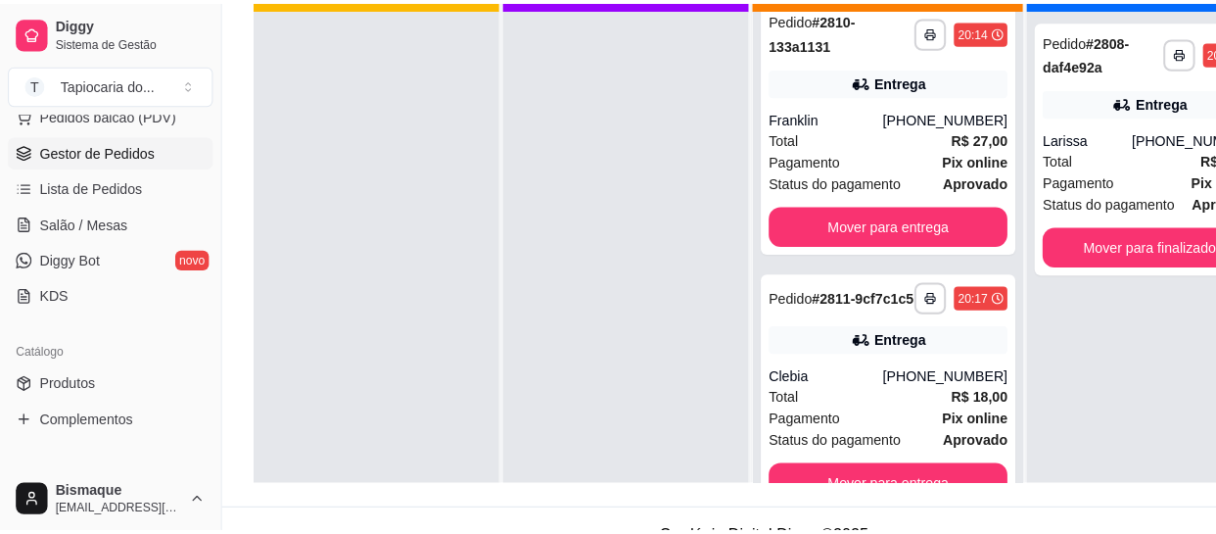
scroll to position [291, 0]
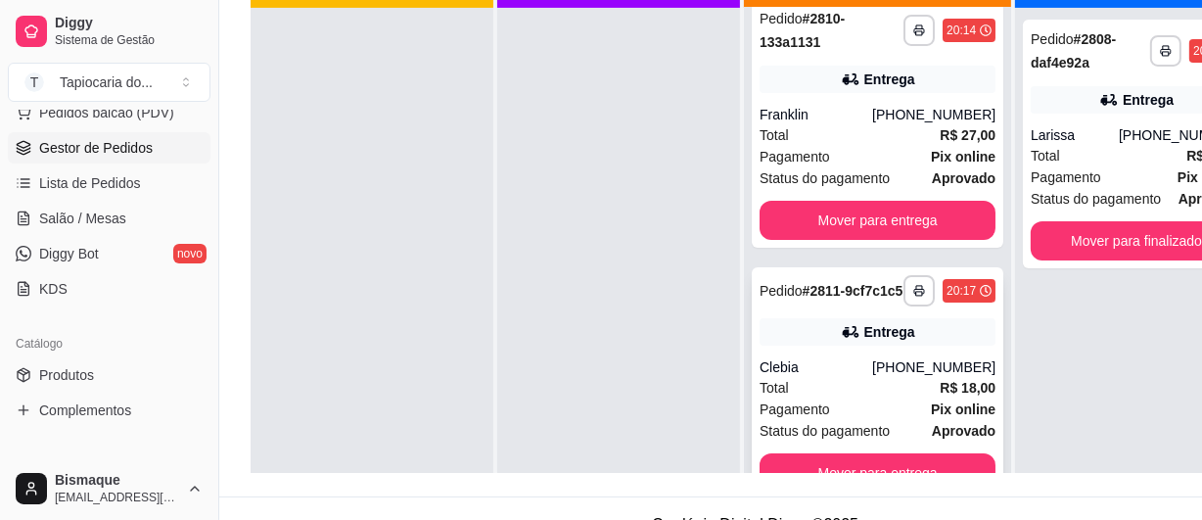
click at [891, 420] on div "Pagamento Pix online" at bounding box center [878, 410] width 236 height 22
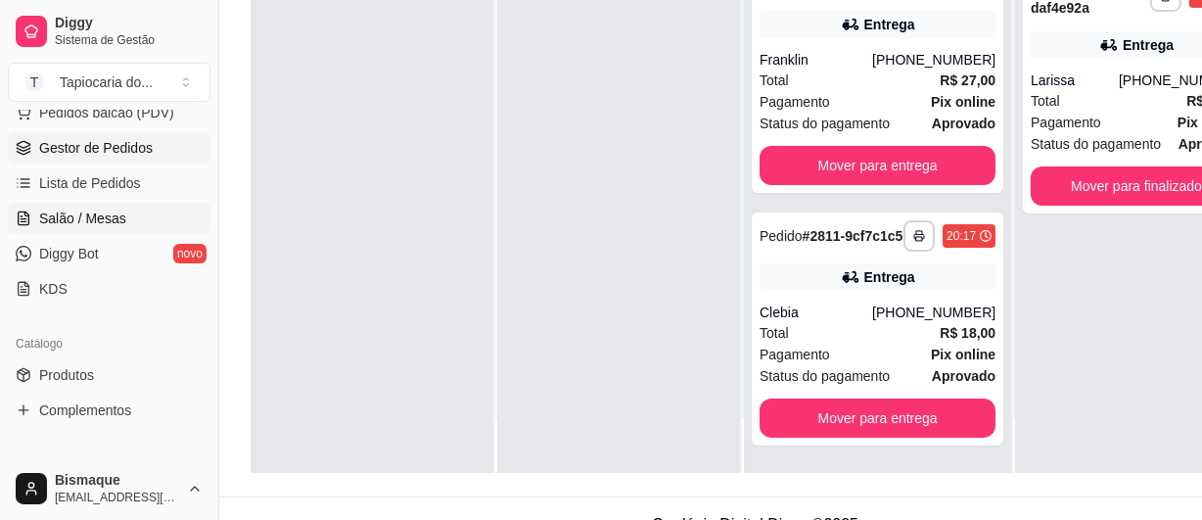
click at [52, 224] on span "Salão / Mesas" at bounding box center [82, 219] width 87 height 20
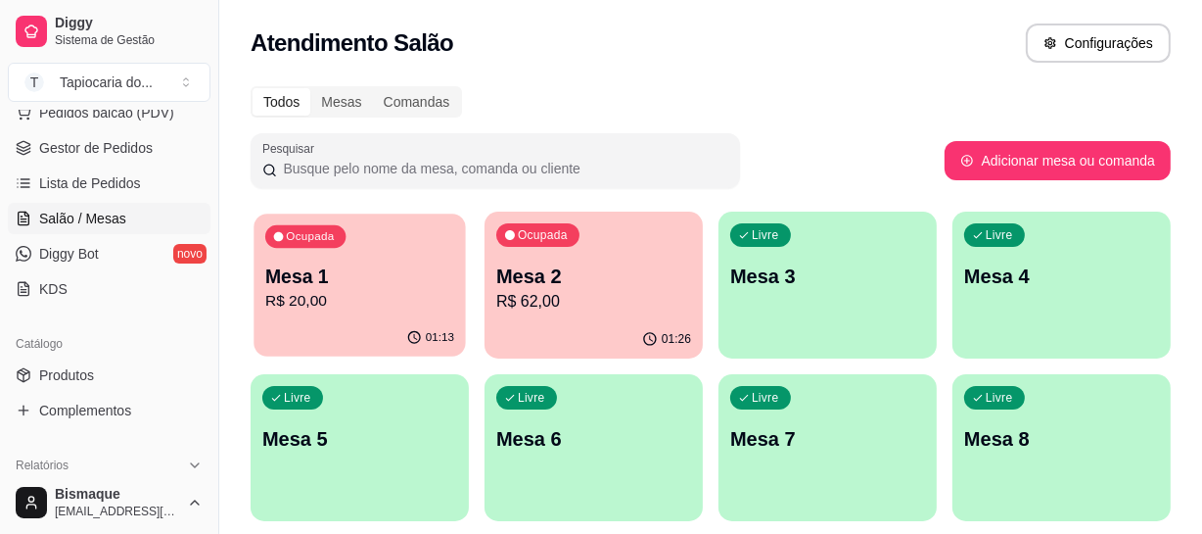
click at [310, 337] on div "01:13" at bounding box center [360, 337] width 212 height 37
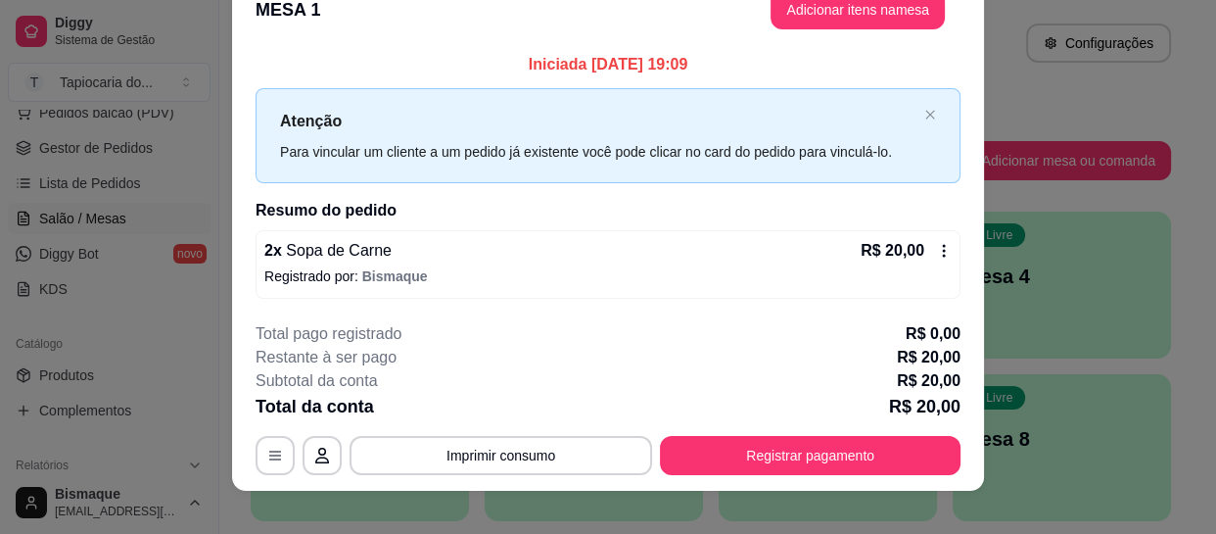
scroll to position [54, 0]
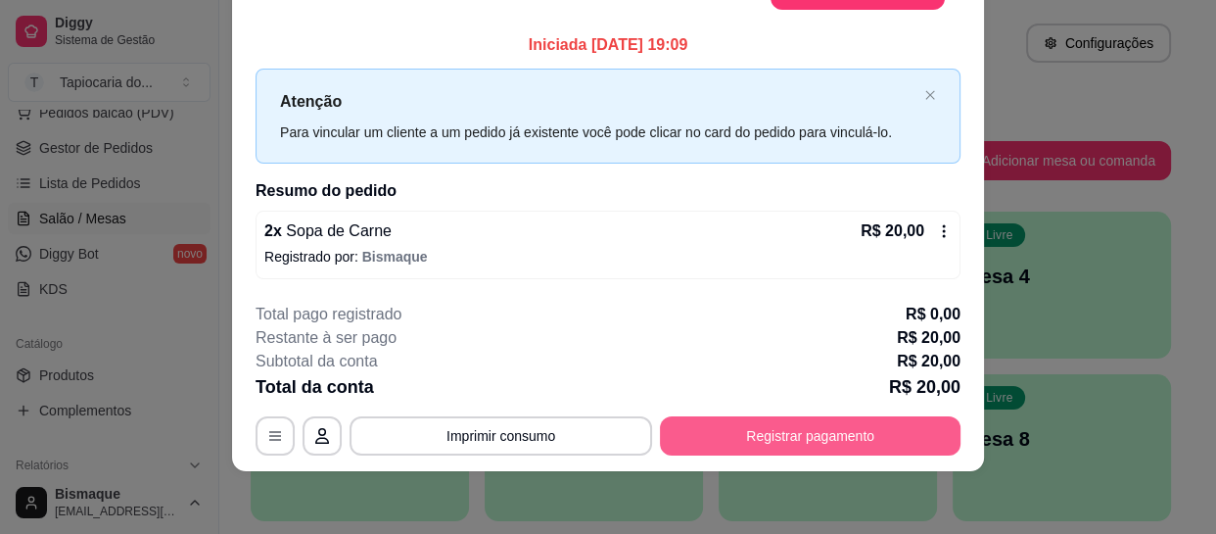
click at [793, 431] on button "Registrar pagamento" at bounding box center [810, 435] width 301 height 39
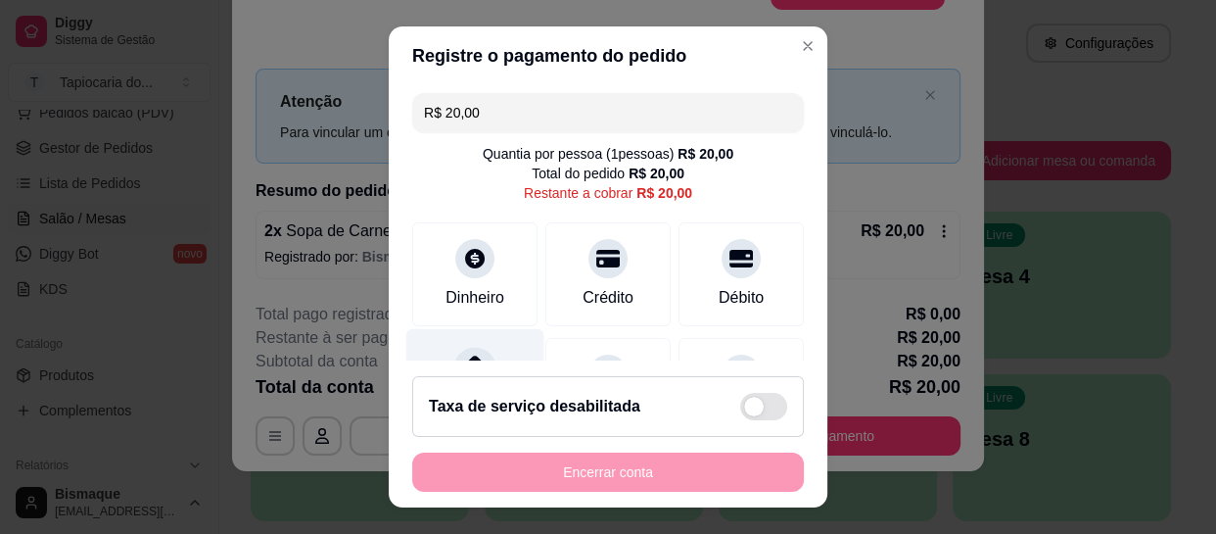
scroll to position [177, 0]
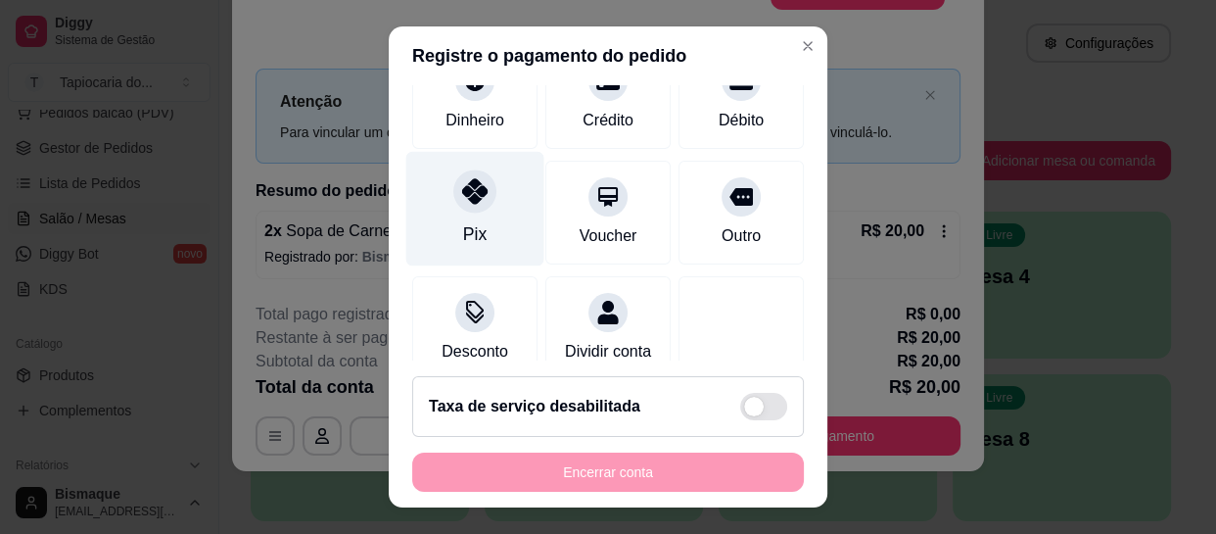
click at [496, 250] on div "Pix" at bounding box center [475, 209] width 138 height 115
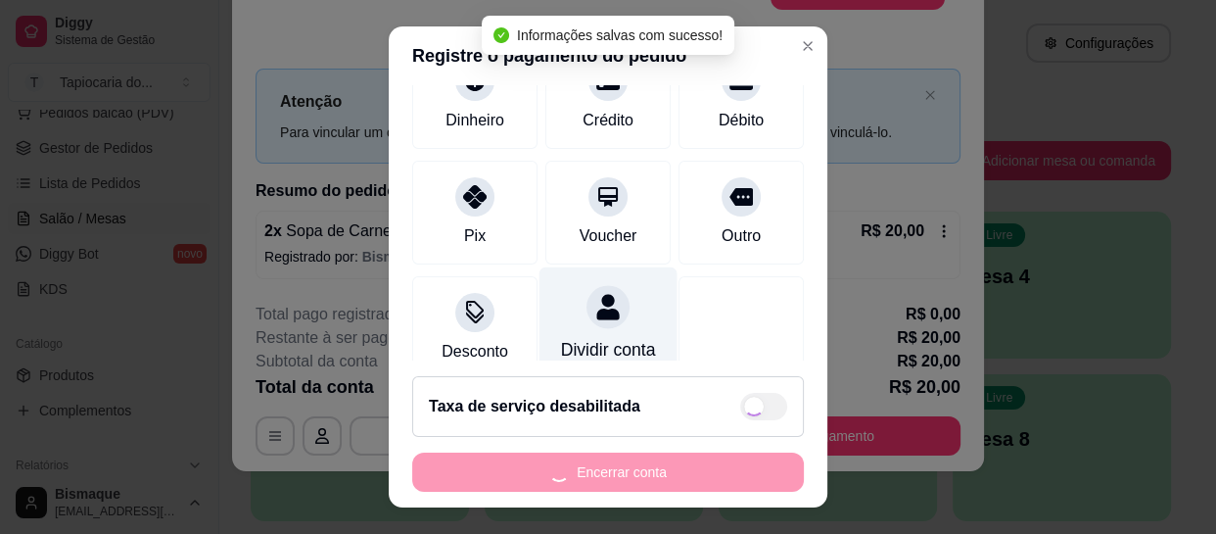
type input "R$ 0,00"
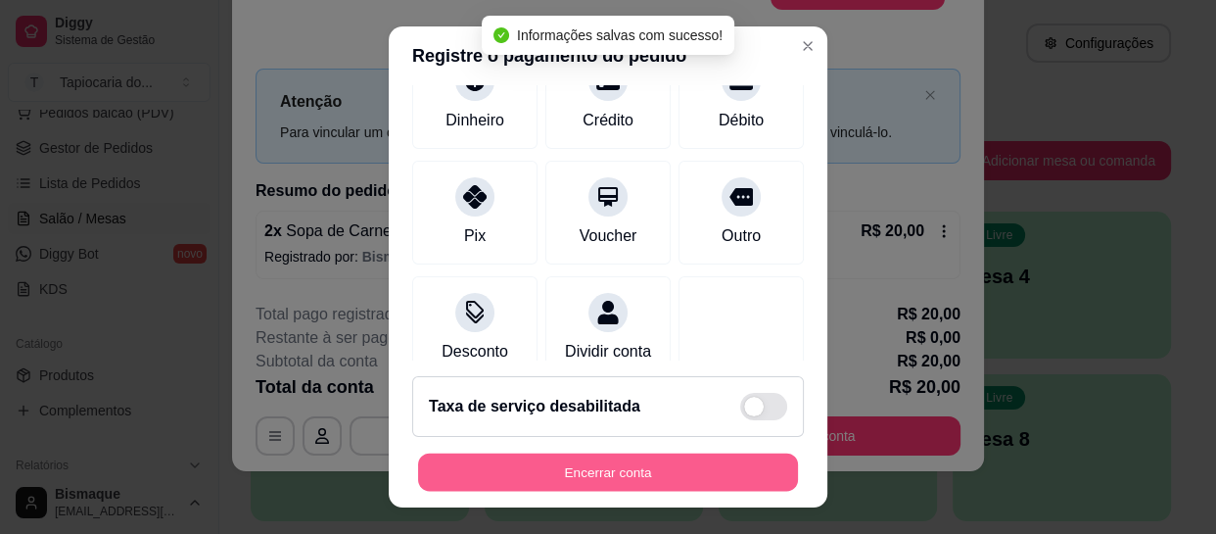
click at [636, 459] on button "Encerrar conta" at bounding box center [608, 471] width 380 height 38
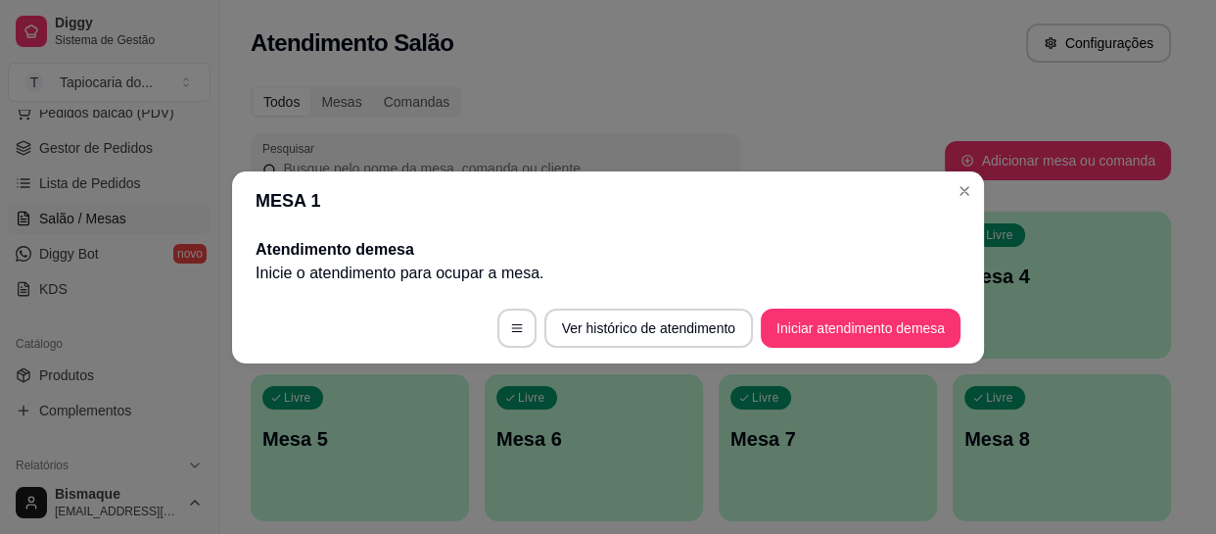
scroll to position [0, 0]
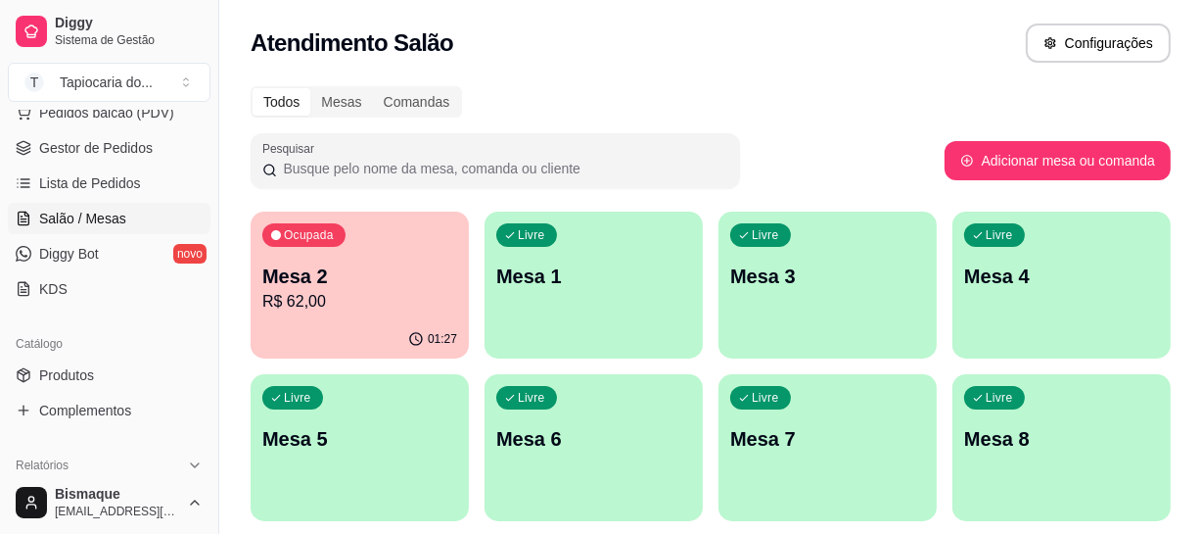
click at [367, 286] on p "Mesa 2" at bounding box center [359, 275] width 195 height 27
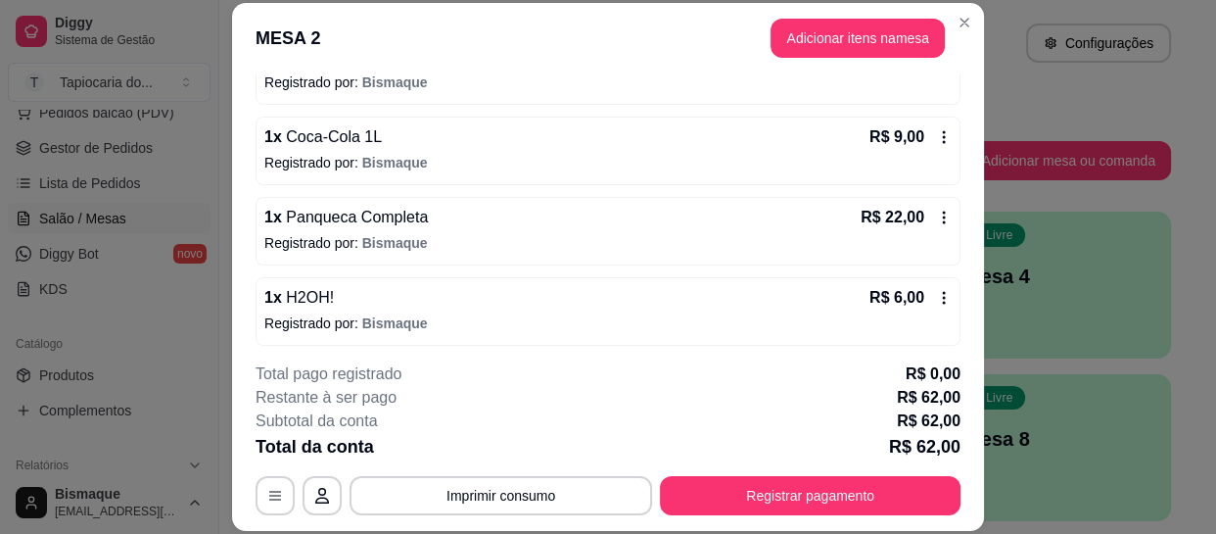
scroll to position [307, 0]
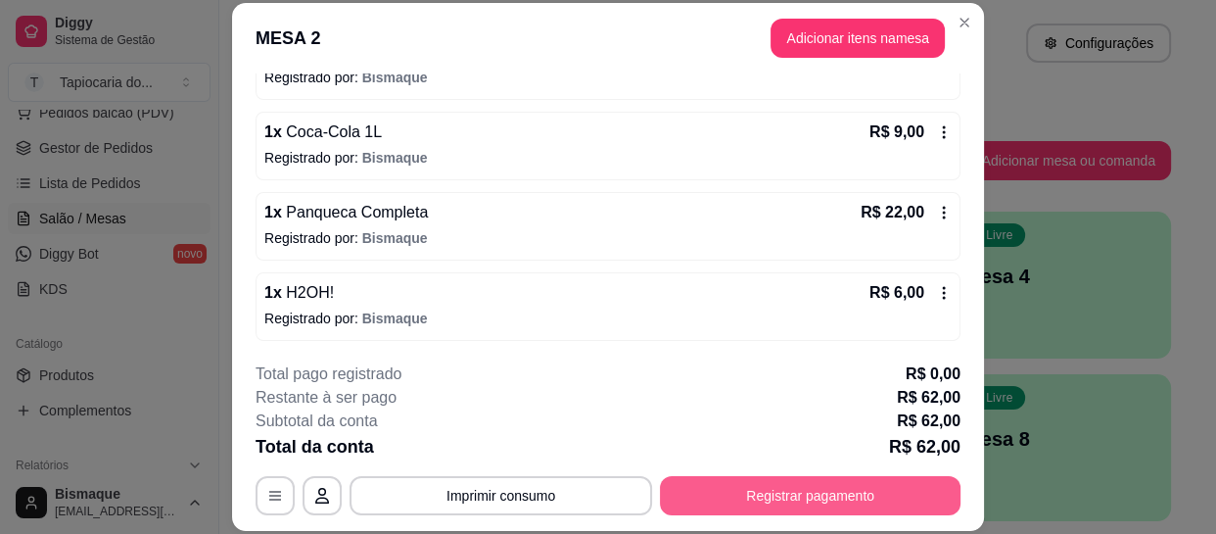
click at [874, 494] on button "Registrar pagamento" at bounding box center [810, 495] width 301 height 39
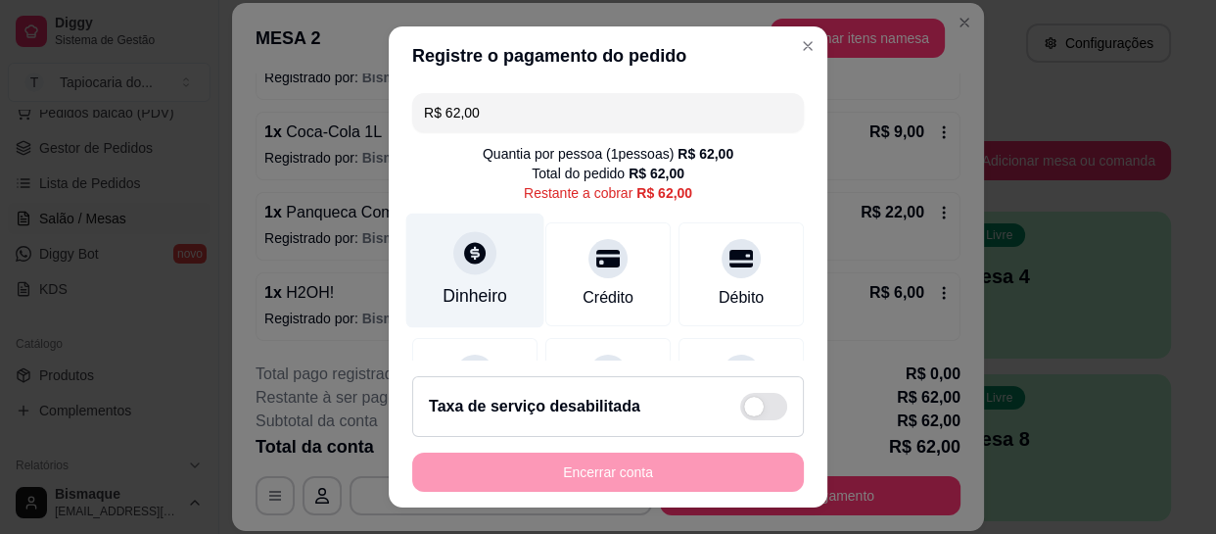
scroll to position [177, 0]
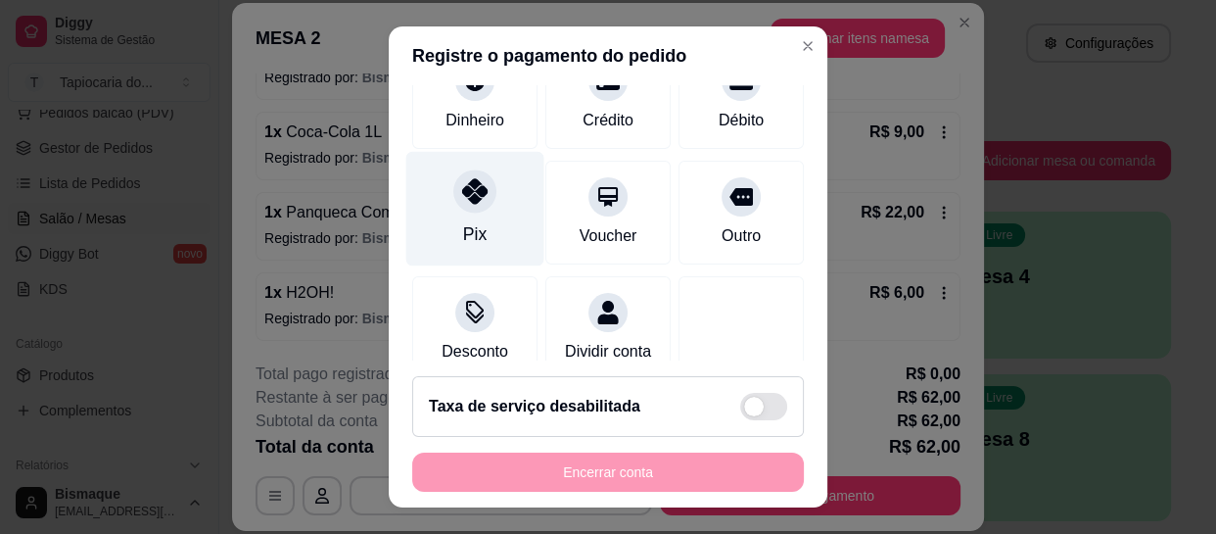
click at [459, 218] on div "Pix" at bounding box center [475, 209] width 138 height 115
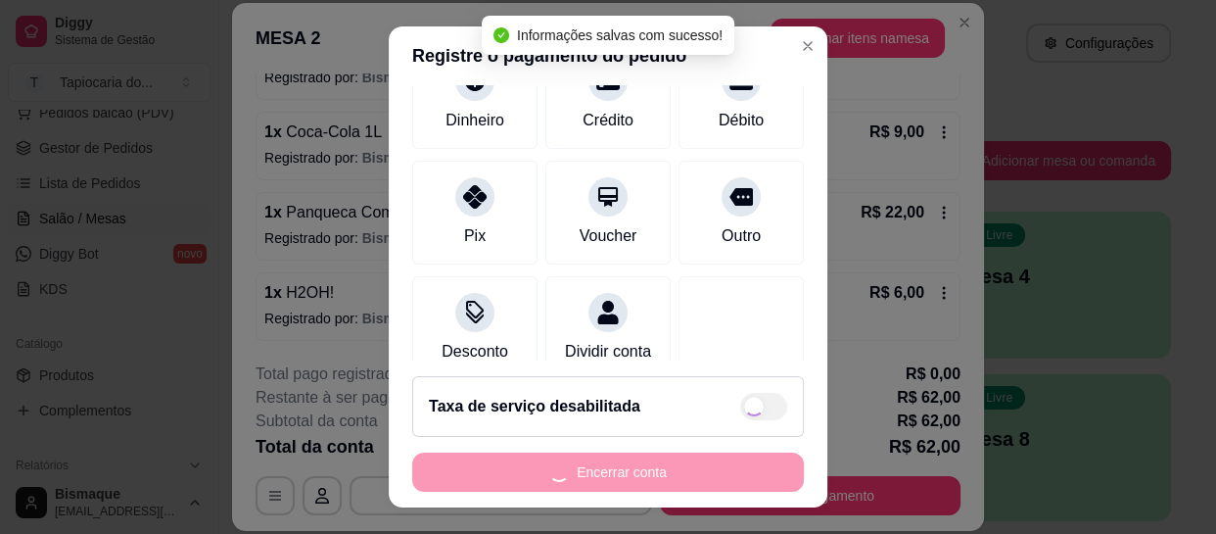
type input "R$ 0,00"
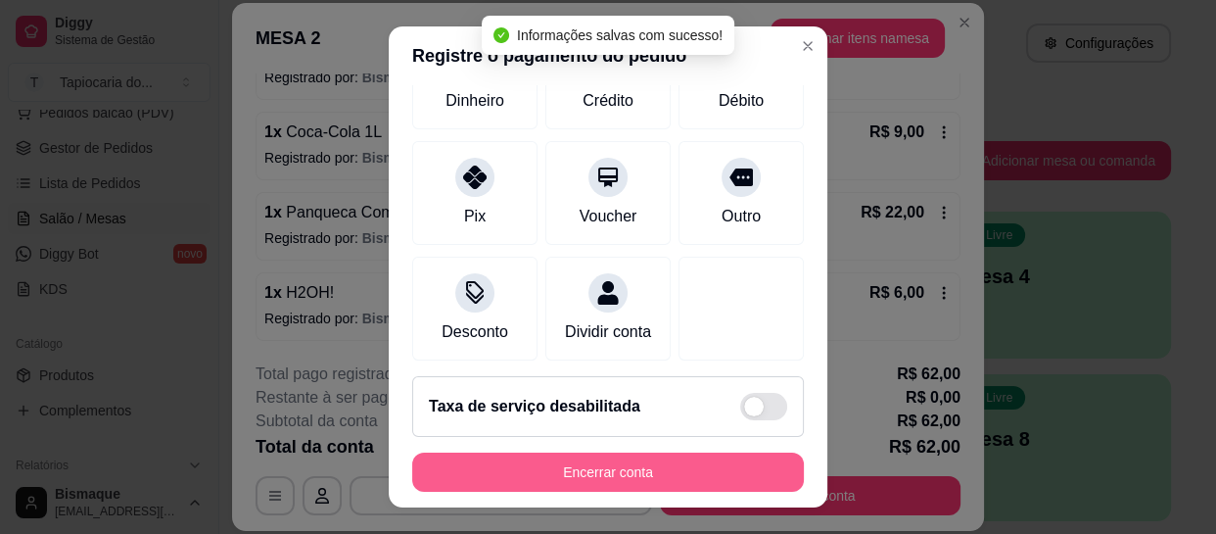
scroll to position [158, 0]
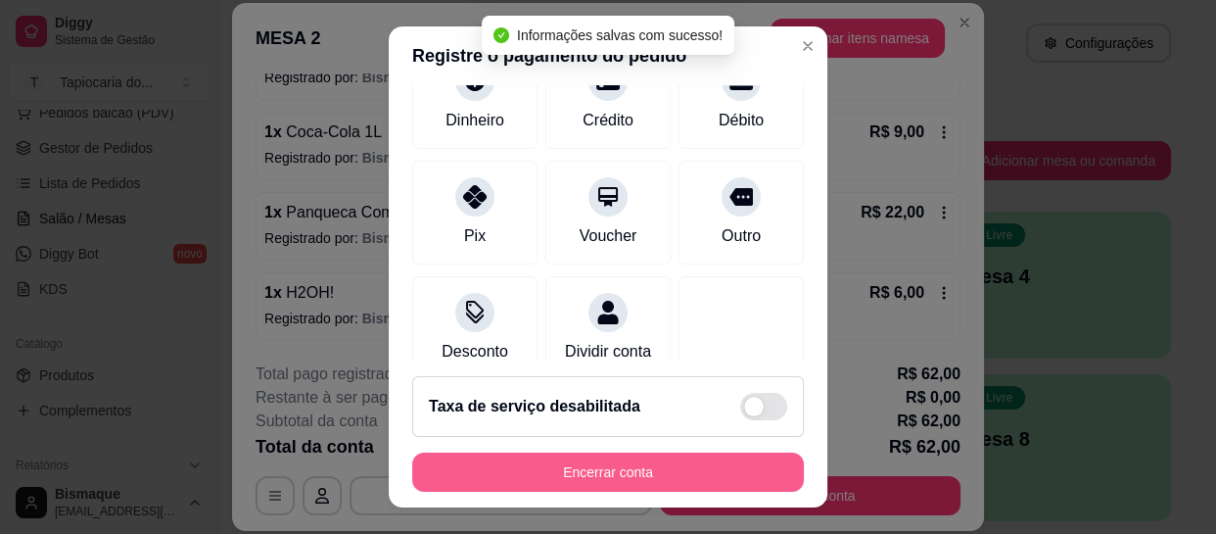
click at [612, 462] on button "Encerrar conta" at bounding box center [608, 471] width 392 height 39
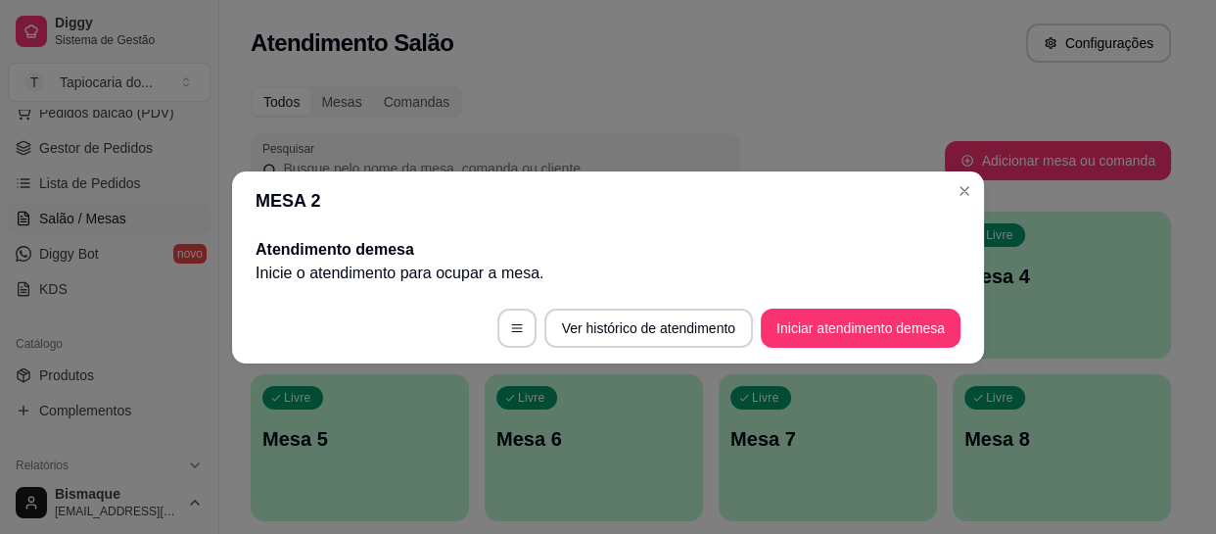
scroll to position [0, 0]
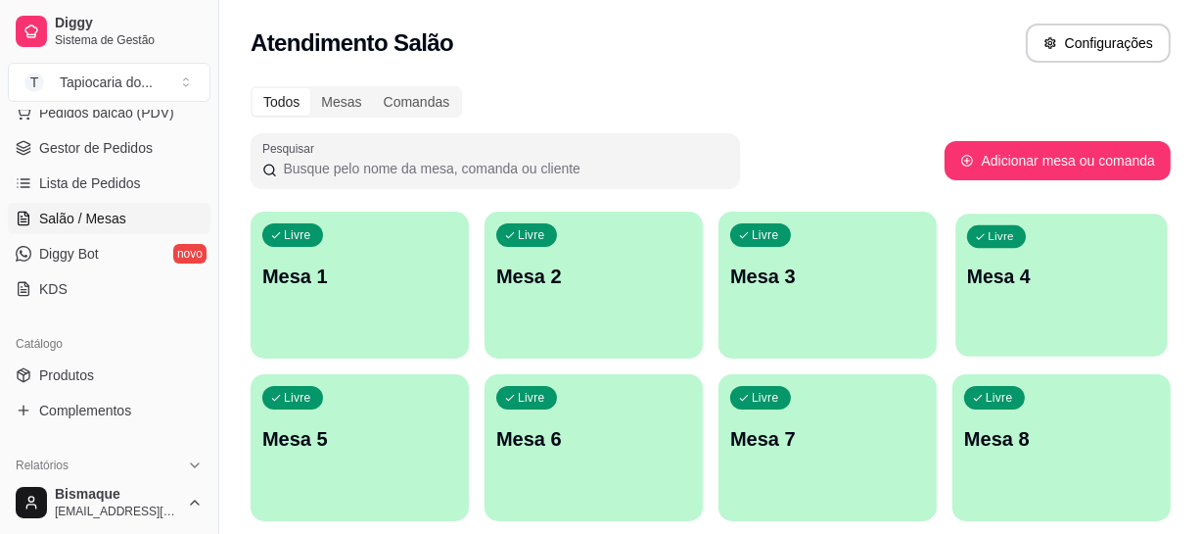
click at [995, 276] on p "Mesa 4" at bounding box center [1061, 276] width 189 height 26
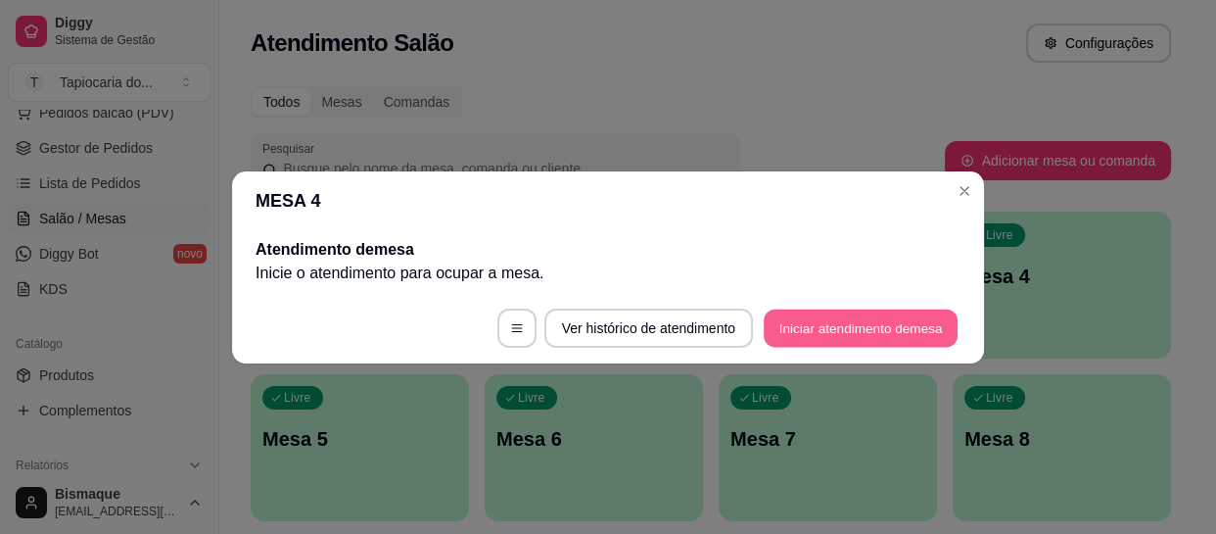
click at [905, 330] on button "Iniciar atendimento de mesa" at bounding box center [861, 327] width 194 height 38
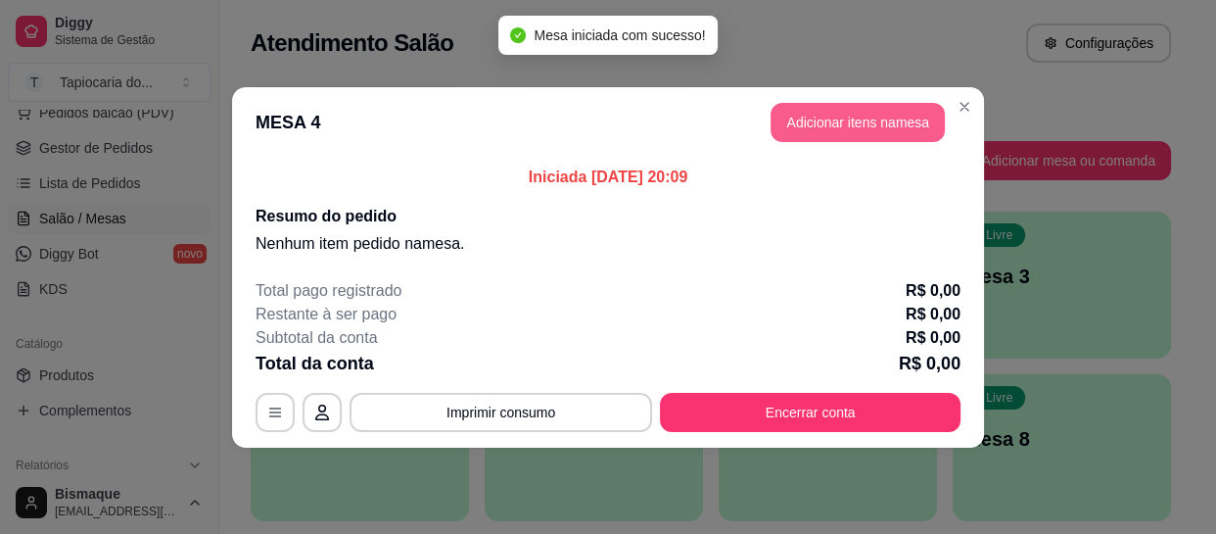
click at [823, 103] on button "Adicionar itens na mesa" at bounding box center [858, 122] width 174 height 39
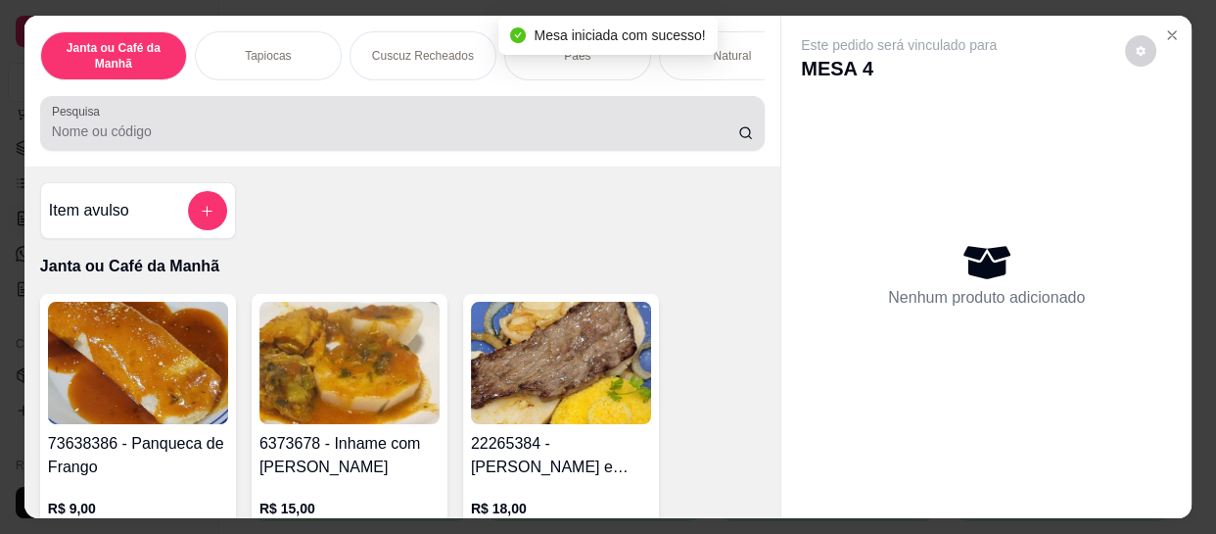
click at [690, 141] on input "Pesquisa" at bounding box center [395, 131] width 686 height 20
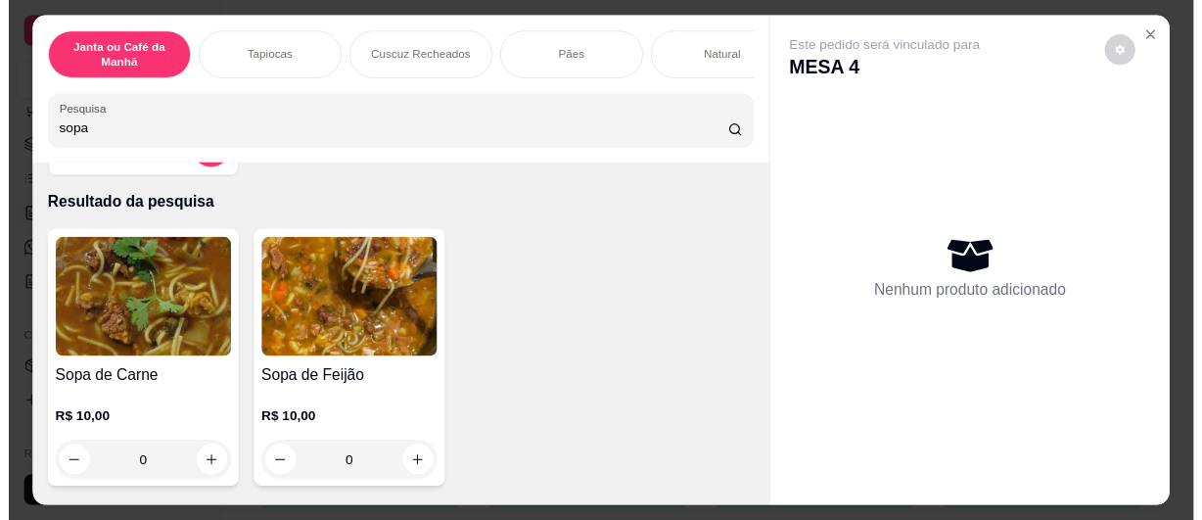
scroll to position [88, 0]
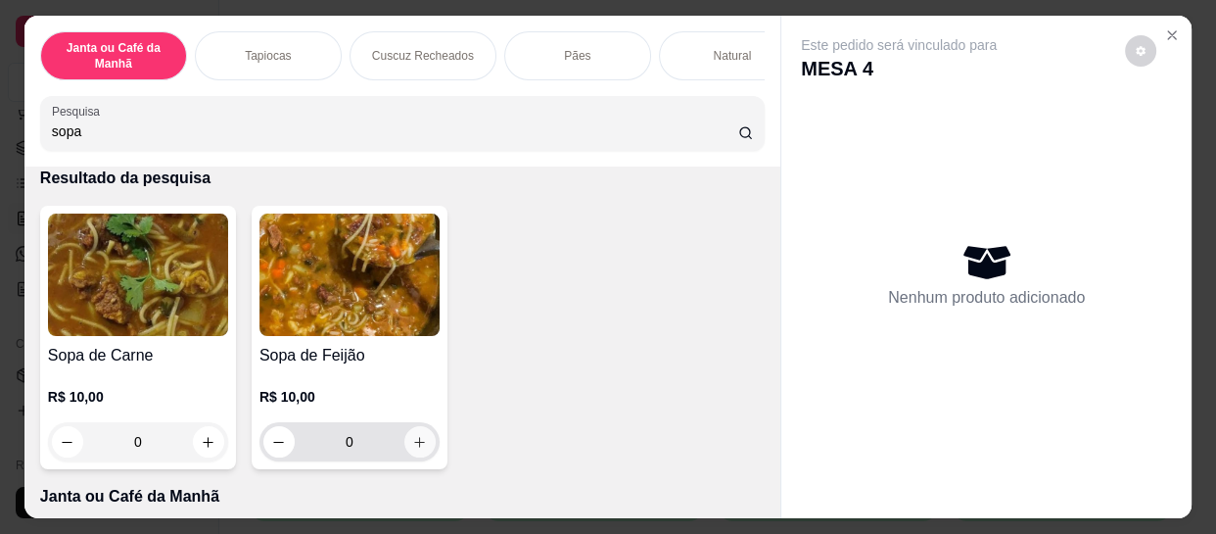
type input "sopa"
click at [417, 438] on button "increase-product-quantity" at bounding box center [419, 441] width 31 height 31
type input "1"
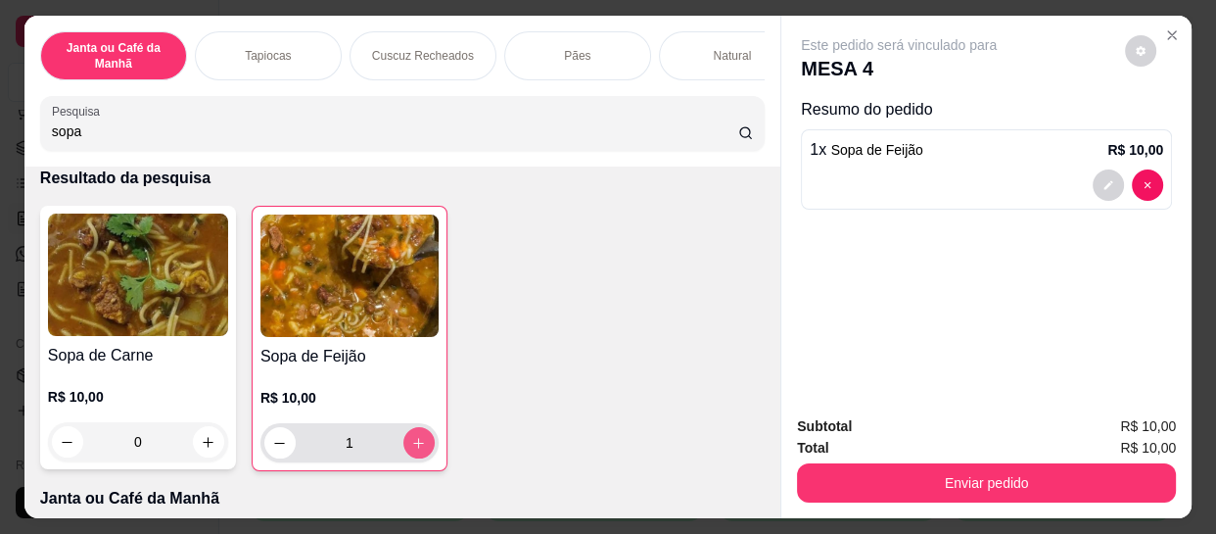
click at [417, 438] on button "increase-product-quantity" at bounding box center [418, 442] width 31 height 31
type input "2"
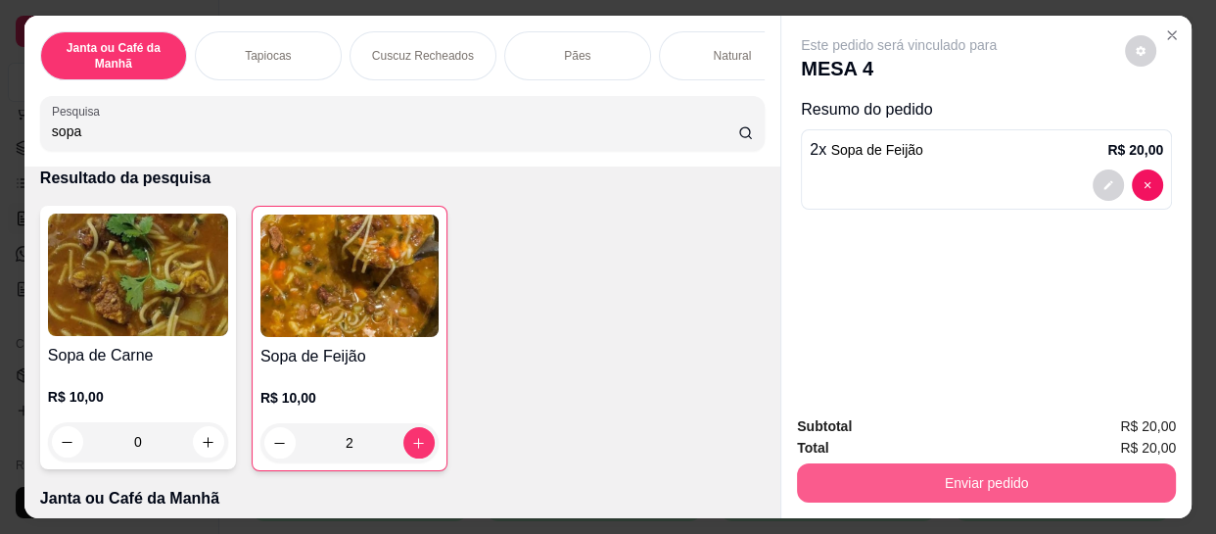
click at [882, 463] on button "Enviar pedido" at bounding box center [986, 482] width 379 height 39
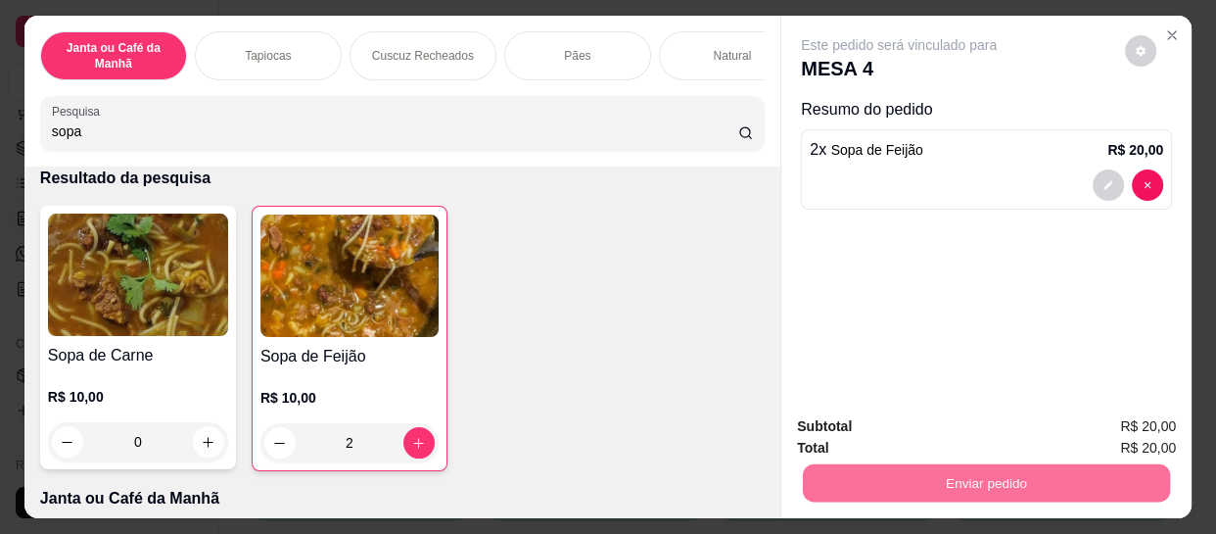
click at [905, 436] on button "Não registrar e enviar pedido" at bounding box center [923, 426] width 204 height 37
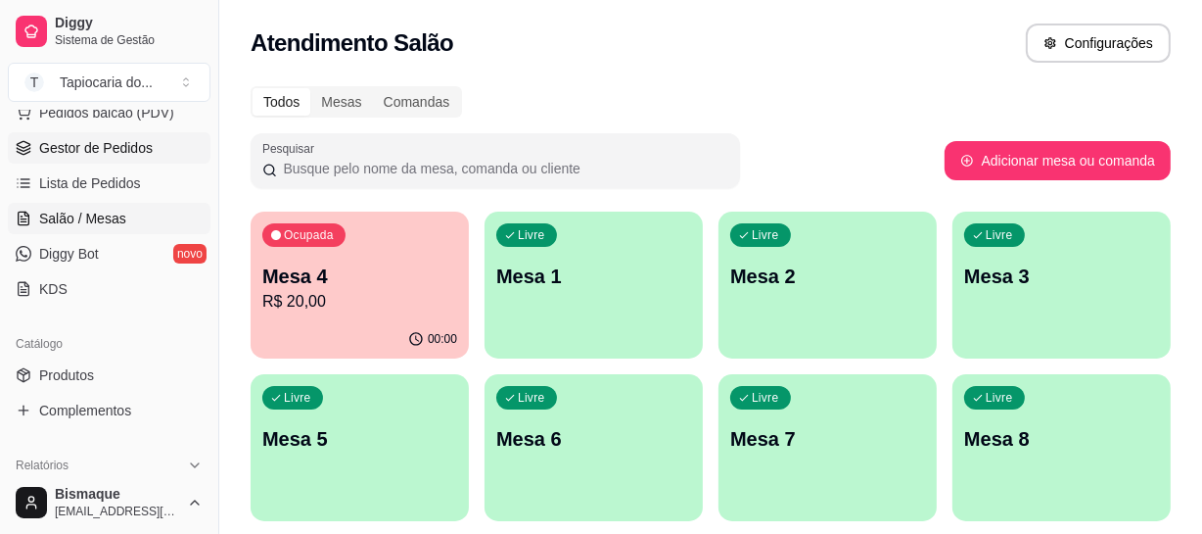
click at [122, 140] on span "Gestor de Pedidos" at bounding box center [96, 148] width 114 height 20
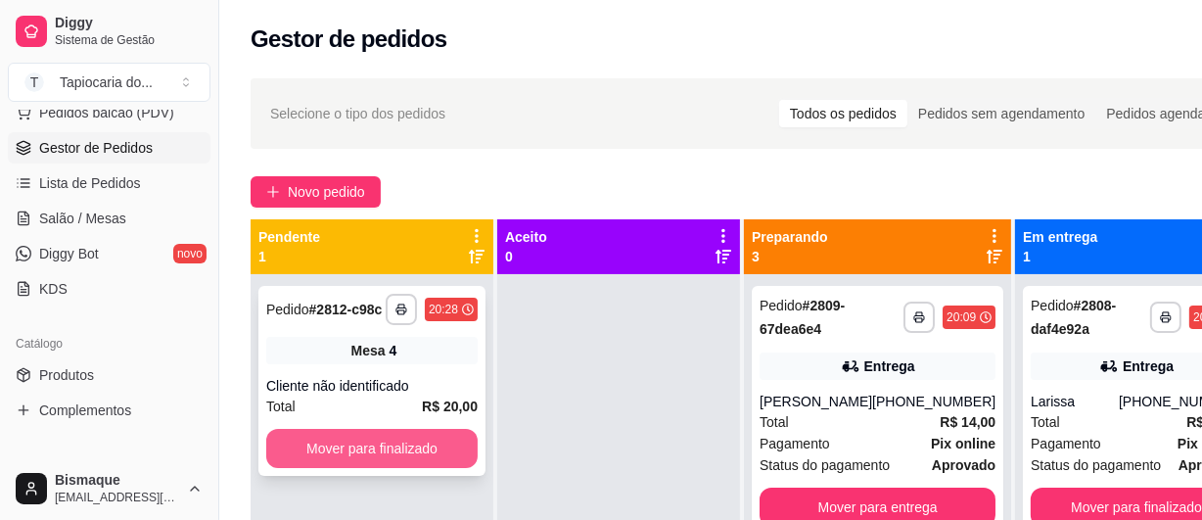
click at [430, 451] on button "Mover para finalizado" at bounding box center [372, 448] width 212 height 39
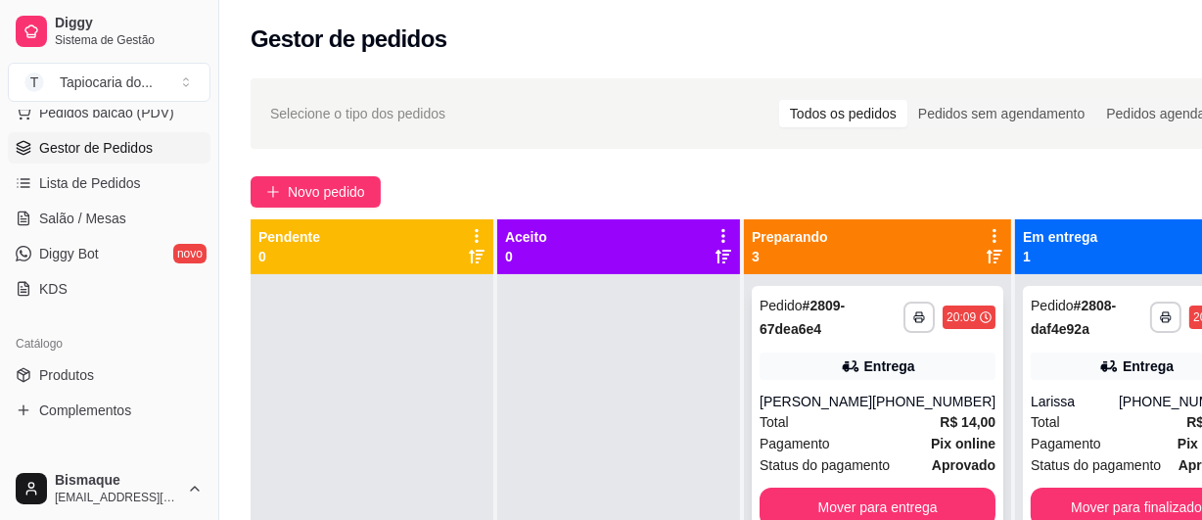
click at [861, 414] on div "Total R$ 14,00" at bounding box center [878, 422] width 236 height 22
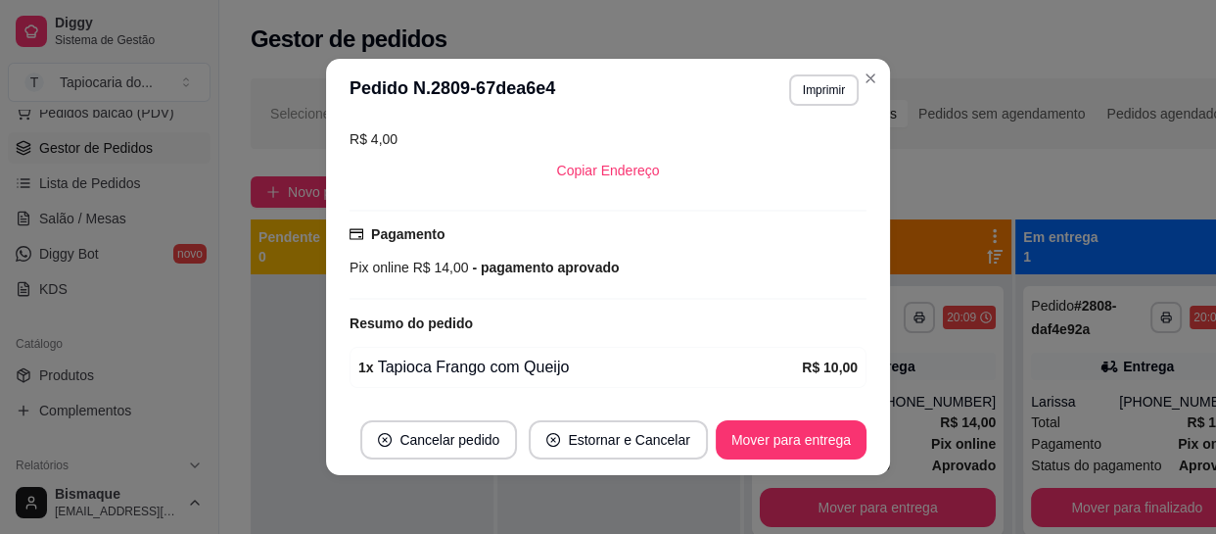
scroll to position [492, 0]
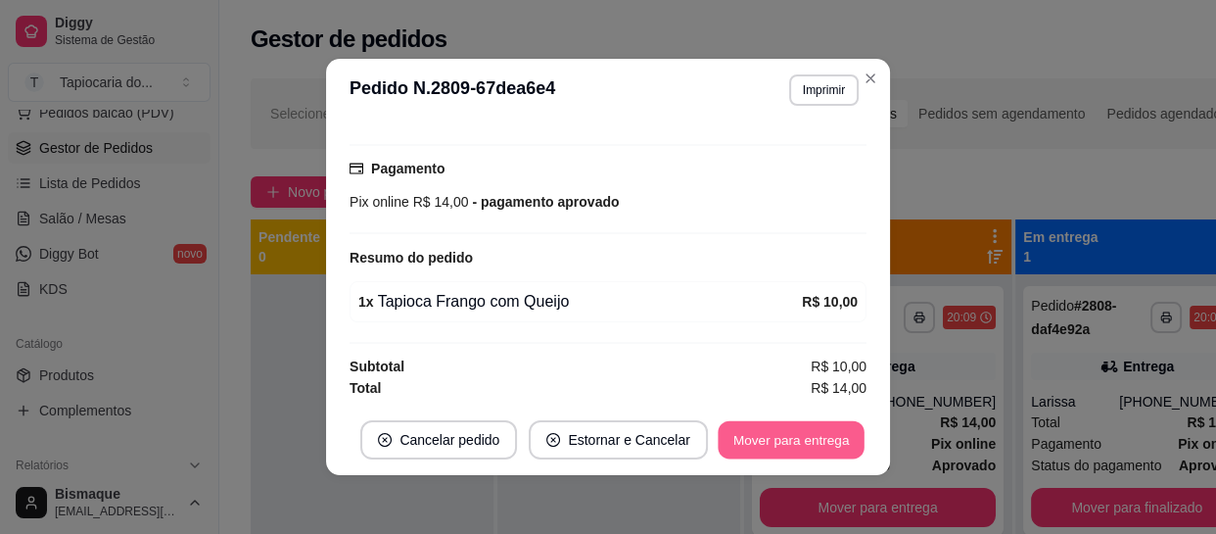
click at [774, 440] on button "Mover para entrega" at bounding box center [791, 440] width 147 height 38
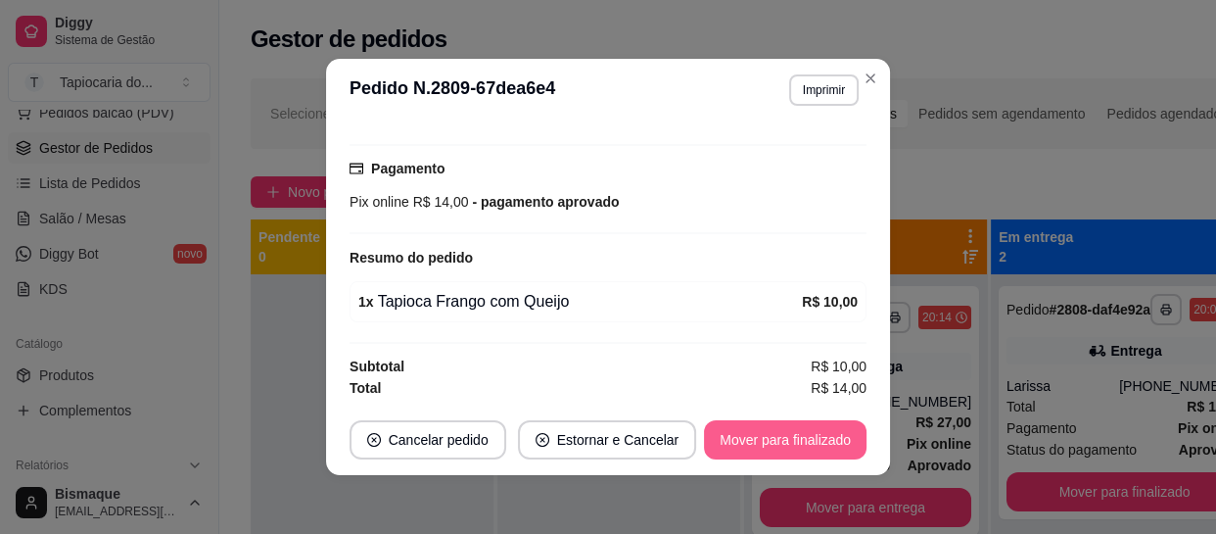
click at [738, 430] on button "Mover para finalizado" at bounding box center [785, 439] width 163 height 39
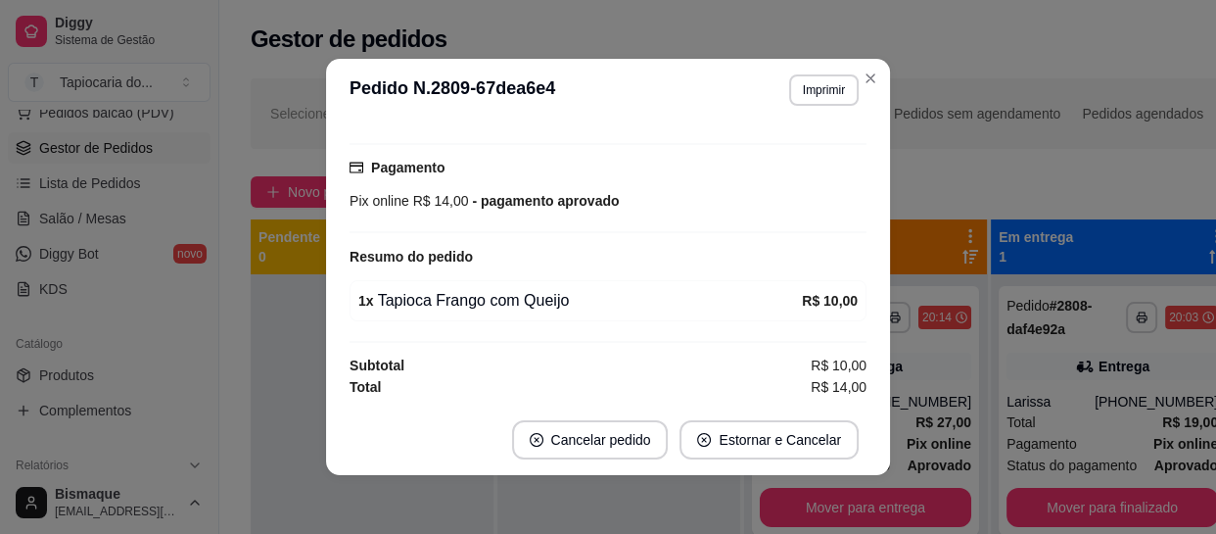
scroll to position [3, 0]
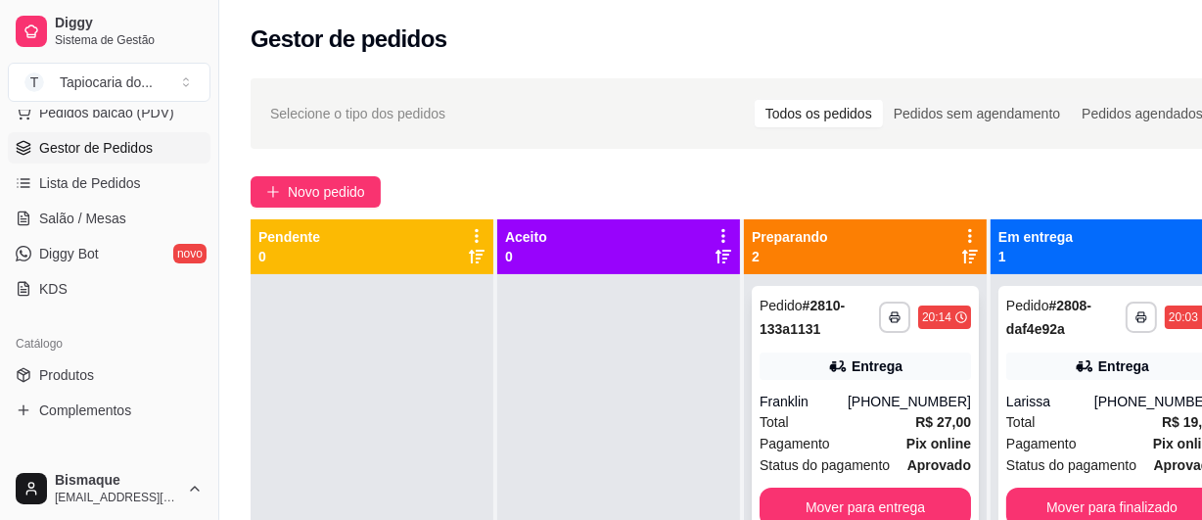
click at [892, 386] on div "**********" at bounding box center [865, 410] width 227 height 249
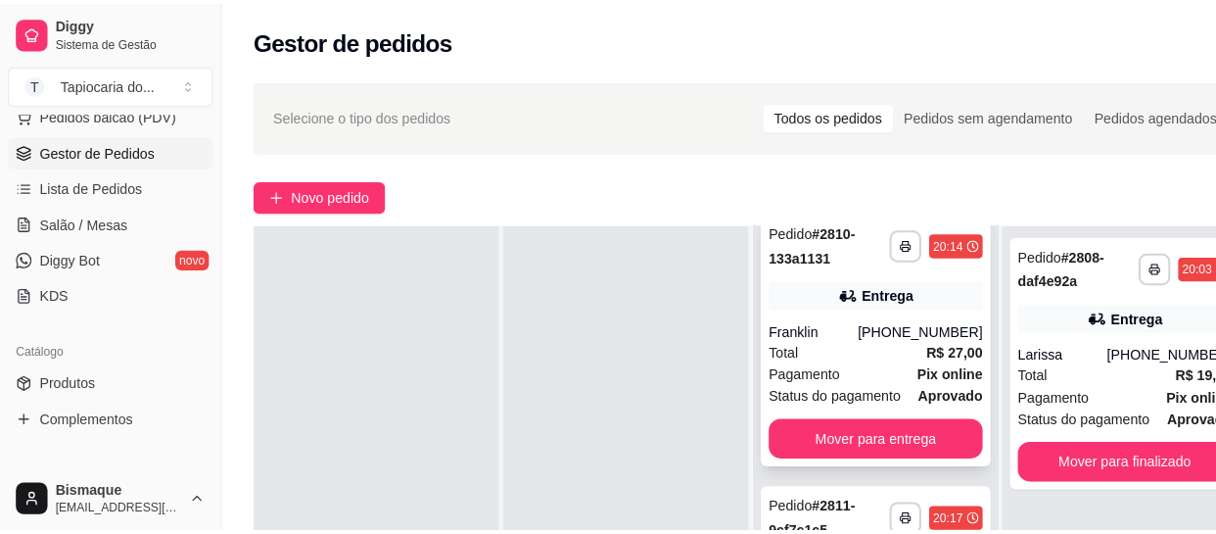
scroll to position [177, 0]
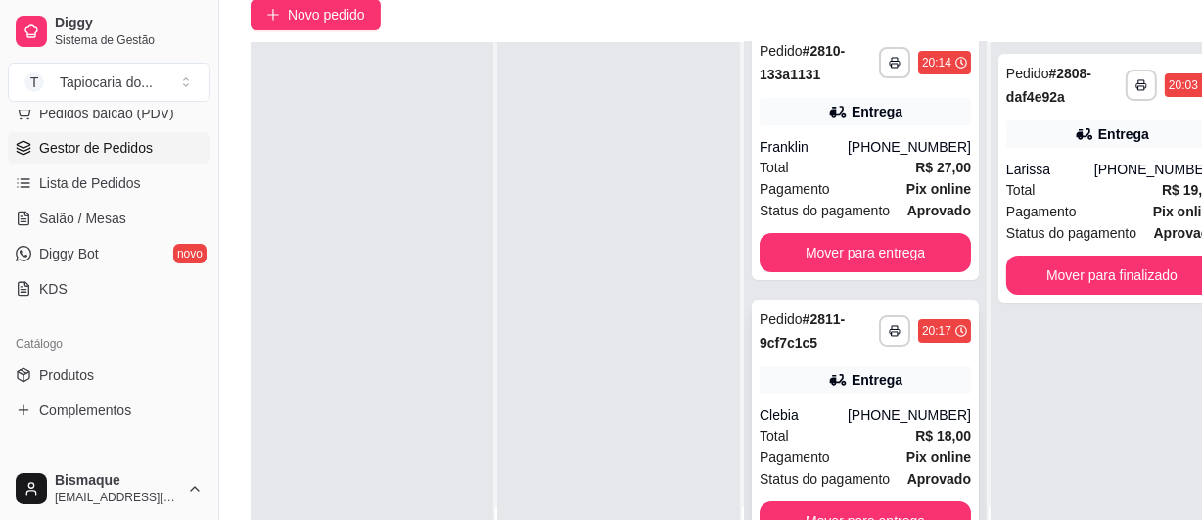
click at [844, 390] on div "Entrega" at bounding box center [866, 379] width 212 height 27
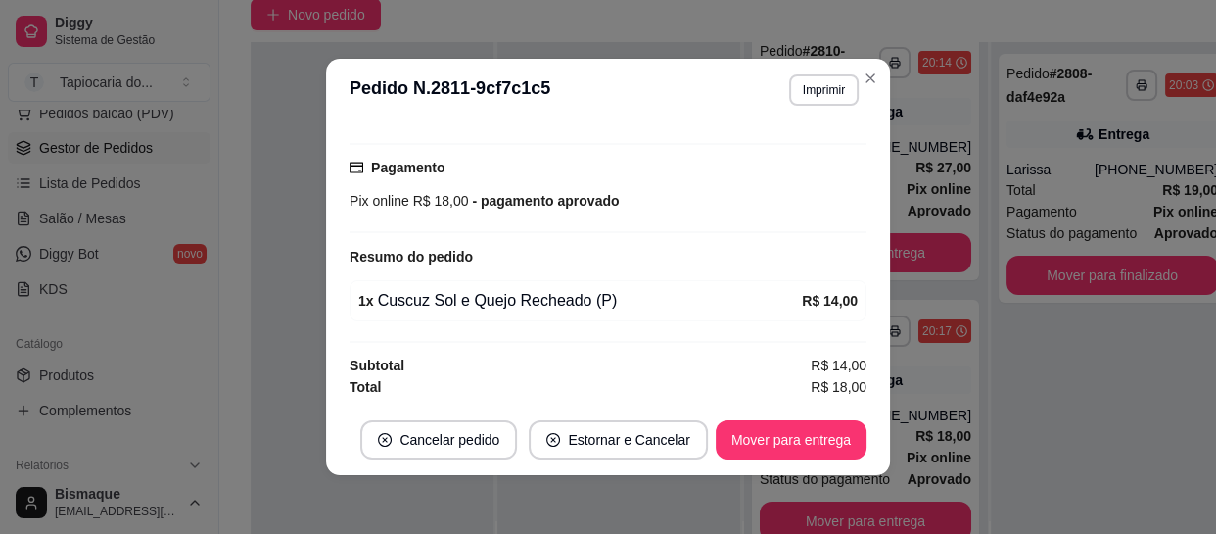
scroll to position [3, 0]
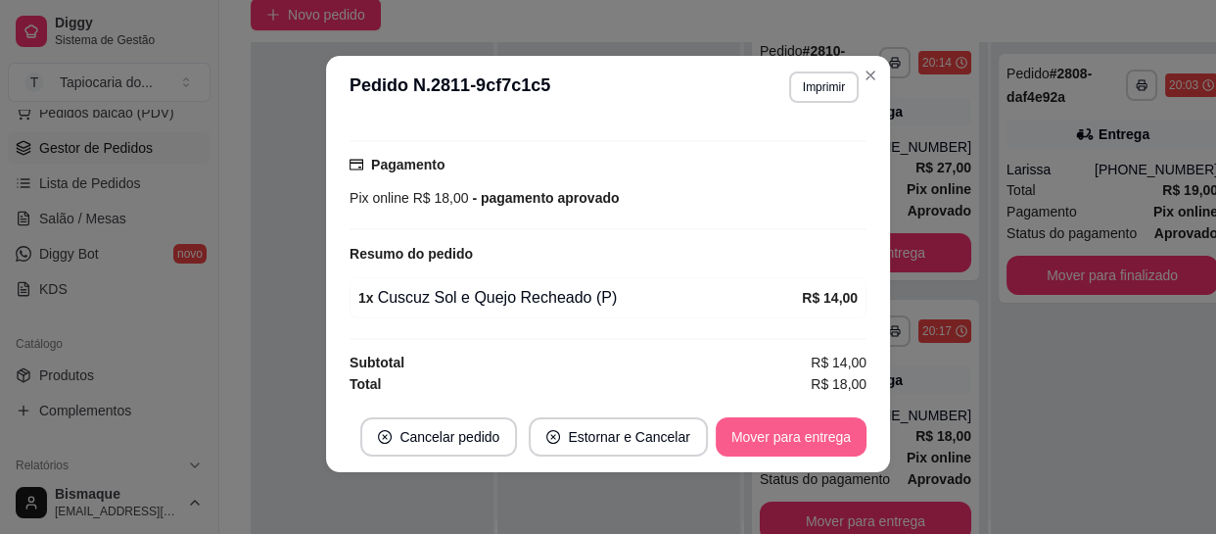
click at [803, 427] on button "Mover para entrega" at bounding box center [791, 436] width 151 height 39
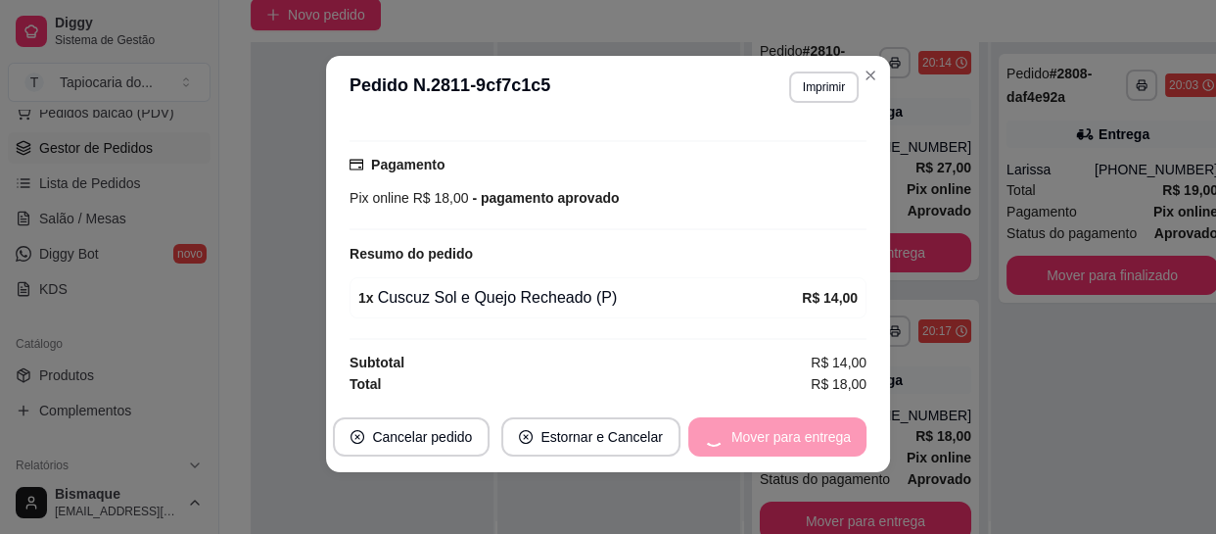
scroll to position [0, 0]
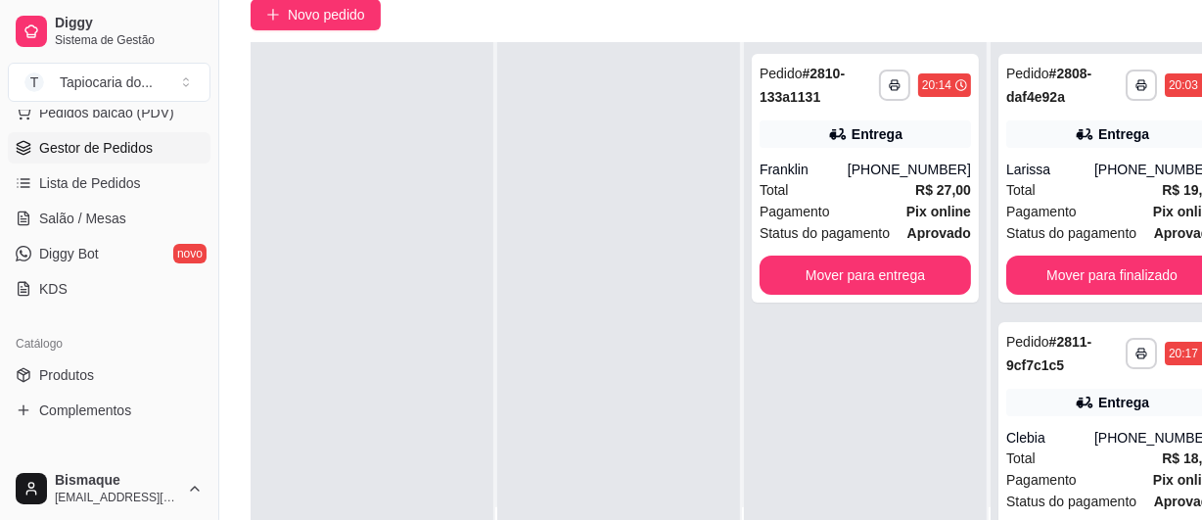
click at [805, 30] on div "**********" at bounding box center [743, 237] width 1048 height 696
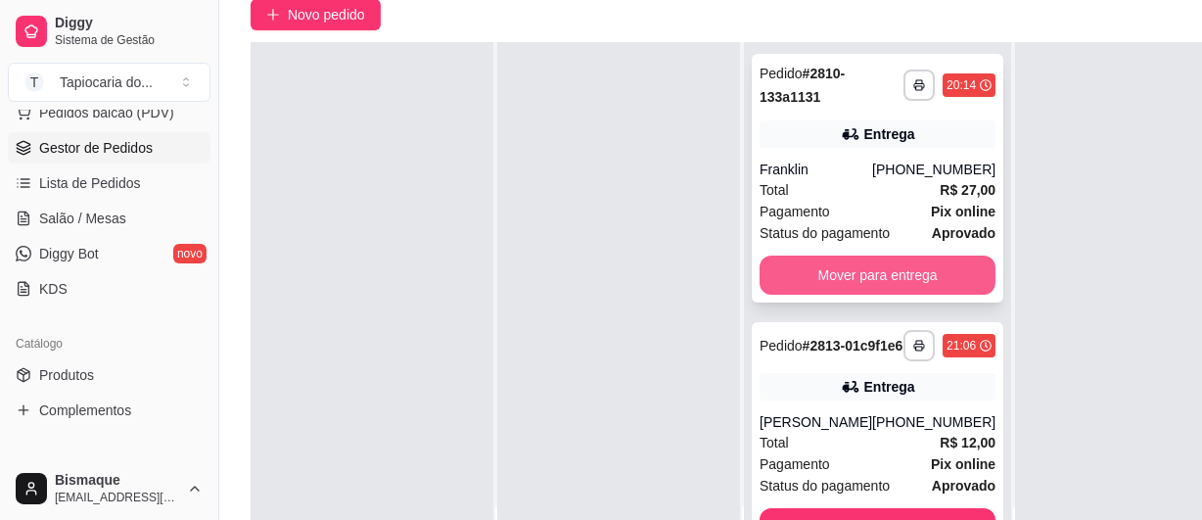
click at [901, 270] on button "Mover para entrega" at bounding box center [878, 275] width 236 height 39
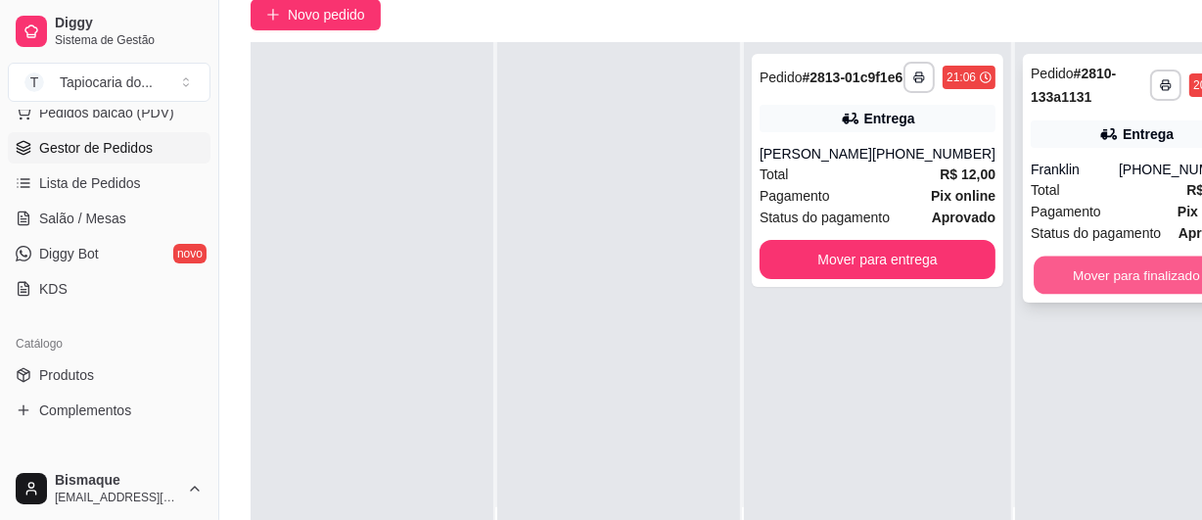
click at [1075, 271] on button "Mover para finalizado" at bounding box center [1137, 276] width 206 height 38
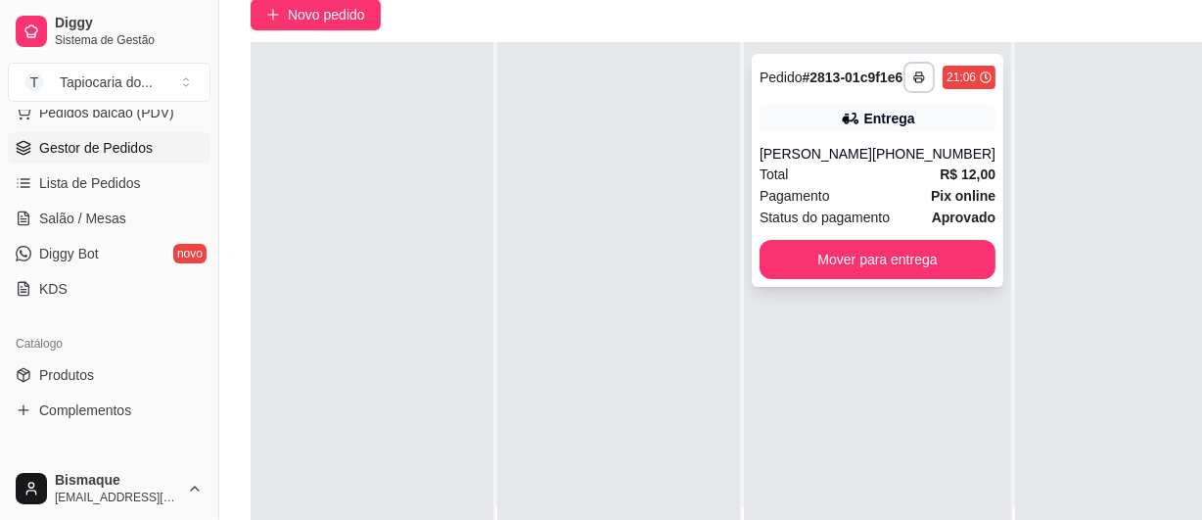
click at [862, 185] on div "Total R$ 12,00" at bounding box center [878, 175] width 236 height 22
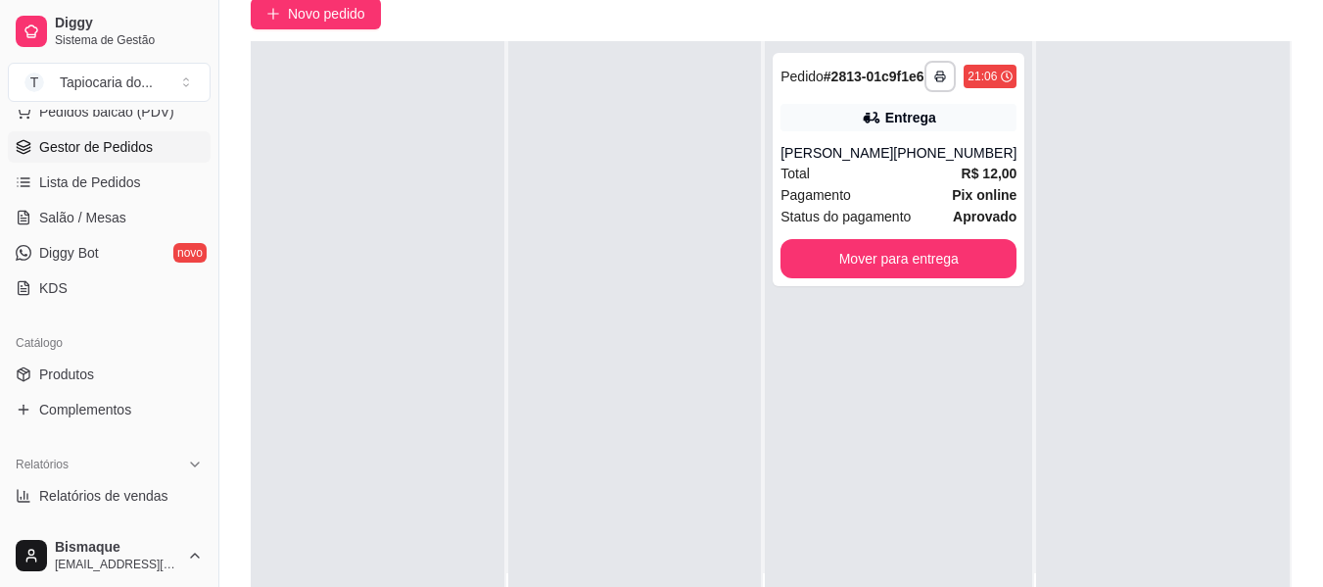
scroll to position [55, 0]
